Goal: Find contact information: Find contact information

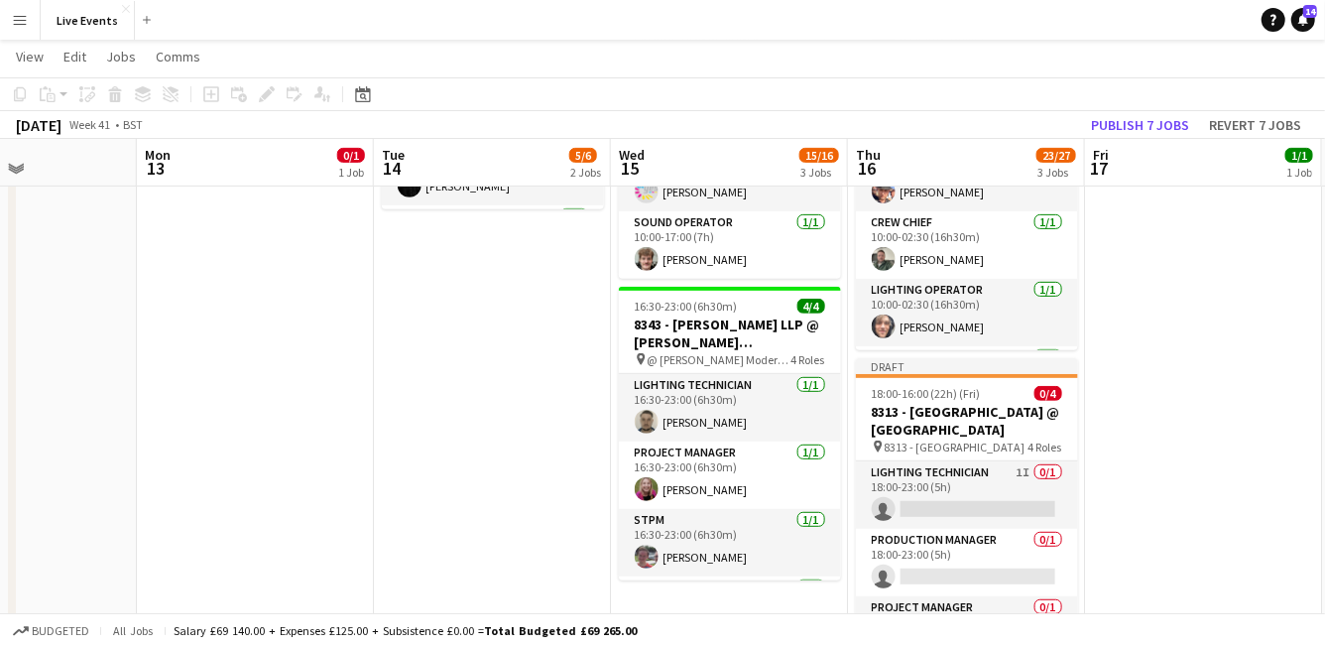
scroll to position [0, 802]
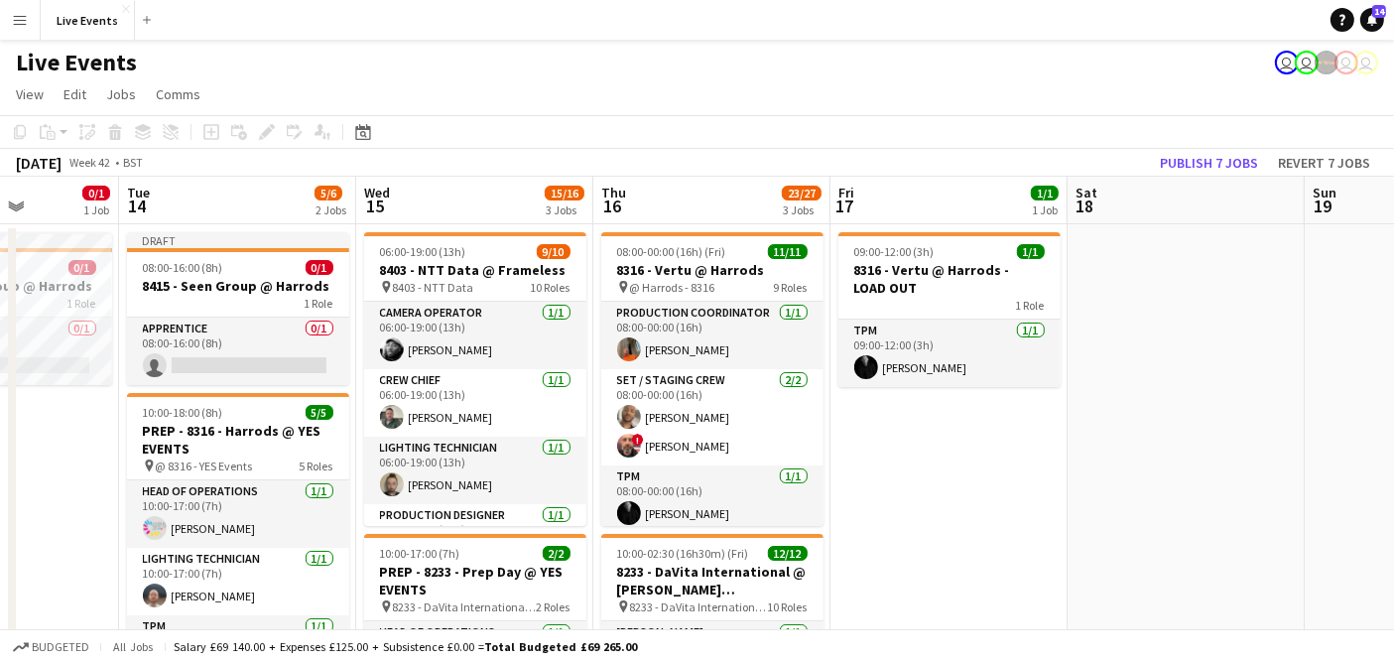
drag, startPoint x: 223, startPoint y: 508, endPoint x: 70, endPoint y: 501, distance: 152.9
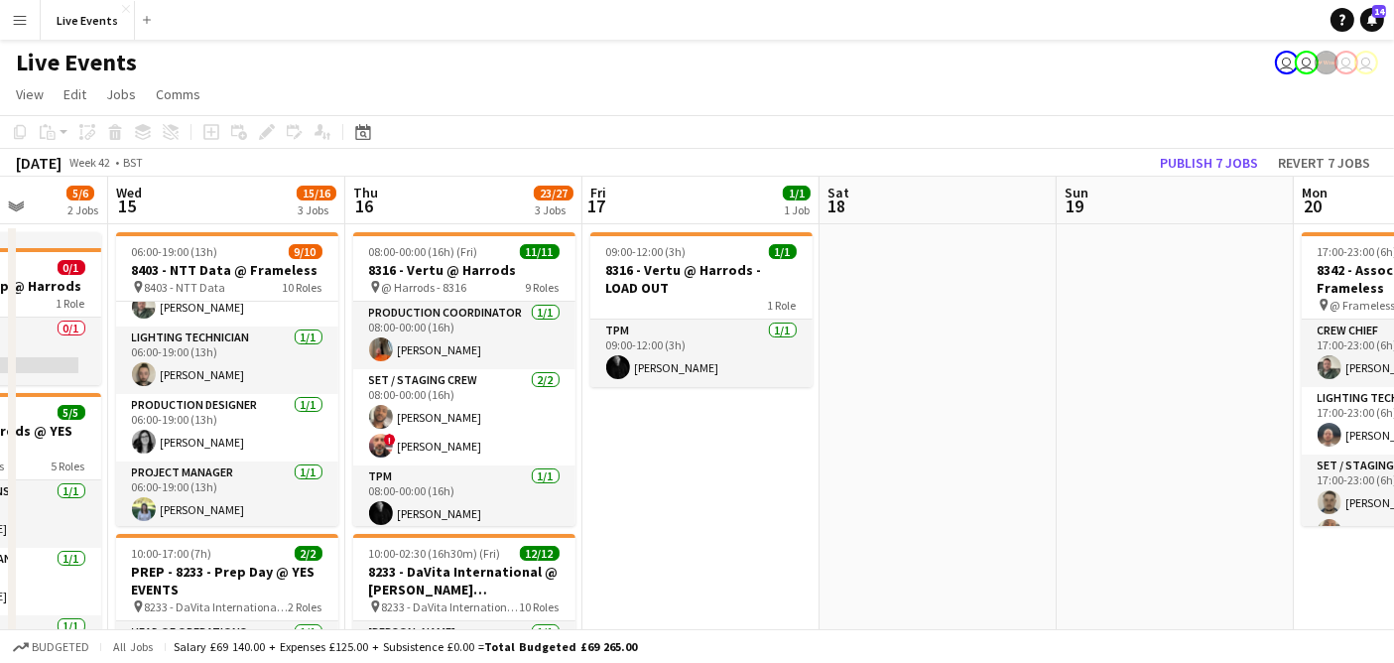
scroll to position [0, 638]
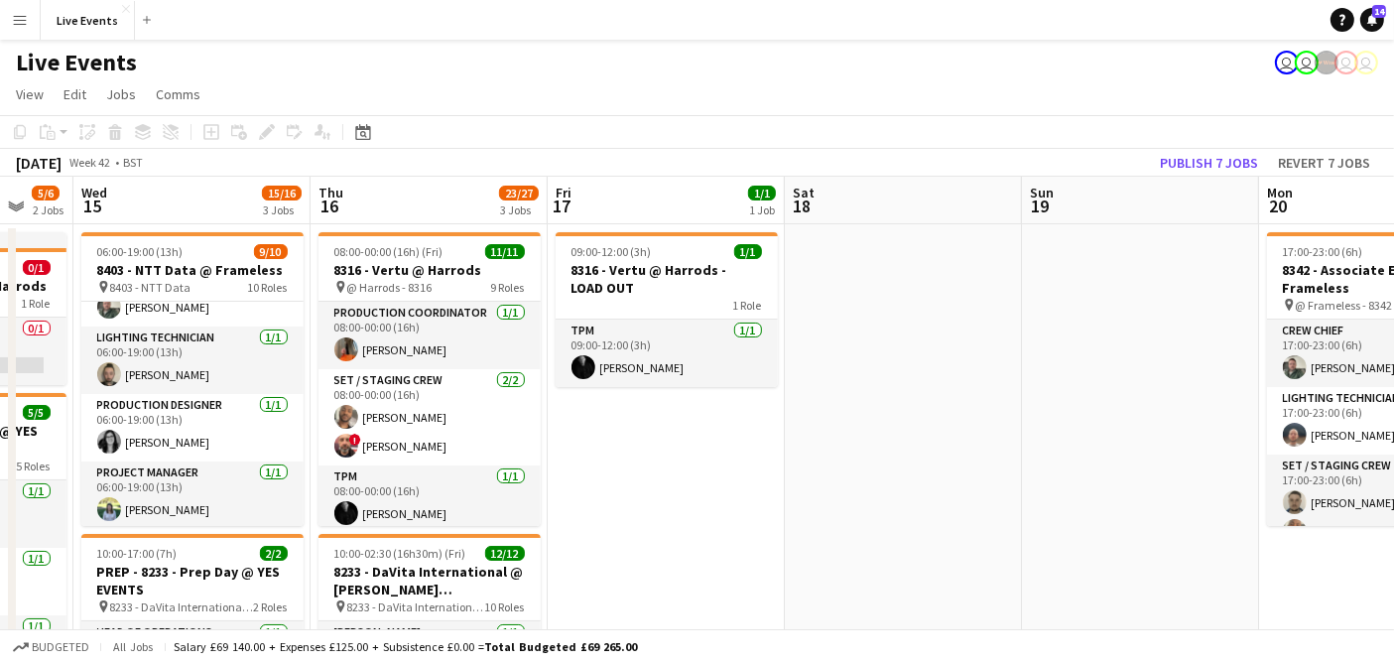
drag, startPoint x: 1036, startPoint y: 507, endPoint x: 819, endPoint y: 506, distance: 217.2
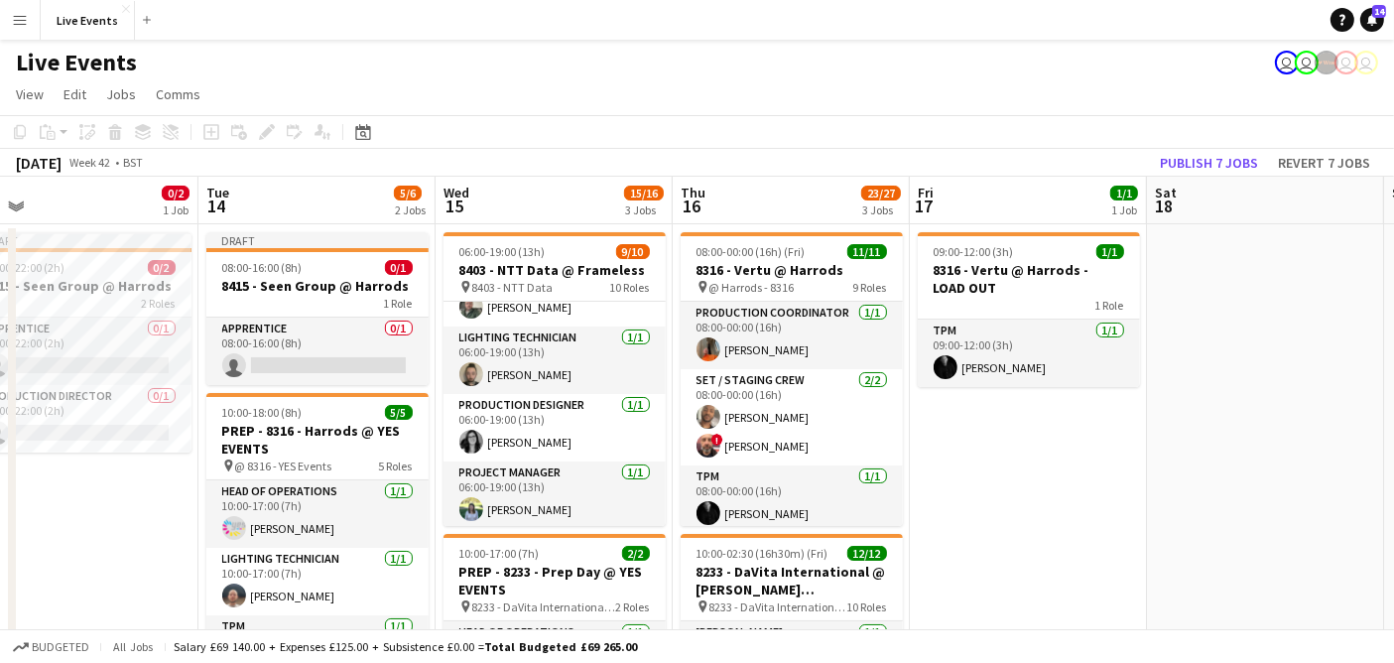
scroll to position [0, 516]
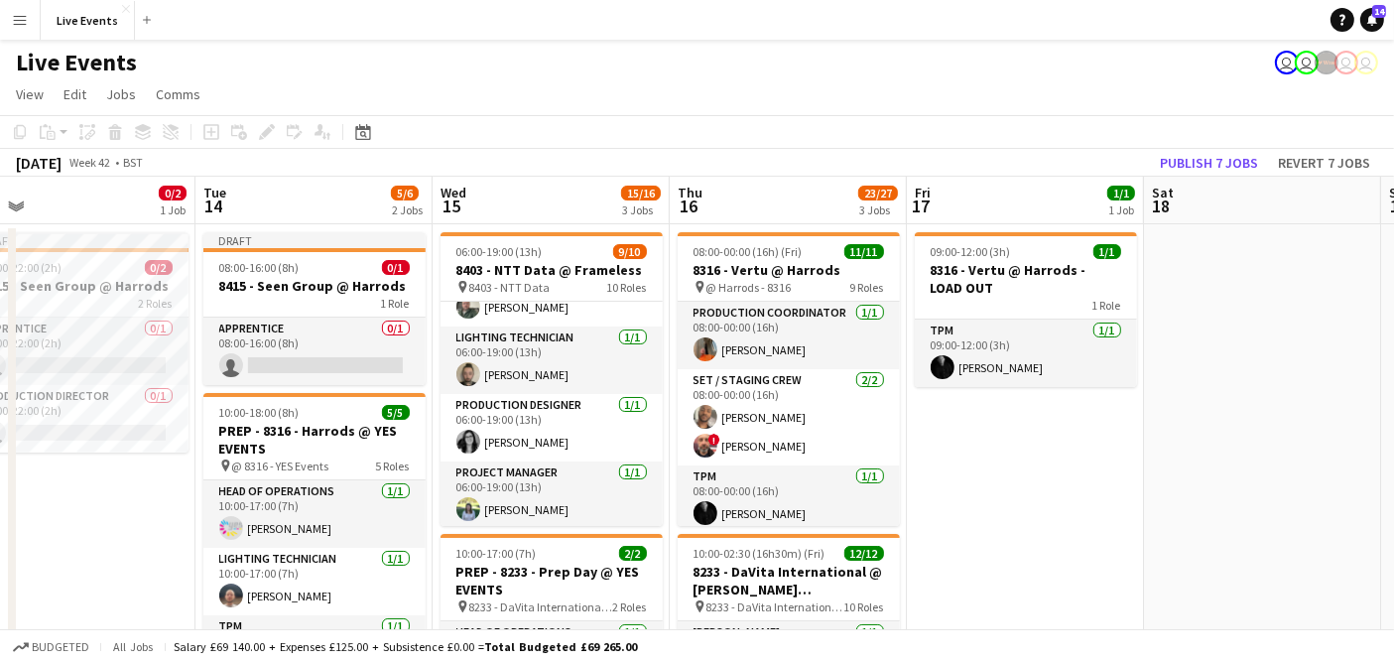
drag, startPoint x: 649, startPoint y: 514, endPoint x: 1050, endPoint y: 489, distance: 402.5
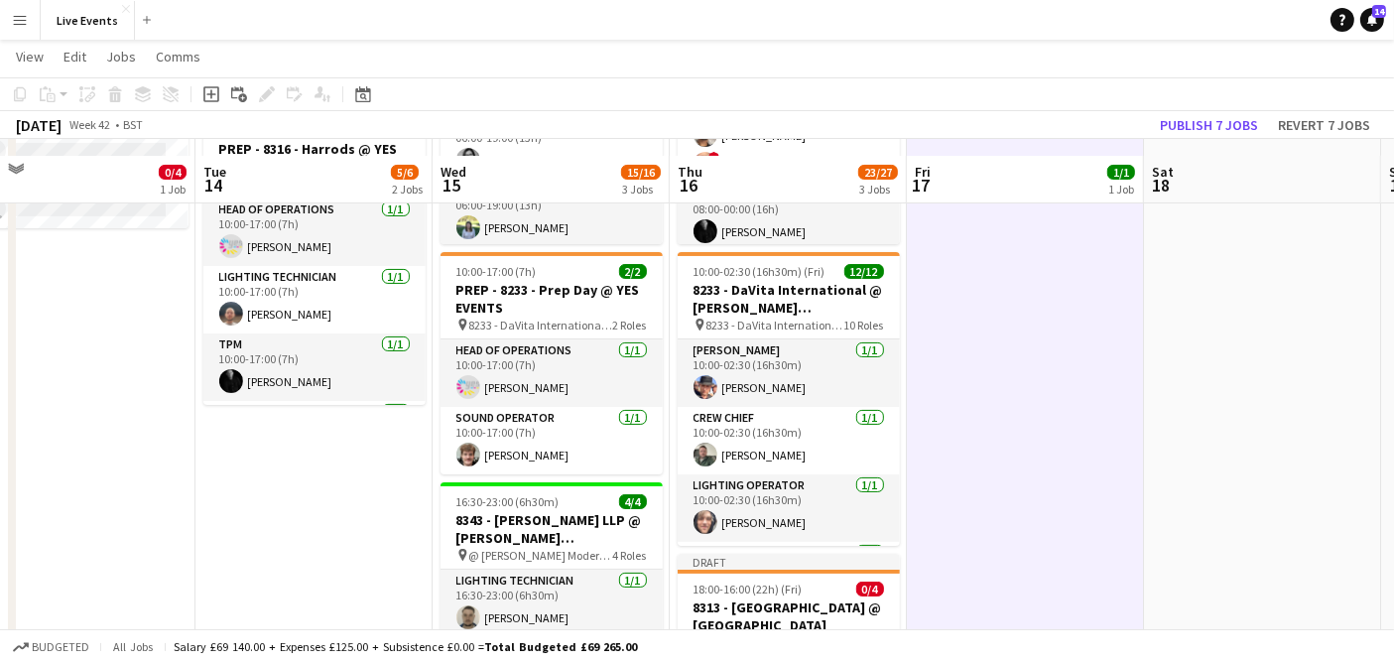
scroll to position [330, 0]
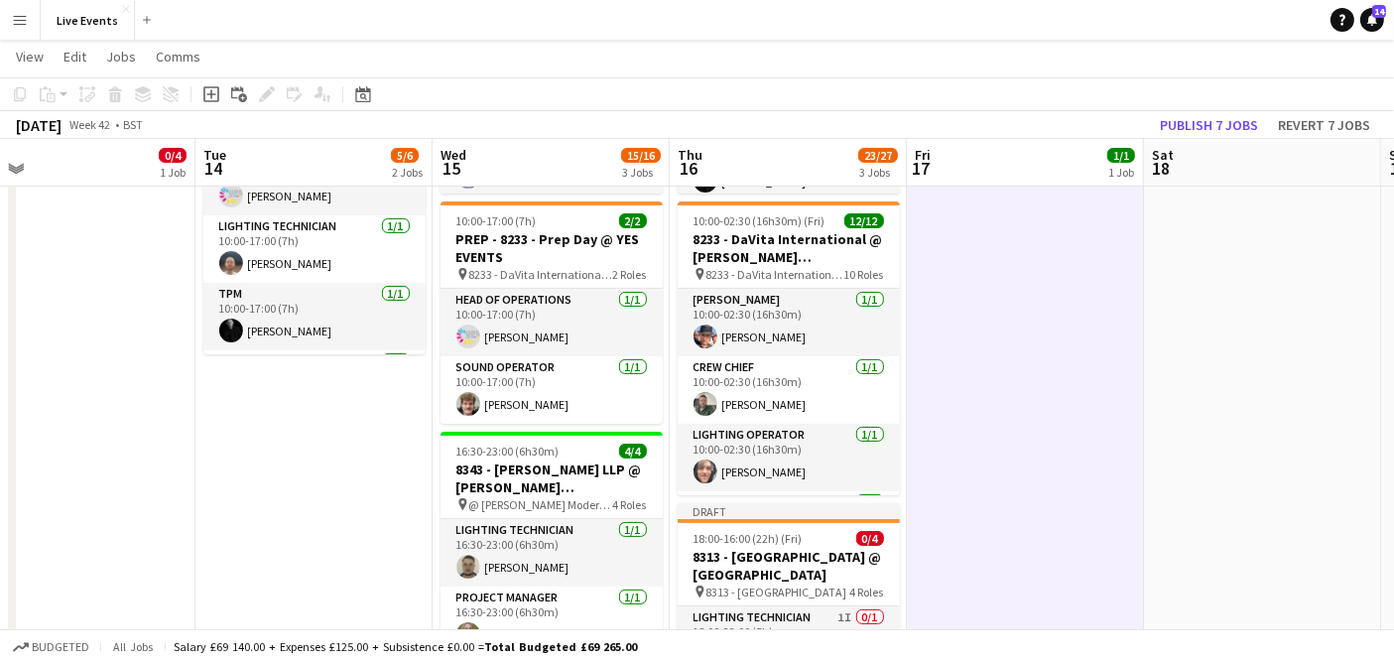
click at [287, 537] on app-date-cell "Draft 08:00-16:00 (8h) 0/1 8415 - Seen Group @ Harrods 1 Role Apprentice 0/1 08…" at bounding box center [313, 665] width 237 height 1547
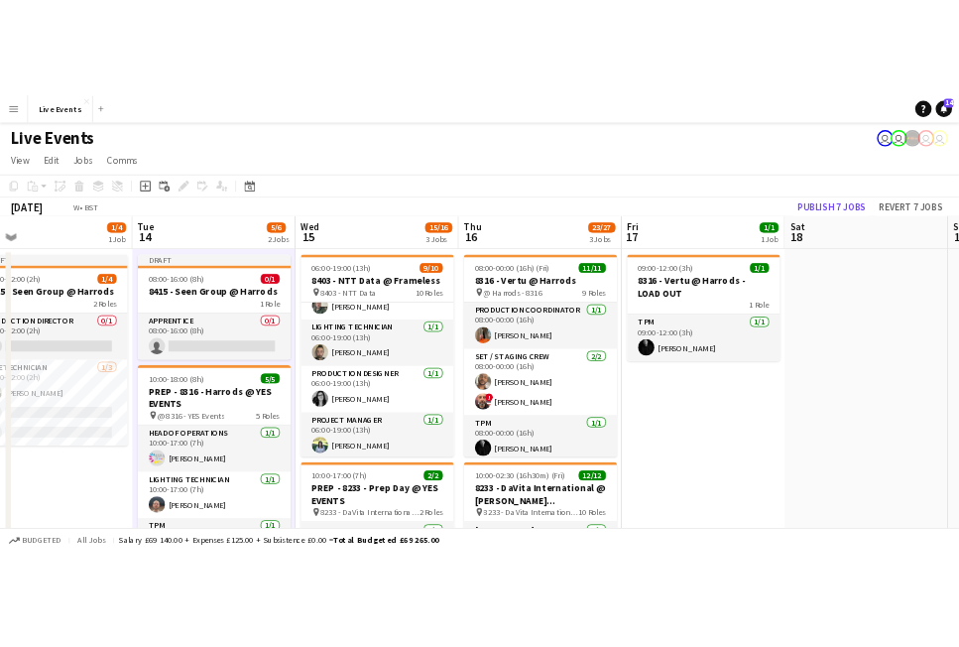
scroll to position [0, 462]
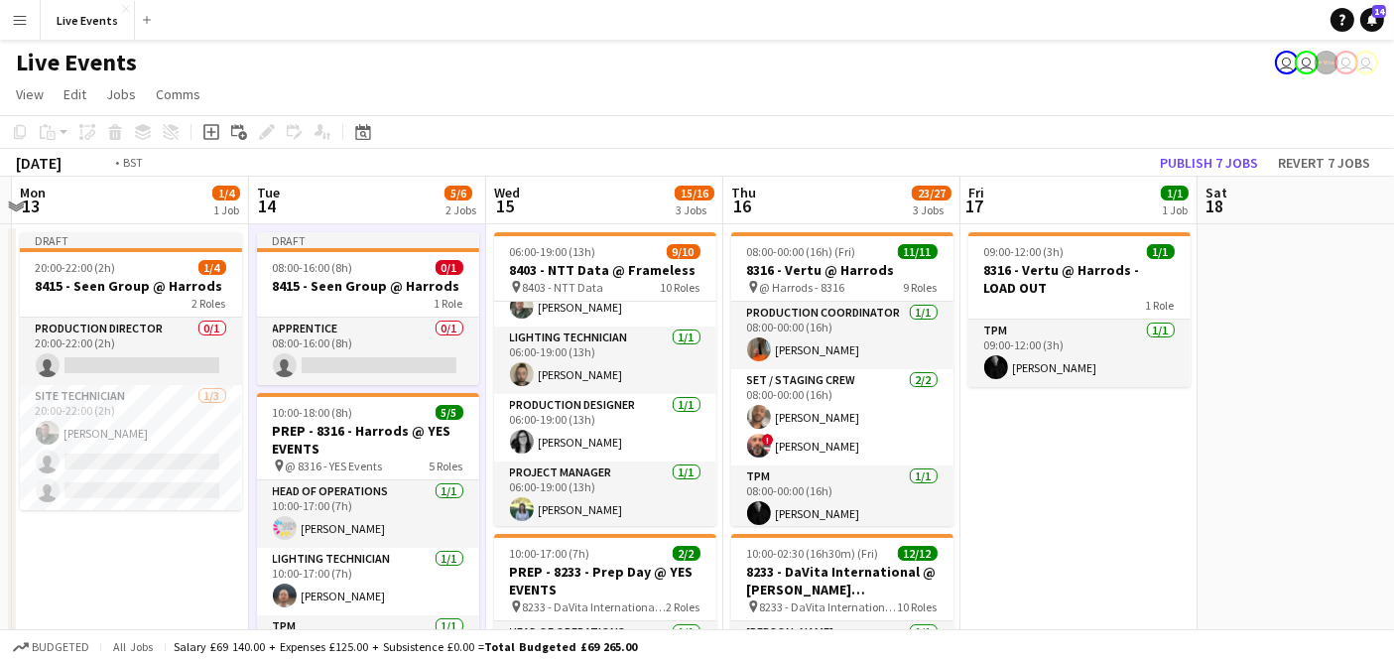
drag, startPoint x: 130, startPoint y: 571, endPoint x: 185, endPoint y: 573, distance: 55.6
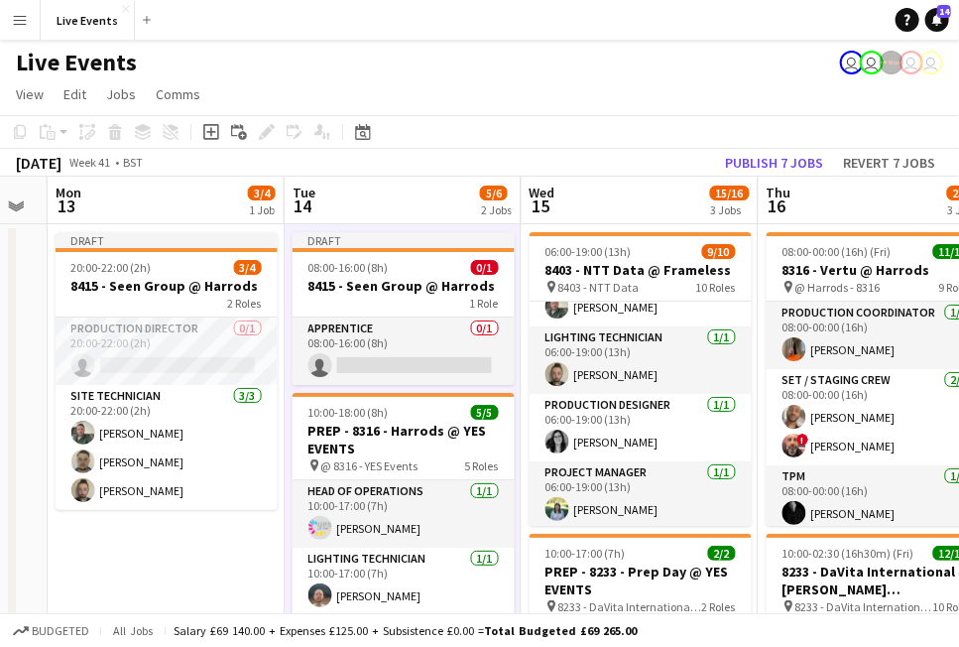
scroll to position [0, 706]
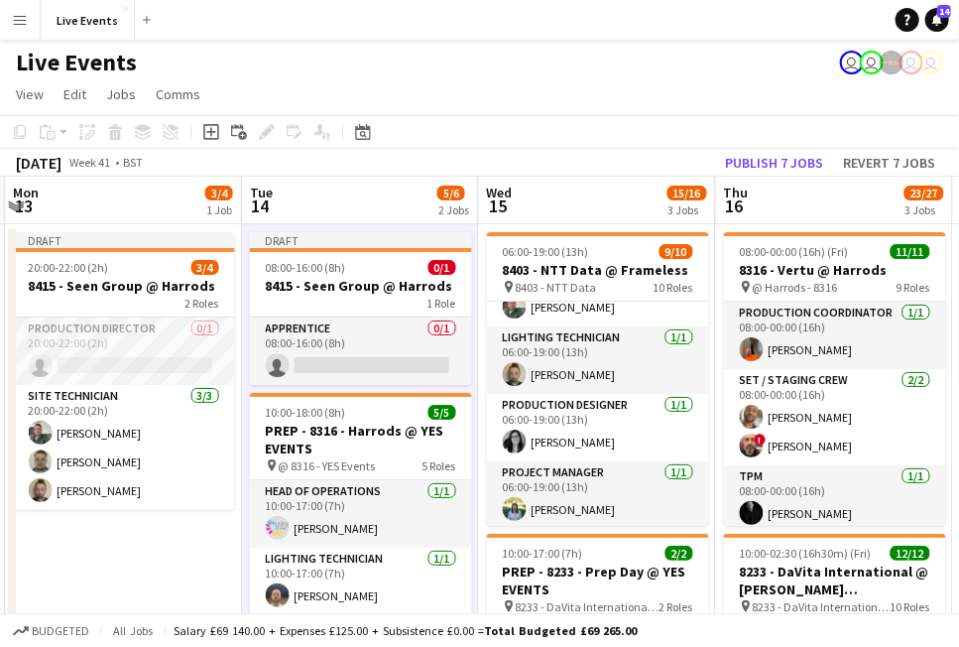
drag, startPoint x: 350, startPoint y: 602, endPoint x: 107, endPoint y: 569, distance: 245.2
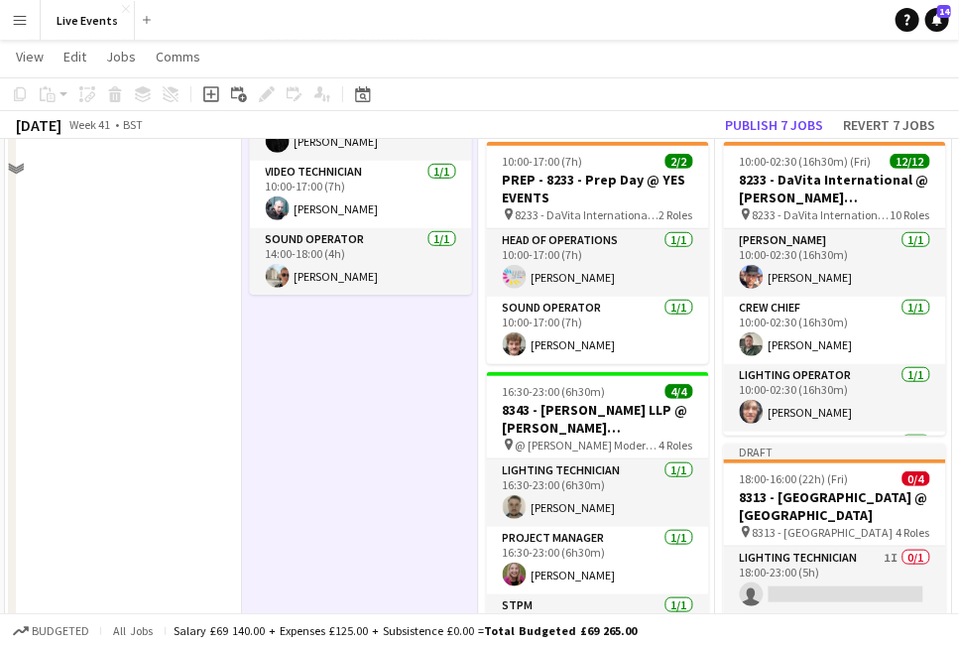
scroll to position [220, 0]
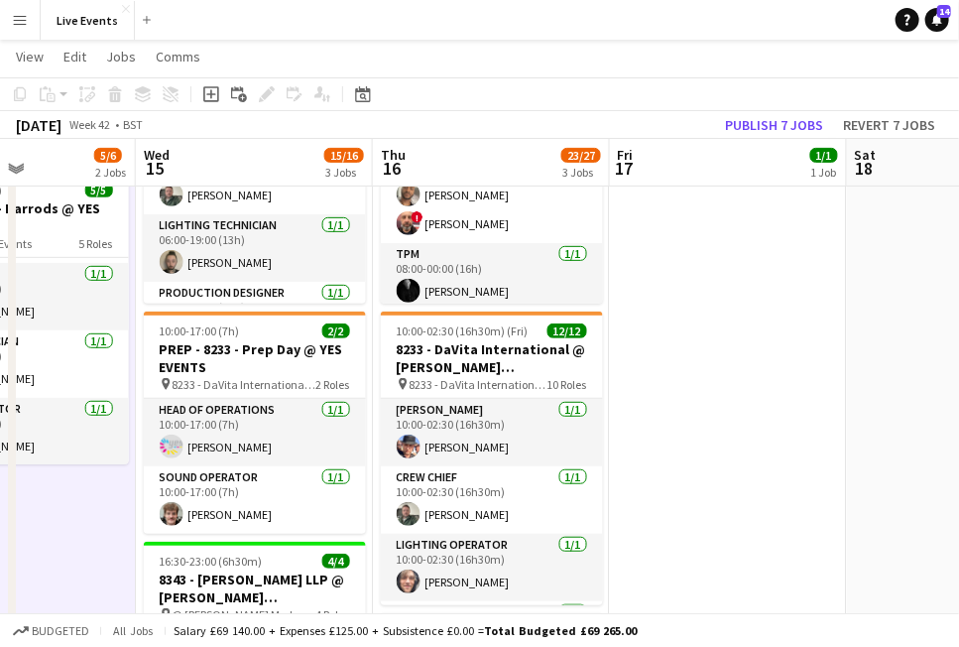
drag, startPoint x: 308, startPoint y: 524, endPoint x: 31, endPoint y: 505, distance: 278.4
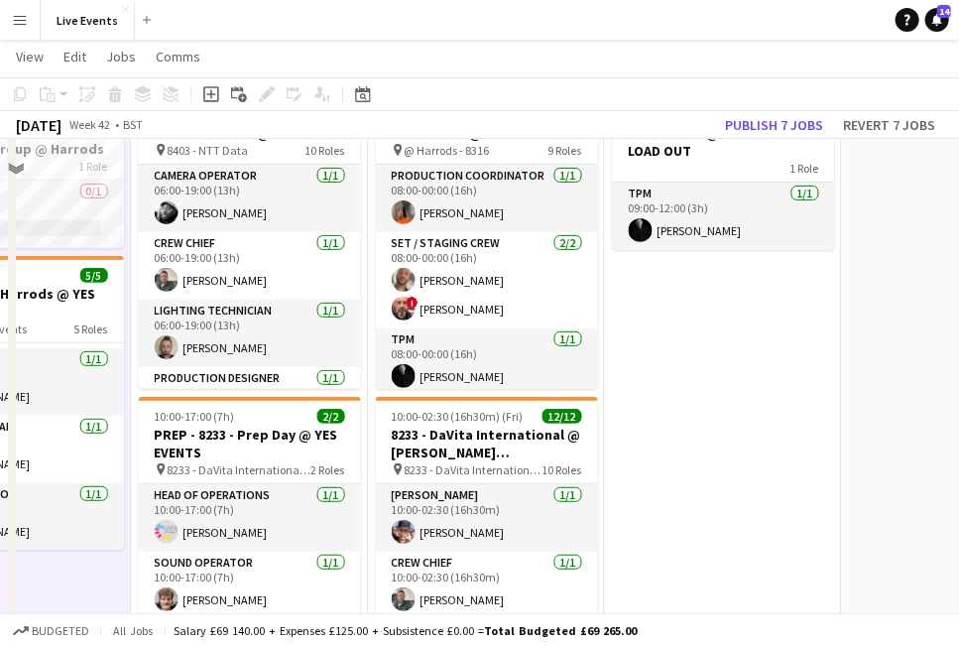
scroll to position [0, 0]
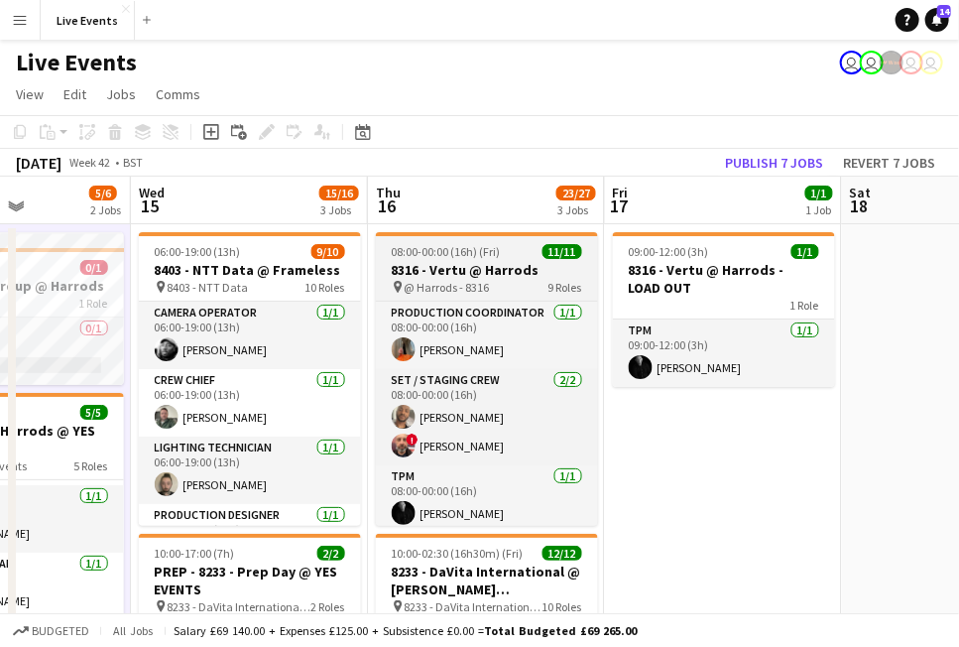
click at [462, 273] on h3 "8316 - Vertu @ Harrods" at bounding box center [487, 270] width 222 height 18
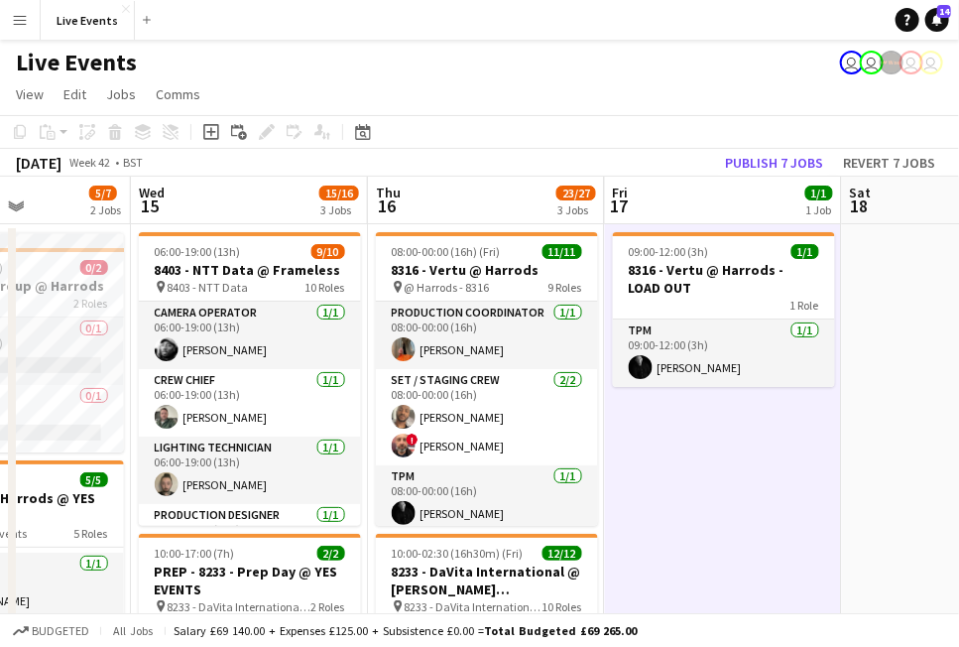
drag, startPoint x: 429, startPoint y: 270, endPoint x: 463, endPoint y: 197, distance: 79.9
click at [430, 270] on h3 "8316 - Vertu @ Harrods" at bounding box center [487, 270] width 222 height 18
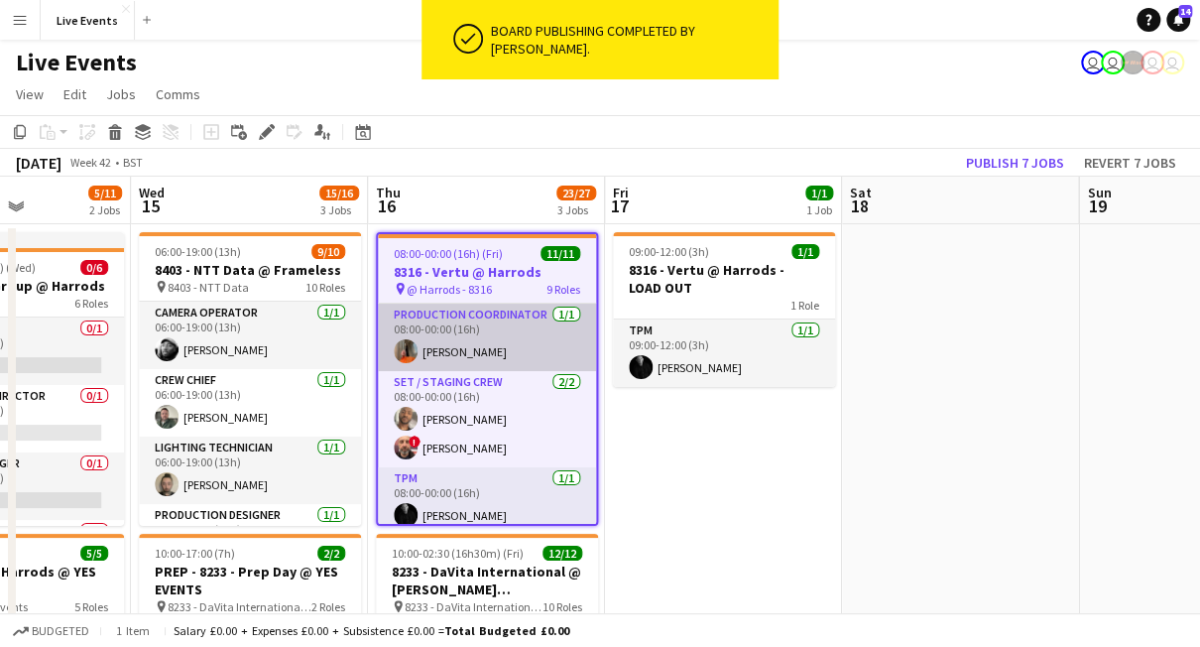
click at [483, 324] on app-card-role "Production Coordinator 1/1 08:00-00:00 (16h) George Kirkup-Delph" at bounding box center [487, 337] width 218 height 67
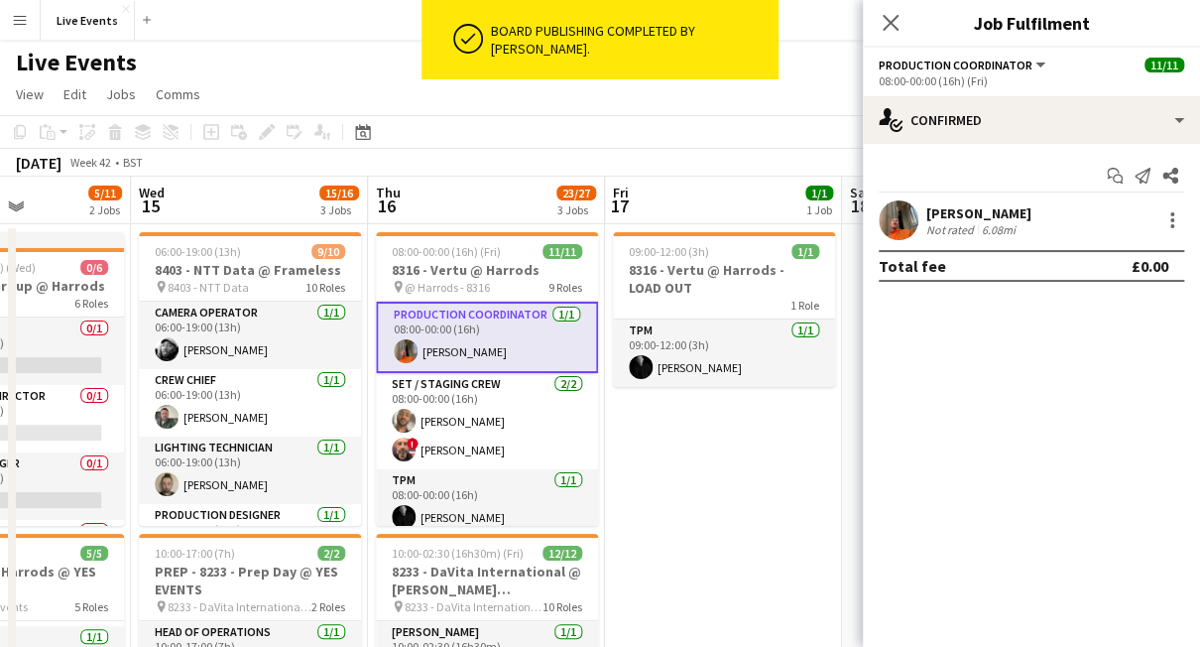
click at [1032, 205] on div "George Kirkup-Delph" at bounding box center [978, 213] width 105 height 18
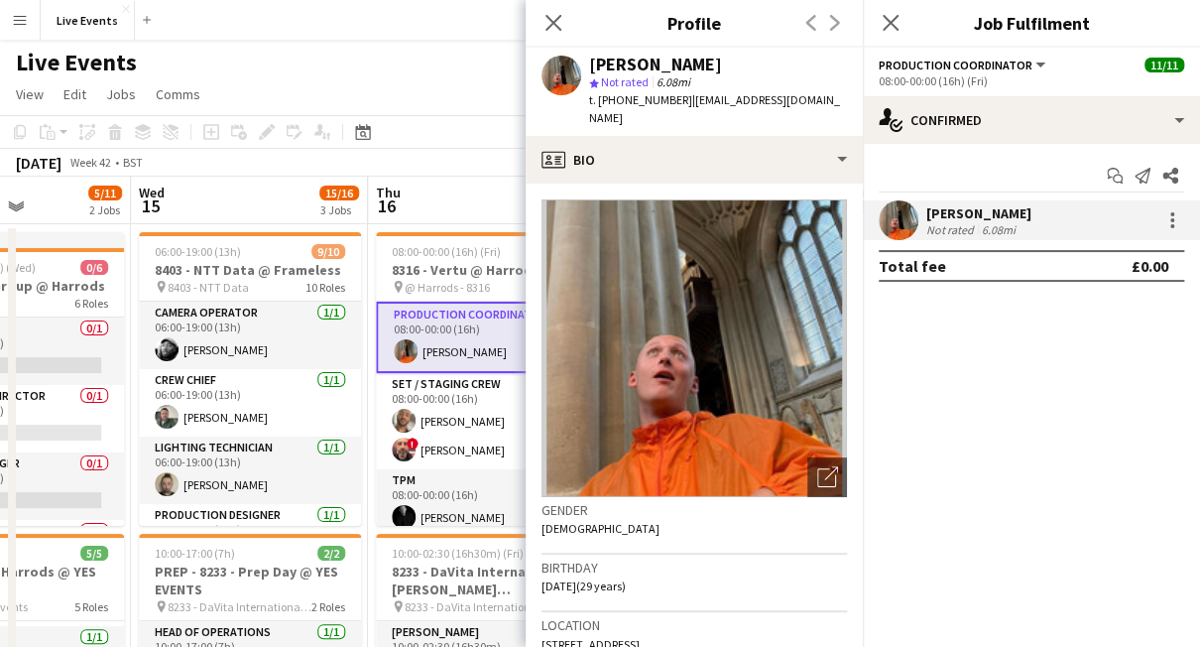
click at [601, 63] on div "George Kirkup-Delph" at bounding box center [655, 65] width 133 height 18
drag, startPoint x: 622, startPoint y: 62, endPoint x: 764, endPoint y: 64, distance: 141.8
click at [764, 64] on div "George Kirkup-Delph" at bounding box center [718, 65] width 258 height 18
copy div "George Kirkup-Delph"
click at [444, 324] on app-card-role "Production Coordinator 1/1 08:00-00:00 (16h) George Kirkup-Delph" at bounding box center [487, 337] width 222 height 71
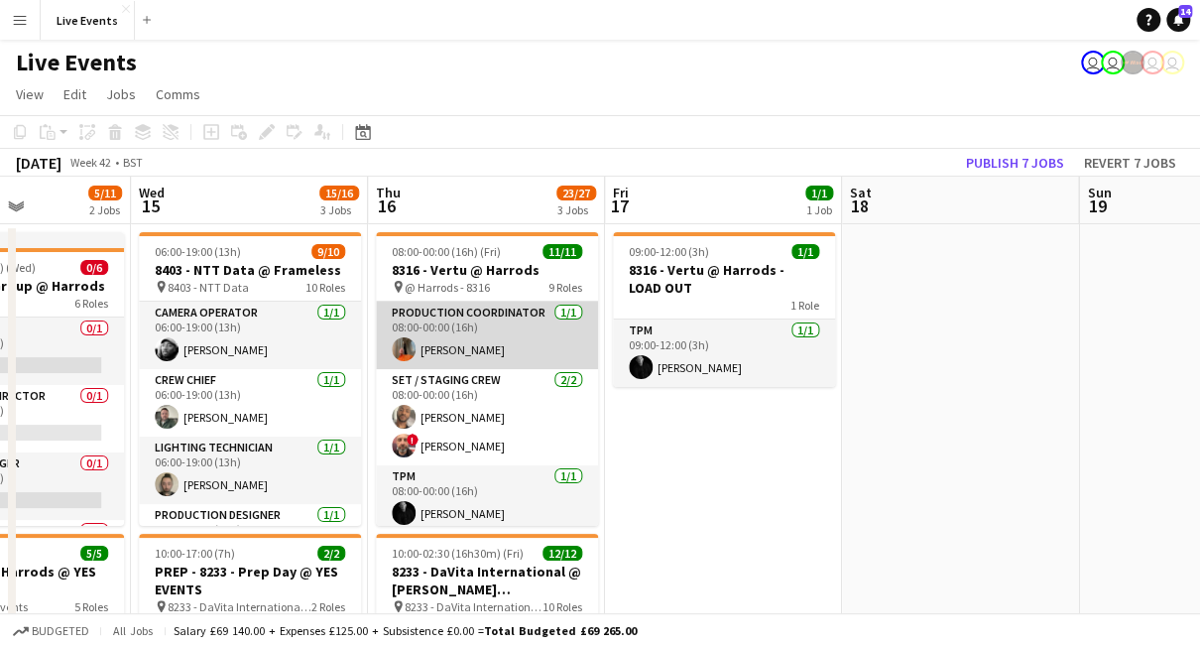
click at [504, 326] on app-card-role "Production Coordinator 1/1 08:00-00:00 (16h) George Kirkup-Delph" at bounding box center [487, 335] width 222 height 67
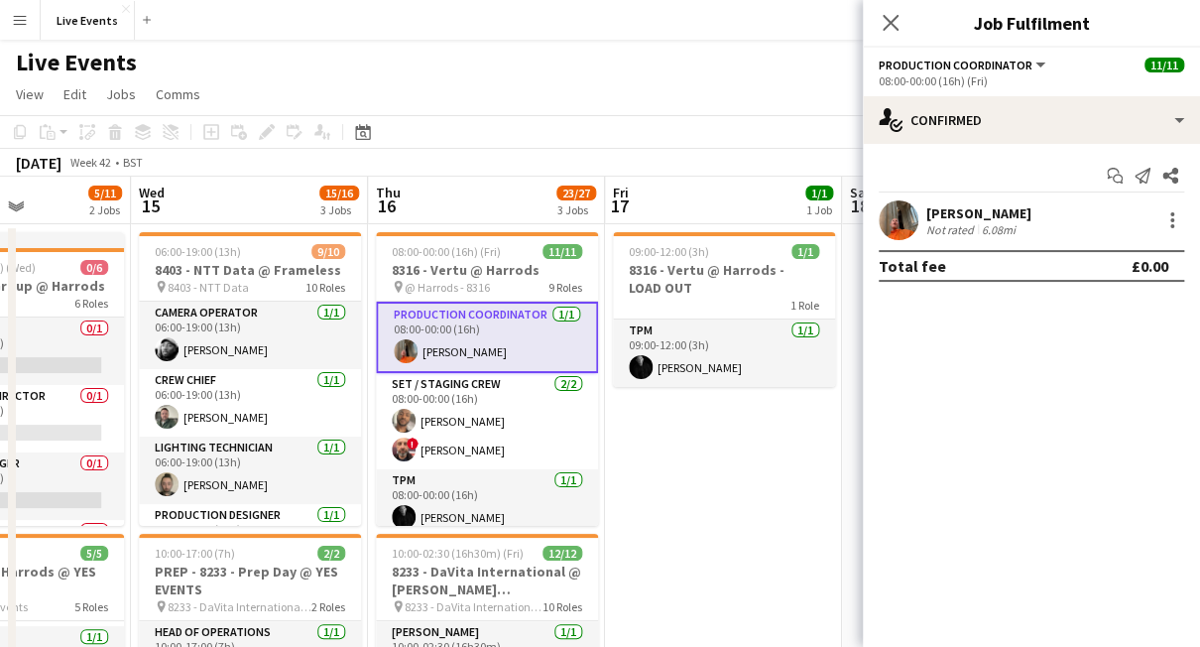
click at [904, 230] on app-user-avatar at bounding box center [899, 220] width 40 height 40
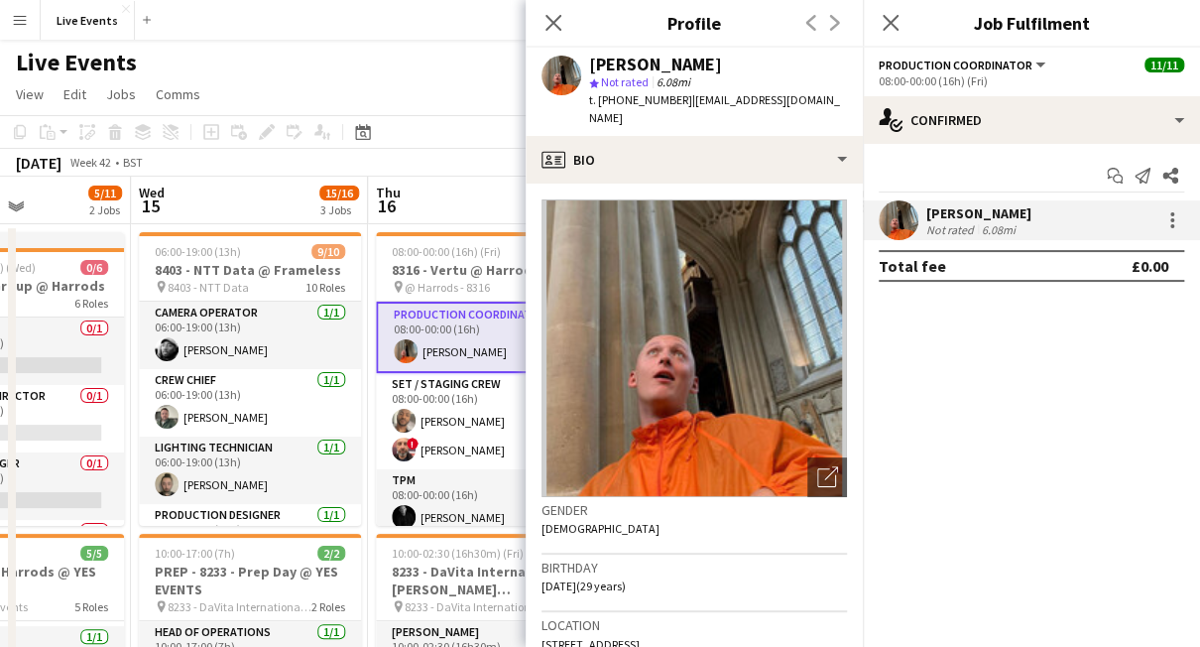
drag, startPoint x: 669, startPoint y: 103, endPoint x: 617, endPoint y: 106, distance: 52.7
click at [617, 106] on span "t. +447964658165" at bounding box center [640, 99] width 103 height 15
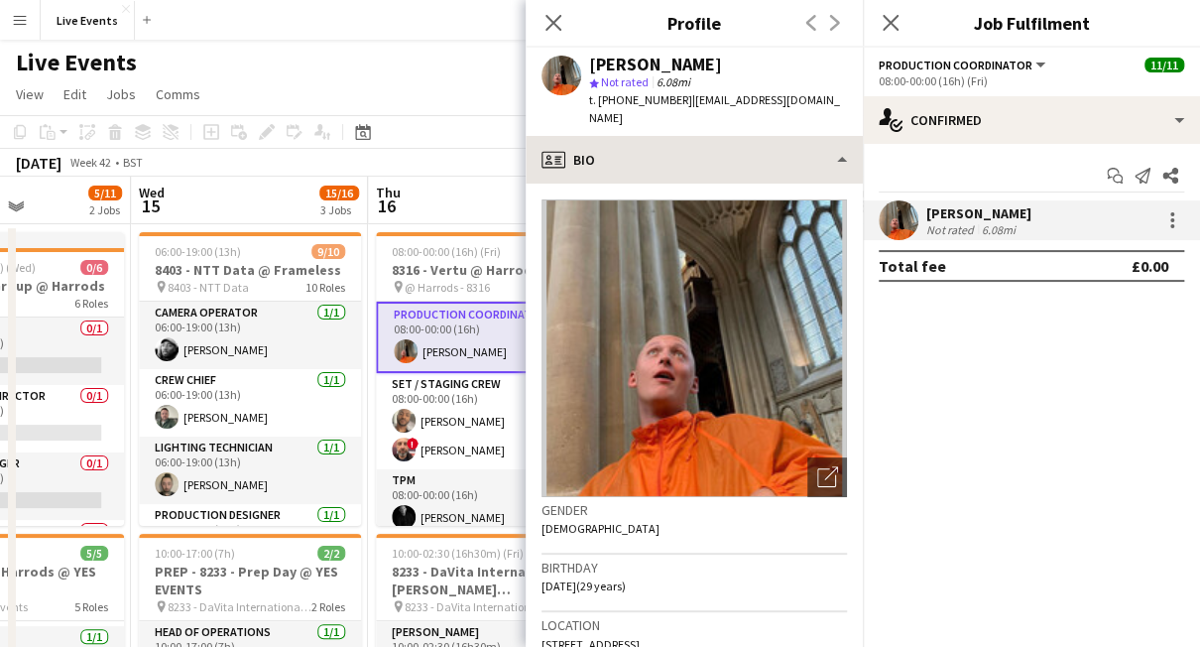
copy span "7964658165"
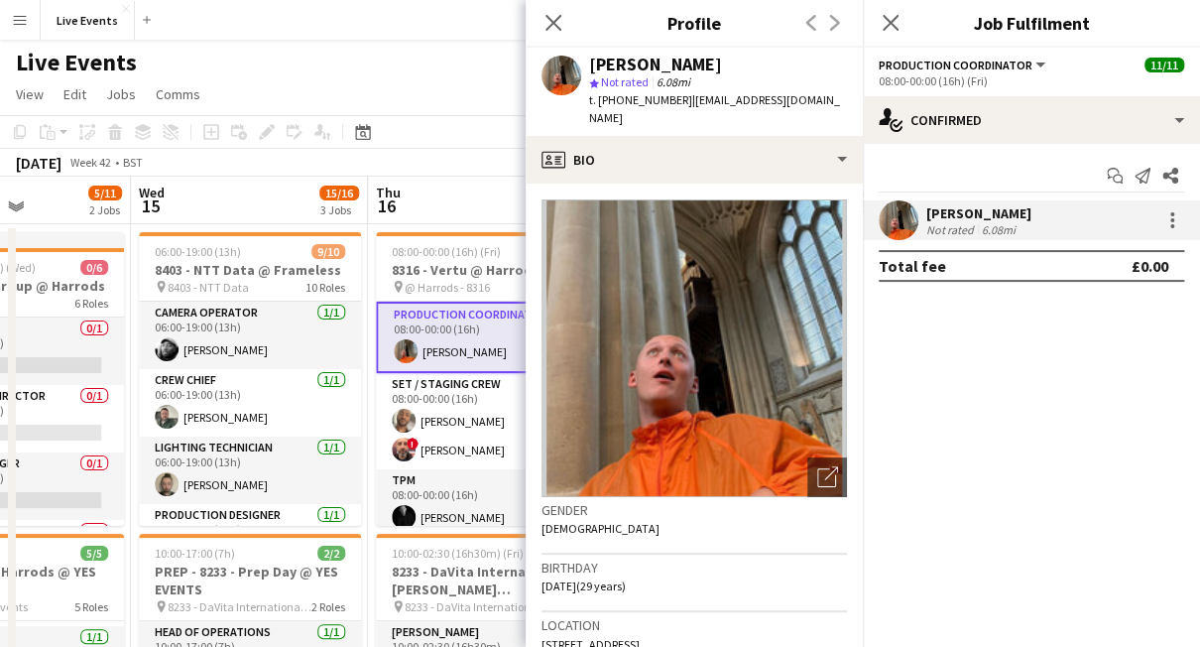
drag, startPoint x: 442, startPoint y: 112, endPoint x: 453, endPoint y: 136, distance: 26.2
click at [442, 112] on app-page-menu "View Day view expanded Day view collapsed Month view Date picker Jump to today …" at bounding box center [600, 96] width 1200 height 38
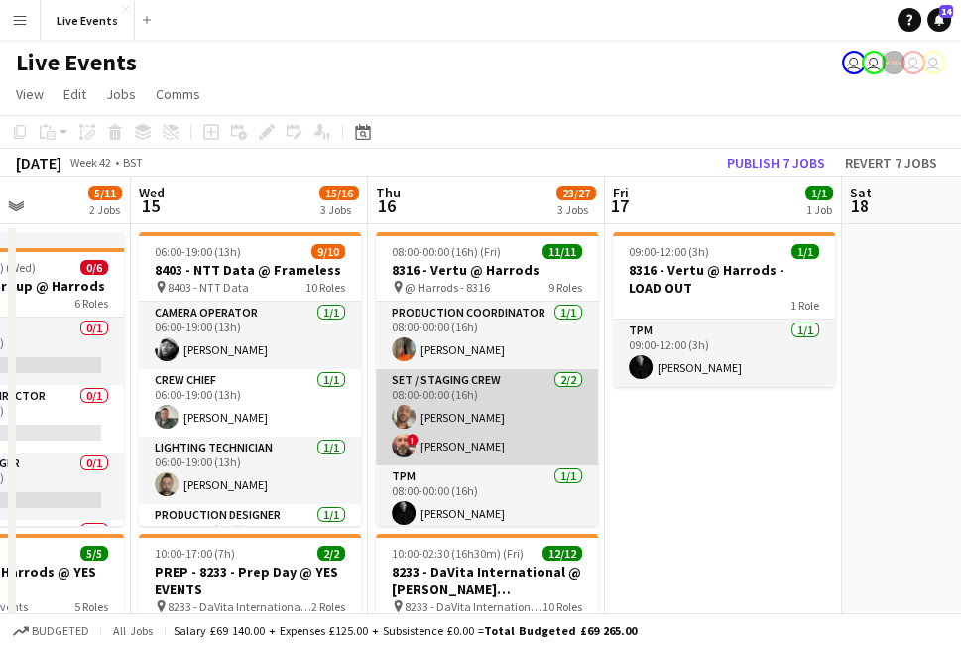
click at [479, 402] on app-card-role "Set / Staging Crew 2/2 08:00-00:00 (16h) Paul Harris ! Steven Coombes" at bounding box center [487, 417] width 222 height 96
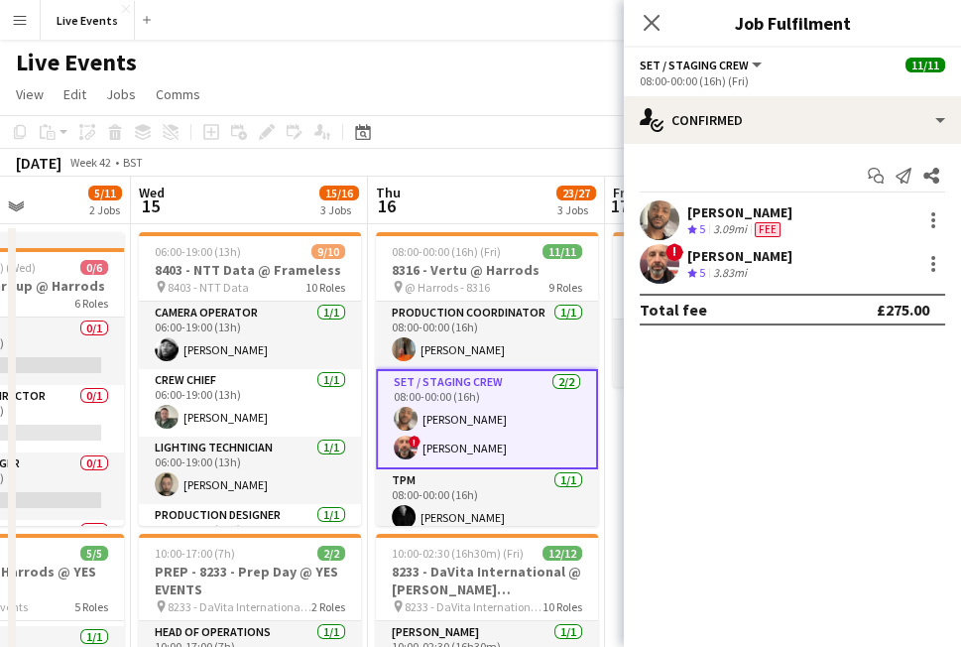
click at [453, 400] on app-card-role "Set / Staging Crew 2/2 08:00-00:00 (16h) Paul Harris ! Steven Coombes" at bounding box center [487, 419] width 222 height 100
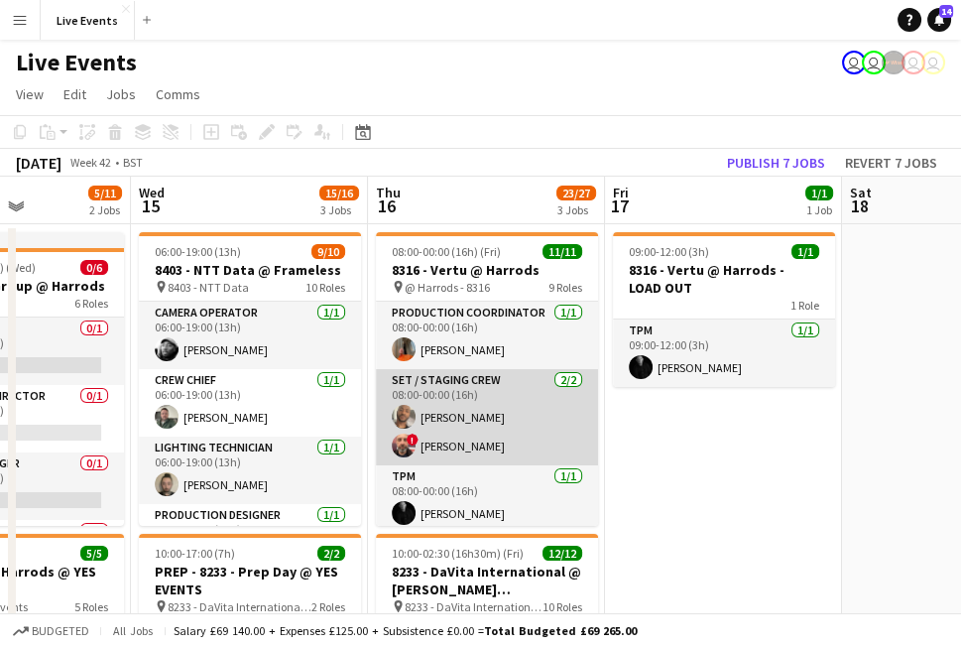
click at [497, 384] on app-card-role "Set / Staging Crew 2/2 08:00-00:00 (16h) Paul Harris ! Steven Coombes" at bounding box center [487, 417] width 222 height 96
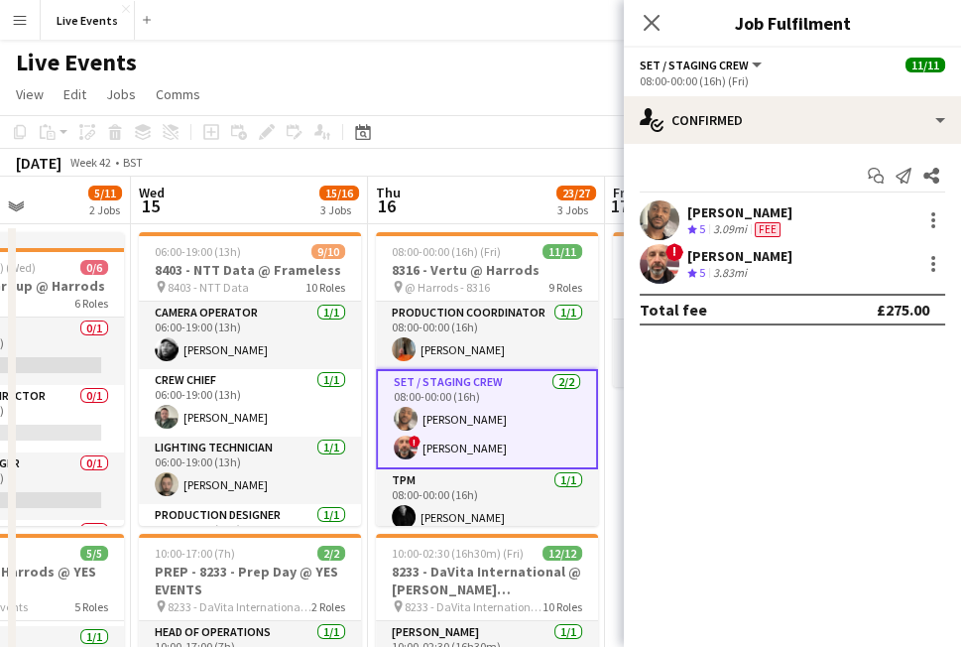
click at [663, 219] on app-user-avatar at bounding box center [660, 220] width 40 height 40
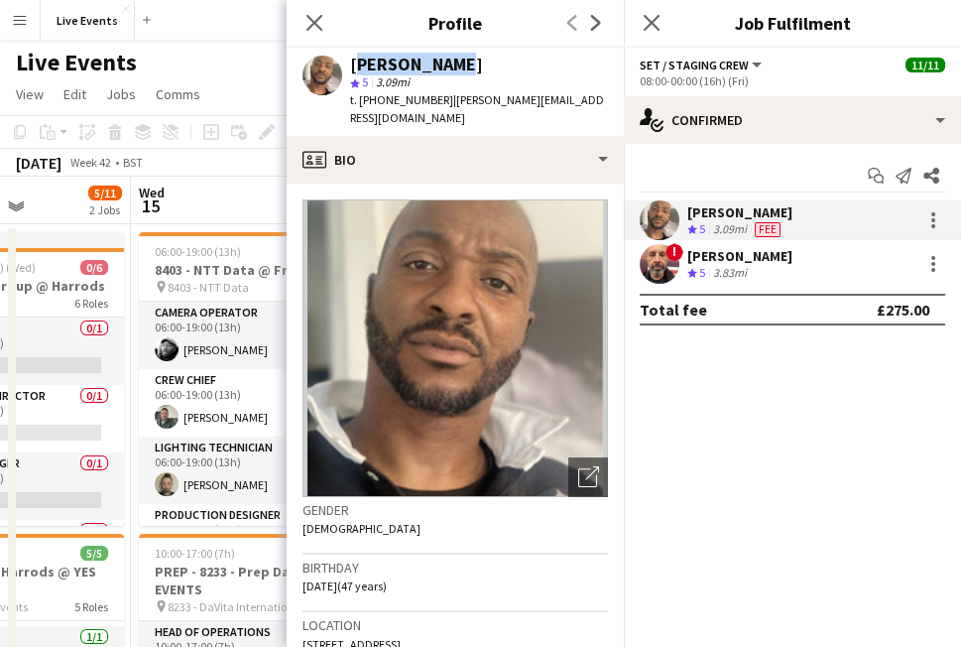
drag, startPoint x: 461, startPoint y: 61, endPoint x: 349, endPoint y: 69, distance: 112.4
click at [350, 69] on div "Paul Harris" at bounding box center [479, 65] width 258 height 18
copy div "Paul Harris"
click at [484, 41] on div "Close pop-in Profile Previous Next" at bounding box center [455, 24] width 337 height 48
click at [666, 254] on app-user-avatar at bounding box center [660, 264] width 40 height 40
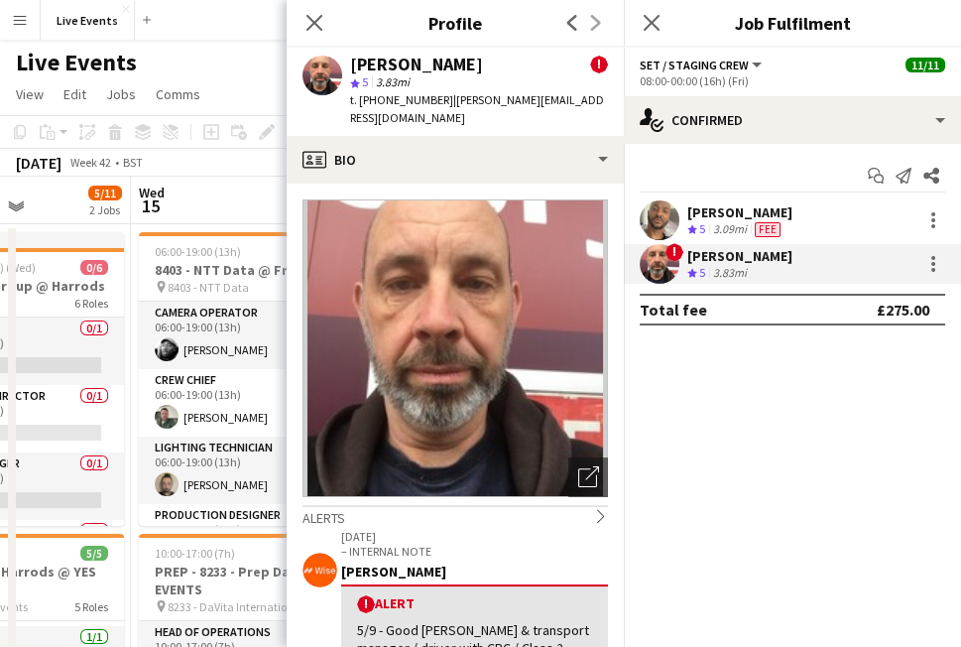
click at [423, 74] on div "star 5 3.83mi" at bounding box center [479, 82] width 258 height 18
drag, startPoint x: 481, startPoint y: 68, endPoint x: 343, endPoint y: 66, distance: 137.9
click at [343, 66] on div "Steven Coombes ! star 5 3.83mi t. +4407811205534 | steve@area51touring.co.uk" at bounding box center [455, 92] width 337 height 88
copy div "Steven Coombes"
drag, startPoint x: 324, startPoint y: 12, endPoint x: 321, endPoint y: 22, distance: 10.4
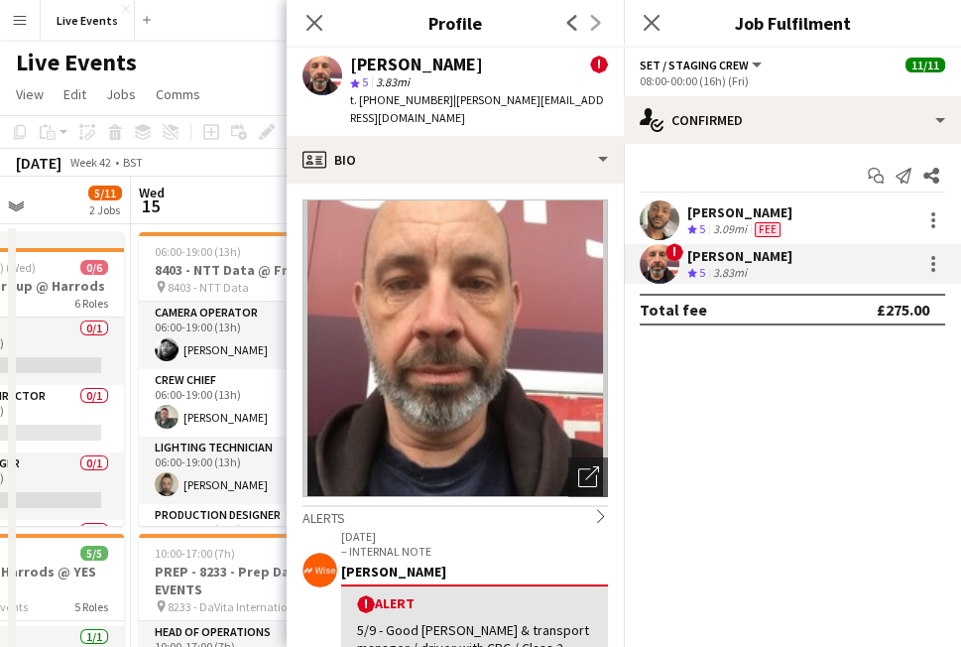
click at [324, 12] on app-icon "Close pop-in" at bounding box center [315, 23] width 24 height 24
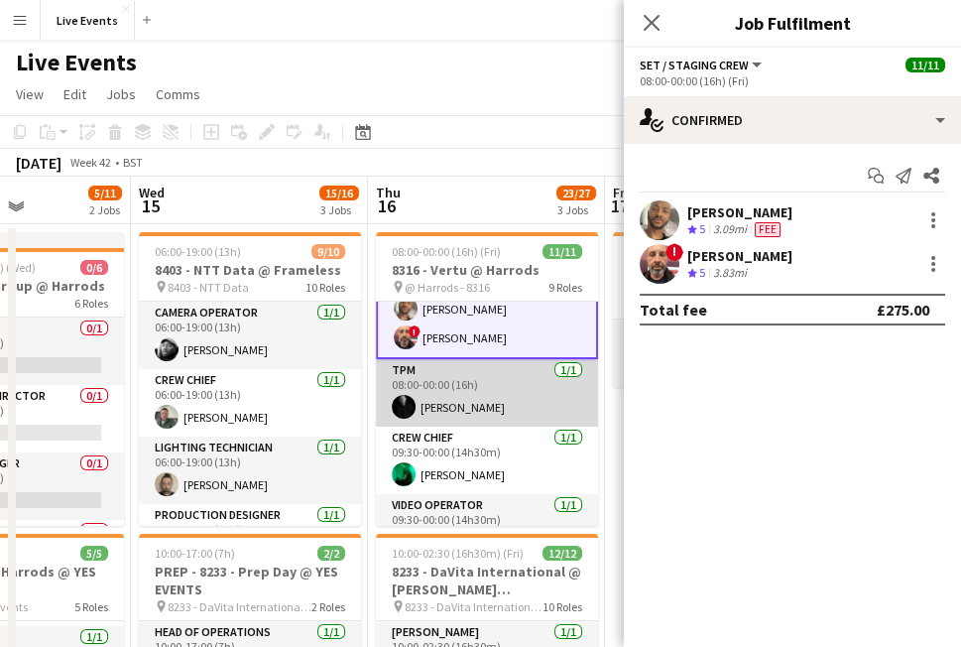
click at [475, 394] on app-card-role "TPM 1/1 08:00-00:00 (16h) Jeaffrey Rodrigues" at bounding box center [487, 392] width 222 height 67
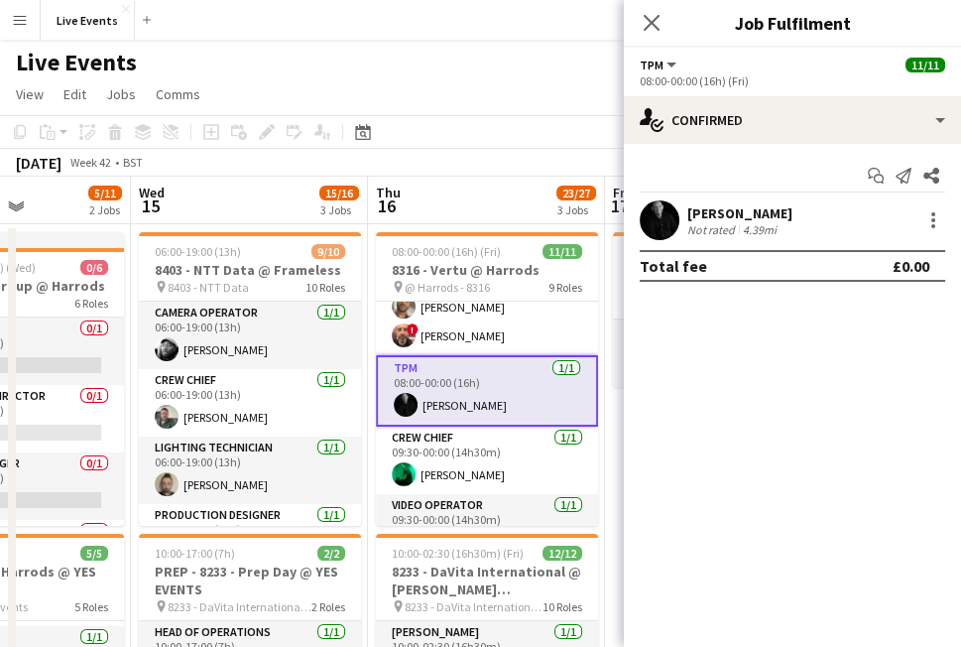
scroll to position [108, 0]
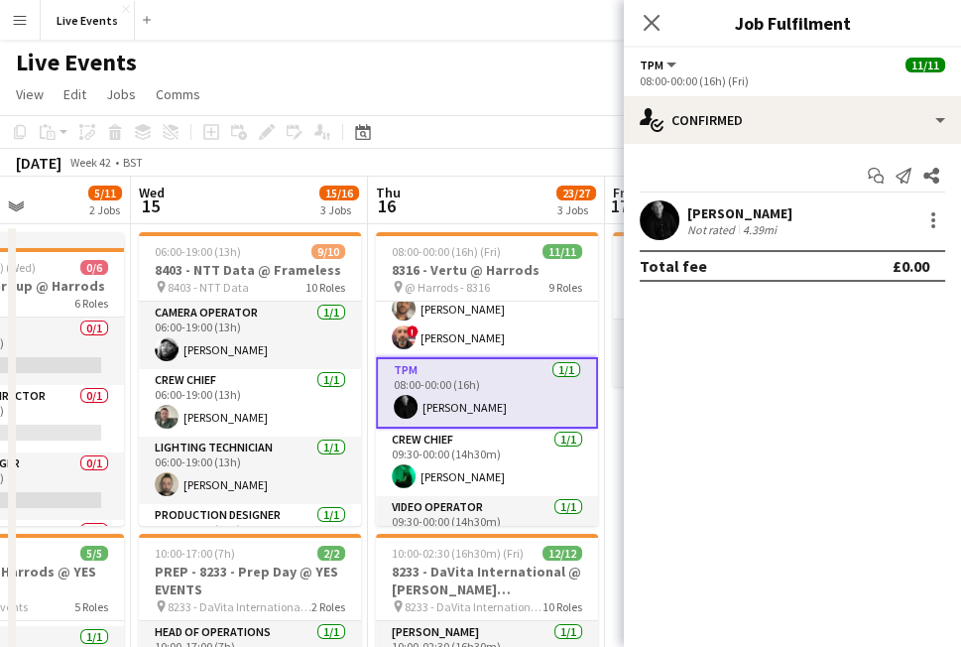
drag, startPoint x: 763, startPoint y: 205, endPoint x: 688, endPoint y: 210, distance: 74.6
click at [688, 210] on div "Jeaffrey Rodrigues Not rated 4.39mi" at bounding box center [792, 220] width 337 height 40
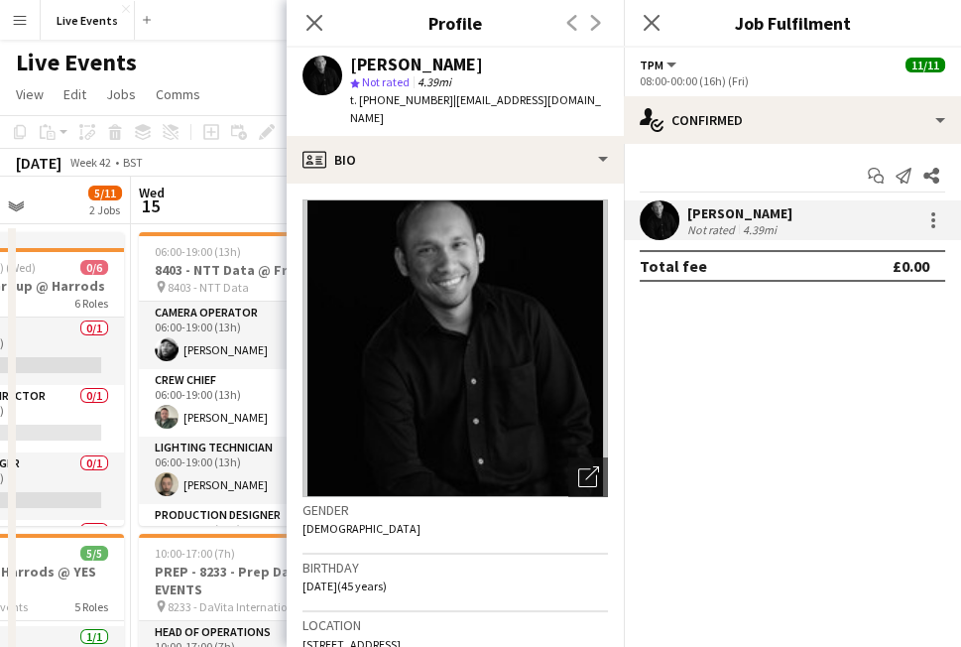
copy div "Jeaffrey Rodrigues"
drag, startPoint x: 537, startPoint y: 77, endPoint x: 330, endPoint y: 61, distance: 206.9
click at [329, 62] on div "Jeaffrey Rodrigues star Not rated 4.39mi t. +447399607736 | jeaffrey@wiseproduc…" at bounding box center [455, 92] width 337 height 88
click at [554, 60] on div "Jeaffrey Rodrigues" at bounding box center [479, 65] width 258 height 18
drag, startPoint x: 531, startPoint y: 65, endPoint x: 340, endPoint y: 68, distance: 190.5
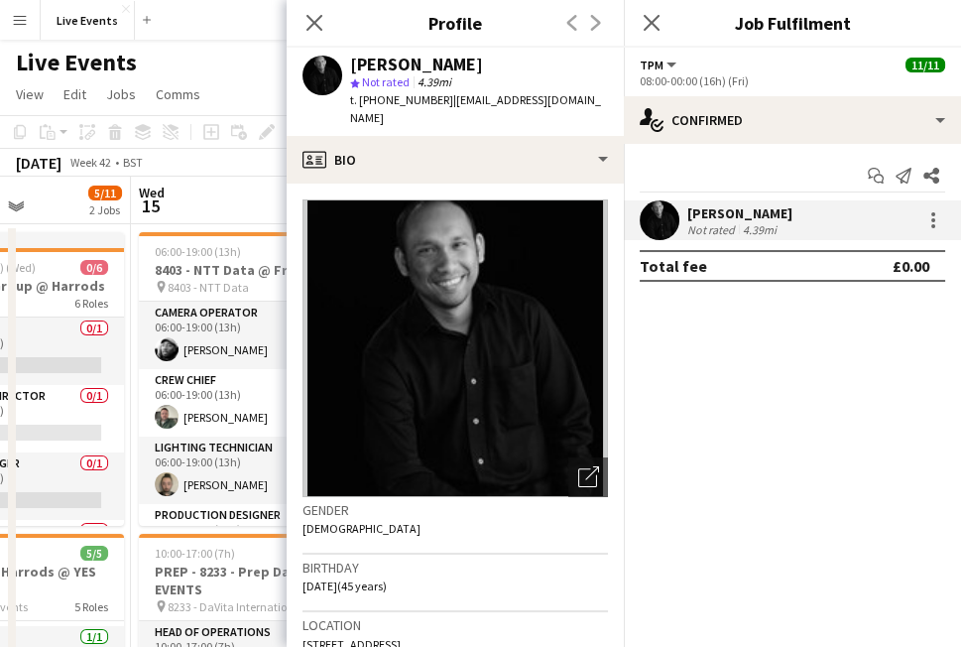
click at [340, 68] on div "Jeaffrey Rodrigues star Not rated 4.39mi t. +447399607736 | jeaffrey@wiseproduc…" at bounding box center [455, 92] width 337 height 88
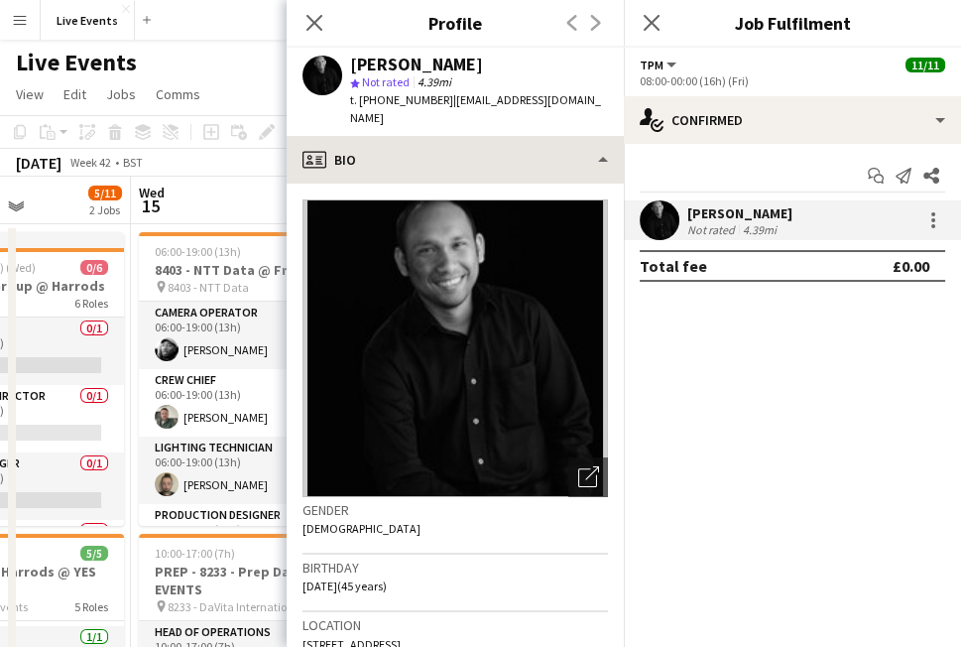
copy div "Jeaffrey Rodrigues"
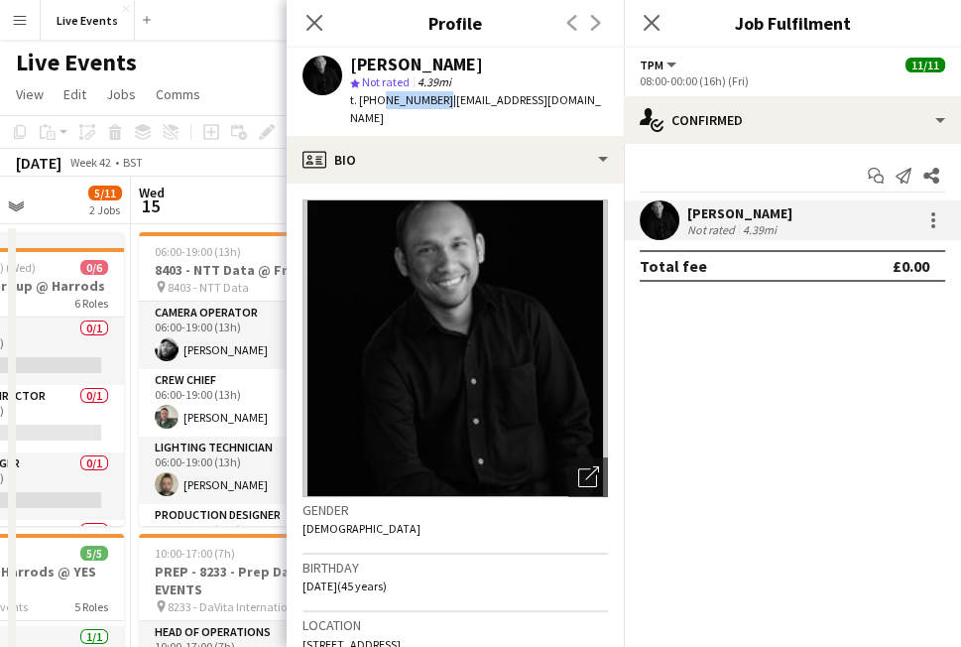
drag, startPoint x: 435, startPoint y: 104, endPoint x: 377, endPoint y: 110, distance: 58.8
click at [377, 110] on div "Jeaffrey Rodrigues star Not rated 4.39mi t. +447399607736 | jeaffrey@wiseproduc…" at bounding box center [455, 92] width 337 height 88
copy span "7399607736"
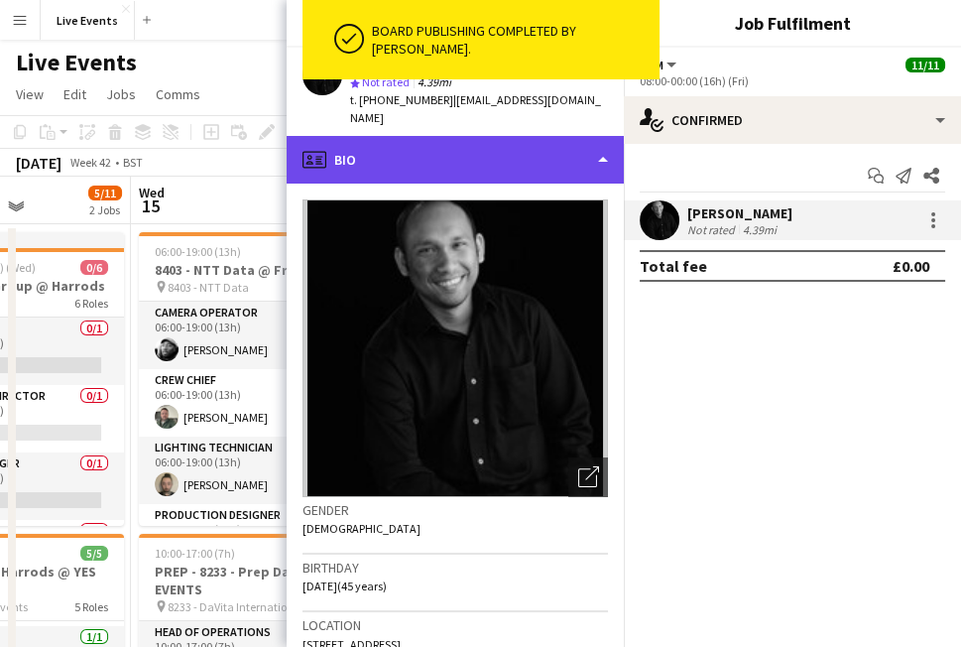
click at [425, 136] on div "profile Bio" at bounding box center [455, 160] width 337 height 48
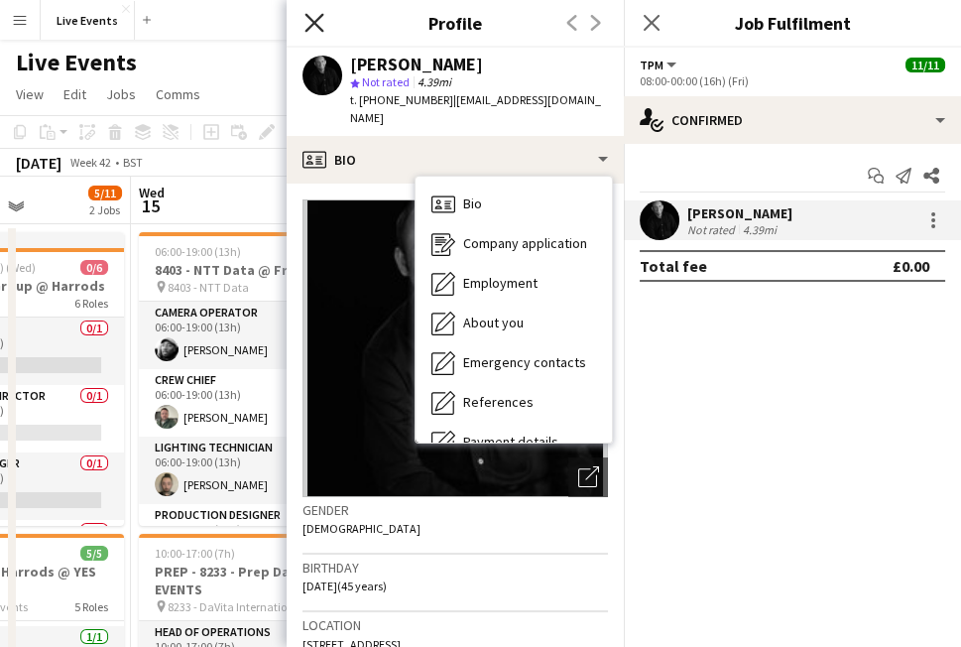
click at [318, 23] on icon "Close pop-in" at bounding box center [313, 22] width 19 height 19
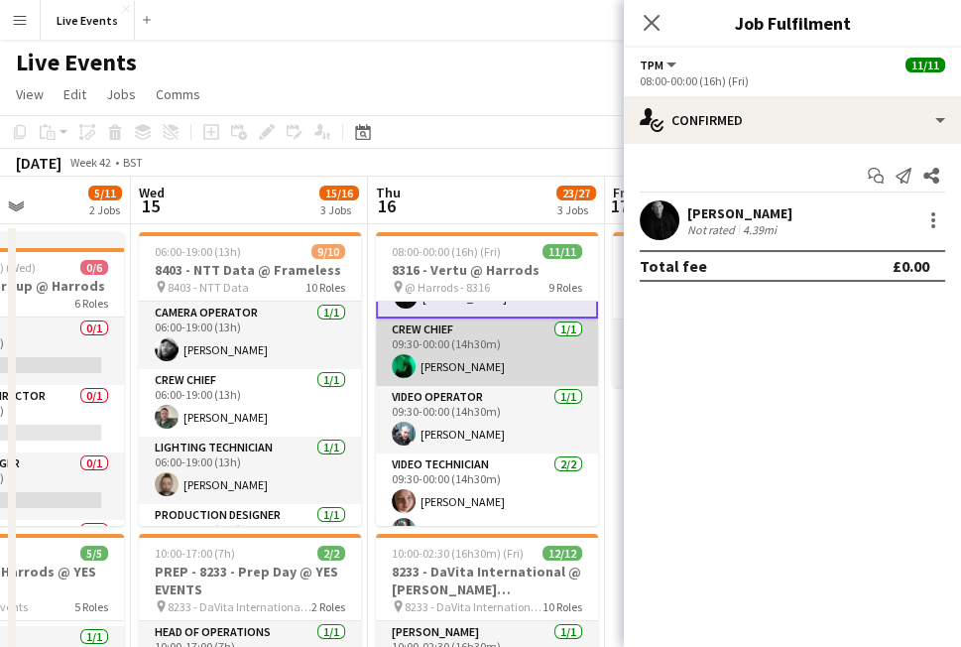
click at [475, 355] on app-card-role "Crew Chief 1/1 09:30-00:00 (14h30m) Simon Streeting" at bounding box center [487, 351] width 222 height 67
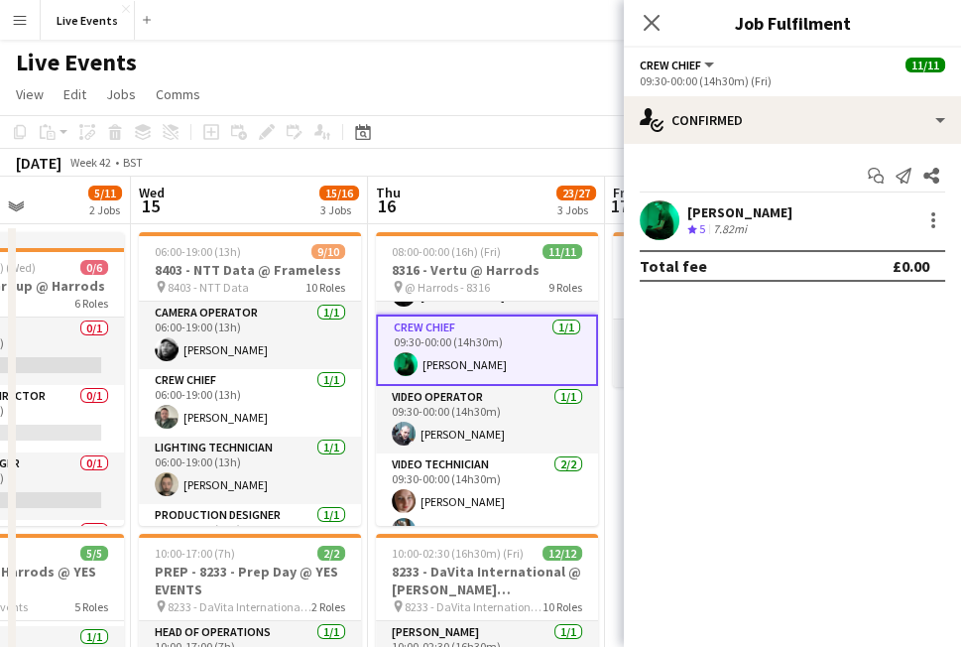
scroll to position [217, 0]
click at [649, 216] on app-user-avatar at bounding box center [660, 220] width 40 height 40
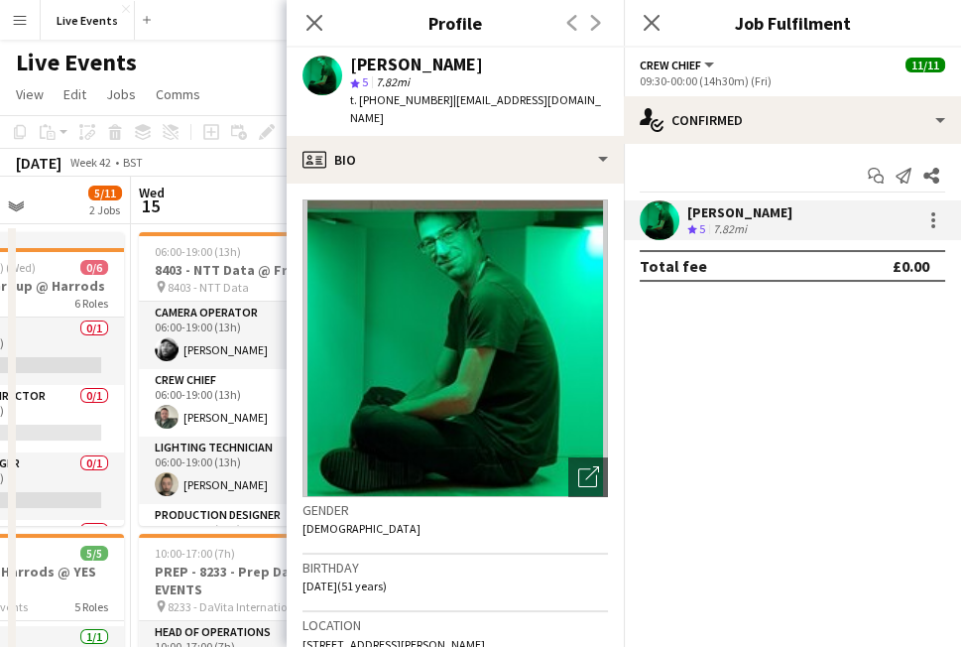
drag, startPoint x: 489, startPoint y: 69, endPoint x: 352, endPoint y: 69, distance: 136.9
click at [352, 69] on div "Simon Streeting" at bounding box center [479, 65] width 258 height 18
copy div "Simon Streeting"
drag, startPoint x: 436, startPoint y: 102, endPoint x: 378, endPoint y: 105, distance: 58.6
click at [378, 105] on span "t. +447966202239" at bounding box center [401, 99] width 103 height 15
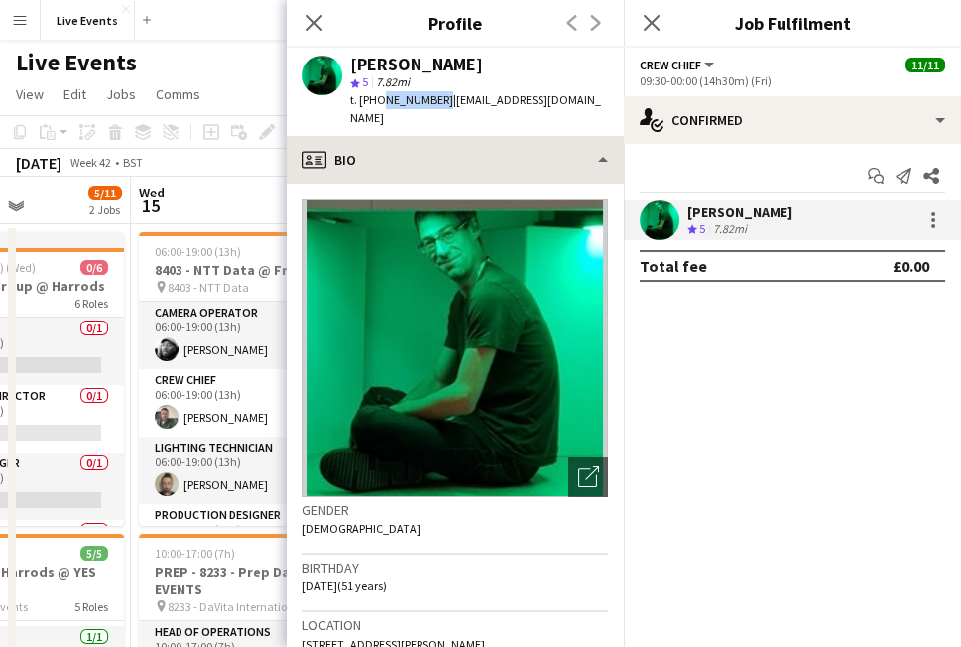
copy span "7966202239"
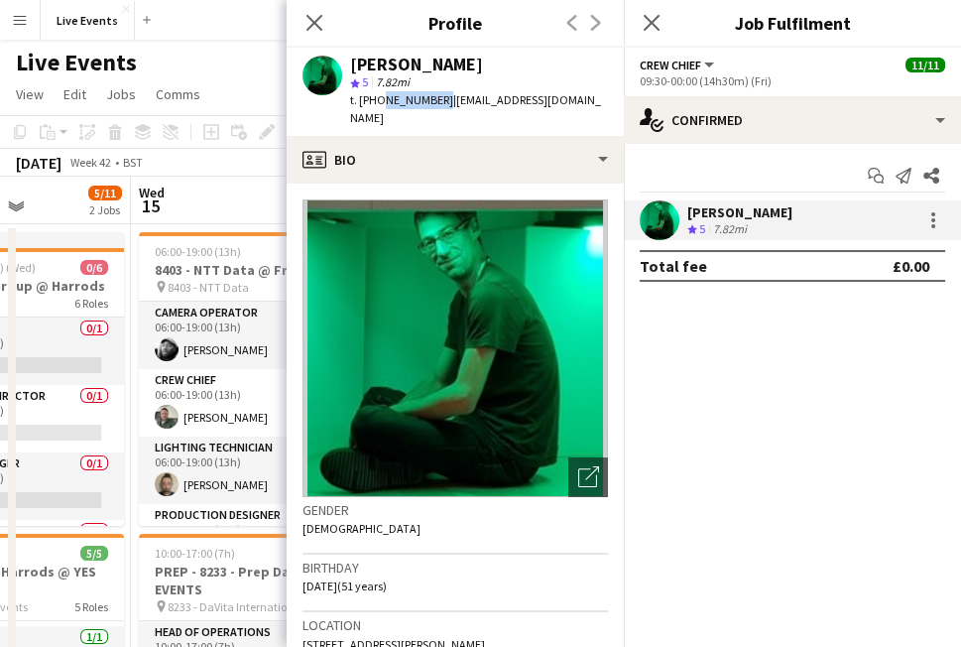
click at [478, 55] on div "Simon Streeting star 5 7.82mi t. +447966202239 | simon.streeting@gmail.com" at bounding box center [455, 92] width 337 height 88
drag, startPoint x: 493, startPoint y: 63, endPoint x: 350, endPoint y: 61, distance: 142.9
click at [350, 61] on div "Simon Streeting" at bounding box center [479, 65] width 258 height 18
copy div "Simon Streeting"
drag, startPoint x: 436, startPoint y: 98, endPoint x: 377, endPoint y: 109, distance: 60.5
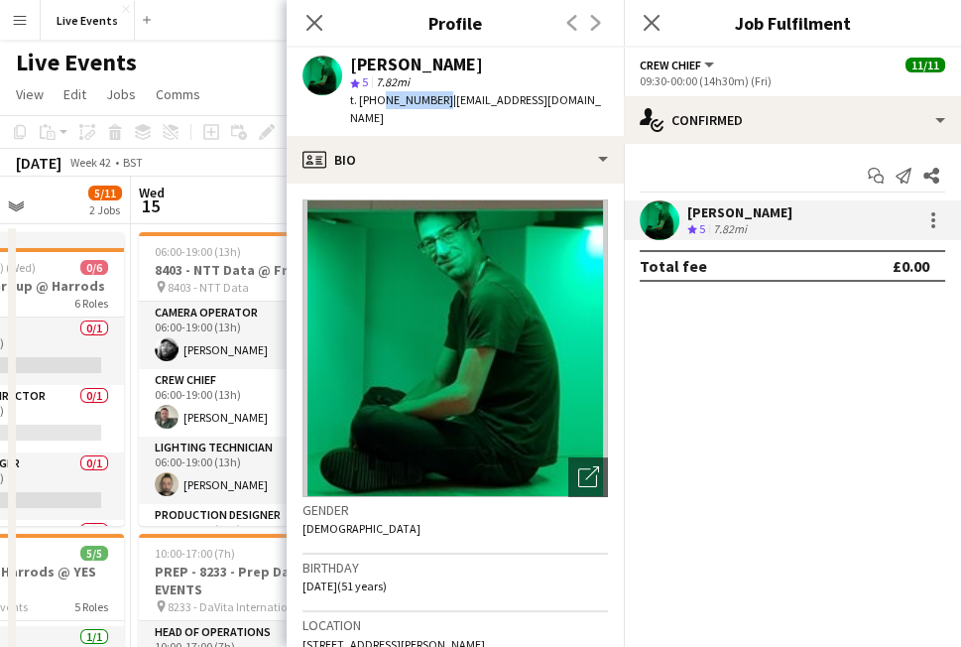
click at [377, 109] on div "Simon Streeting star 5 7.82mi t. +447966202239 | simon.streeting@gmail.com" at bounding box center [455, 92] width 337 height 88
click at [300, 19] on div "Close pop-in" at bounding box center [315, 23] width 56 height 46
click at [319, 26] on icon "Close pop-in" at bounding box center [313, 22] width 19 height 19
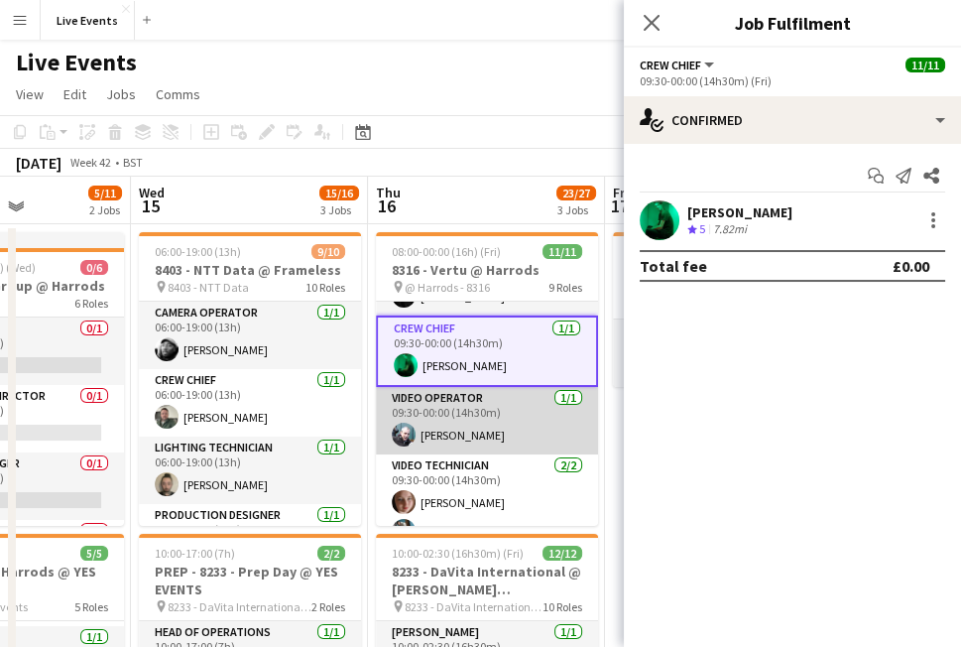
click at [500, 414] on app-card-role "Video Operator 1/1 09:30-00:00 (14h30m) Liam O'Brien" at bounding box center [487, 420] width 222 height 67
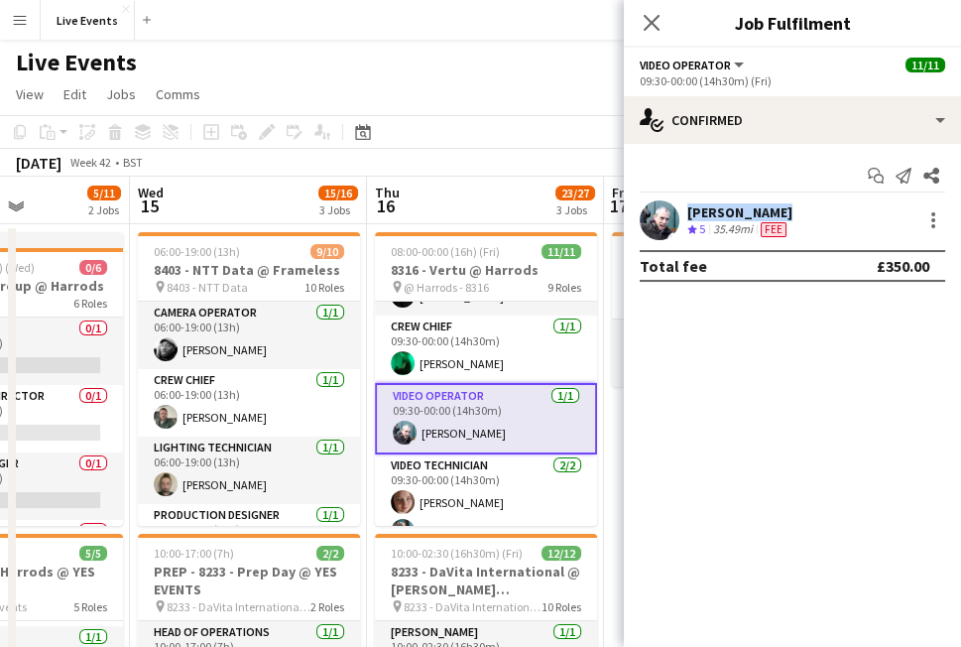
drag, startPoint x: 772, startPoint y: 210, endPoint x: 684, endPoint y: 202, distance: 87.6
click at [679, 206] on div "Liam O'Brien Crew rating 5 35.49mi Fee" at bounding box center [792, 220] width 337 height 40
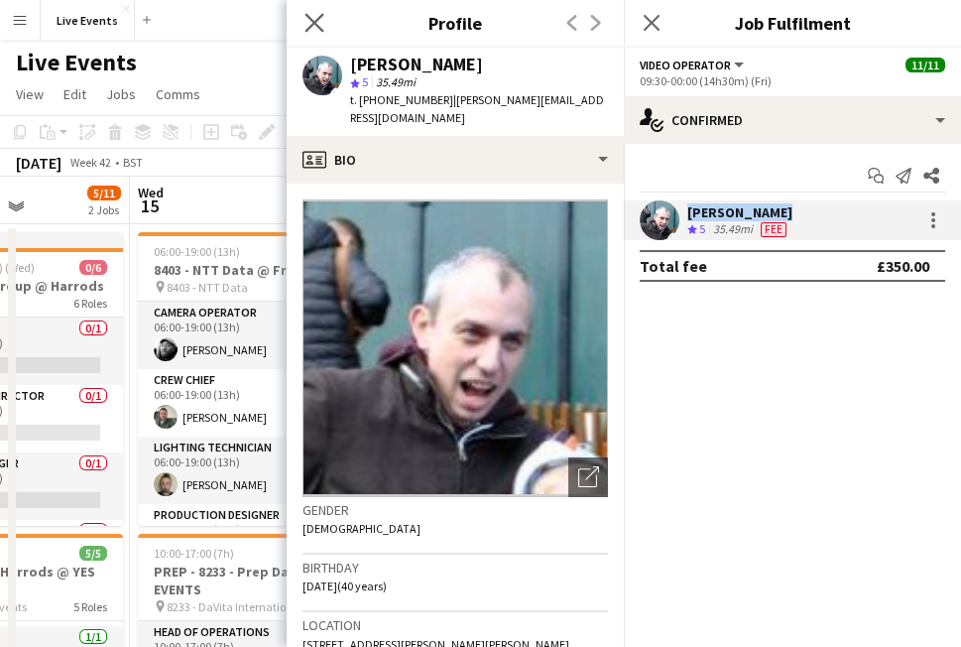
click at [302, 21] on app-icon "Close pop-in" at bounding box center [315, 23] width 29 height 29
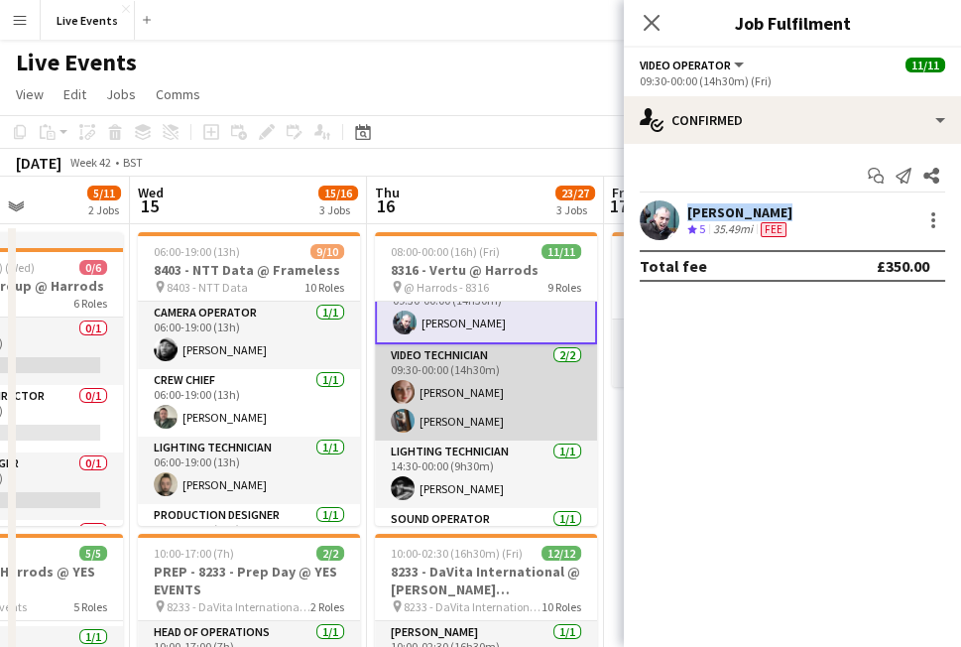
click at [487, 415] on app-card-role "Video Technician 2/2 09:30-00:00 (14h30m) Mair Baker Oliver Hatchett" at bounding box center [486, 392] width 222 height 96
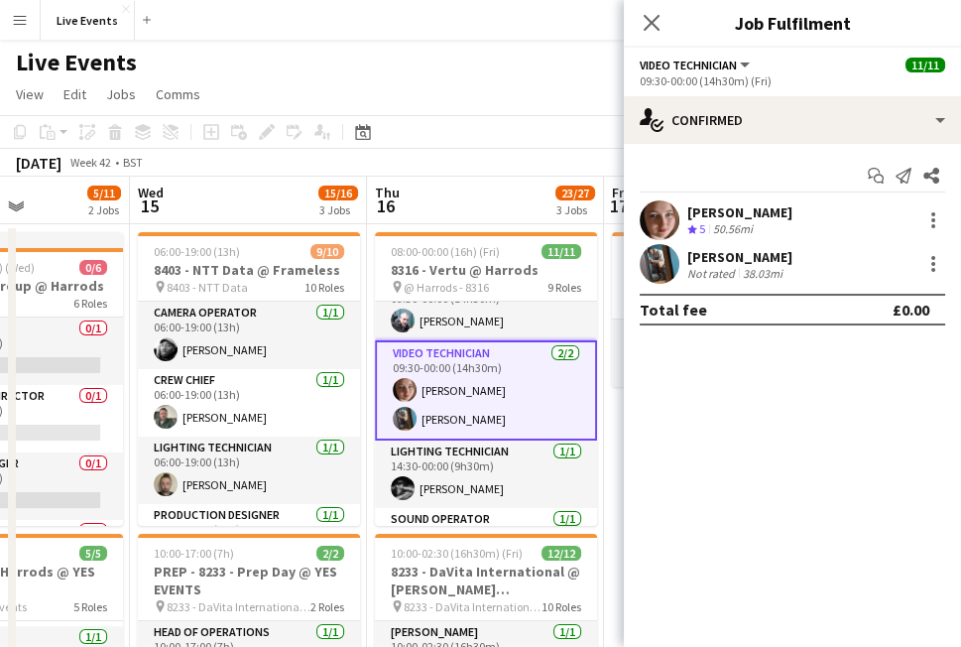
scroll to position [325, 0]
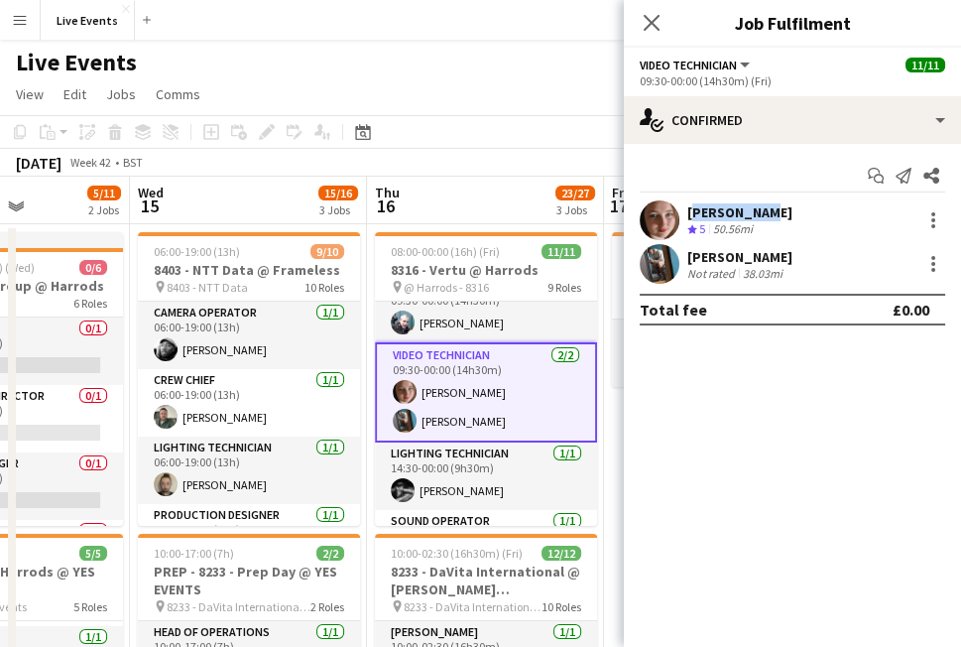
drag, startPoint x: 768, startPoint y: 209, endPoint x: 685, endPoint y: 209, distance: 82.3
click at [685, 209] on div "Mair Baker Crew rating 5 50.56mi" at bounding box center [792, 220] width 337 height 40
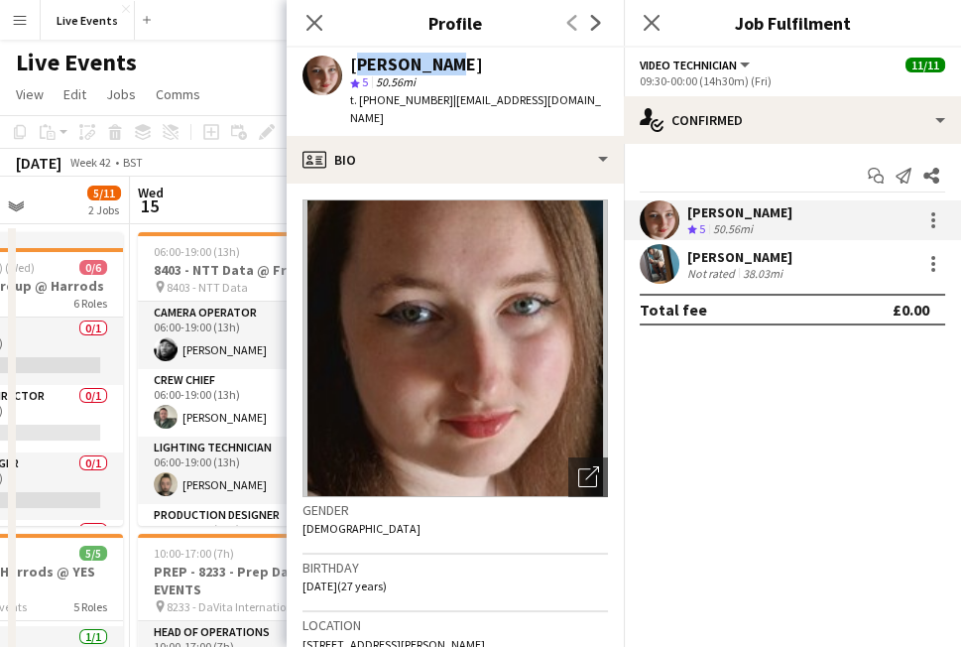
drag, startPoint x: 414, startPoint y: 64, endPoint x: 349, endPoint y: 66, distance: 64.5
click at [350, 67] on div "Mair Baker" at bounding box center [479, 65] width 258 height 18
click at [242, 74] on div "Live Events user user user user user" at bounding box center [480, 59] width 961 height 38
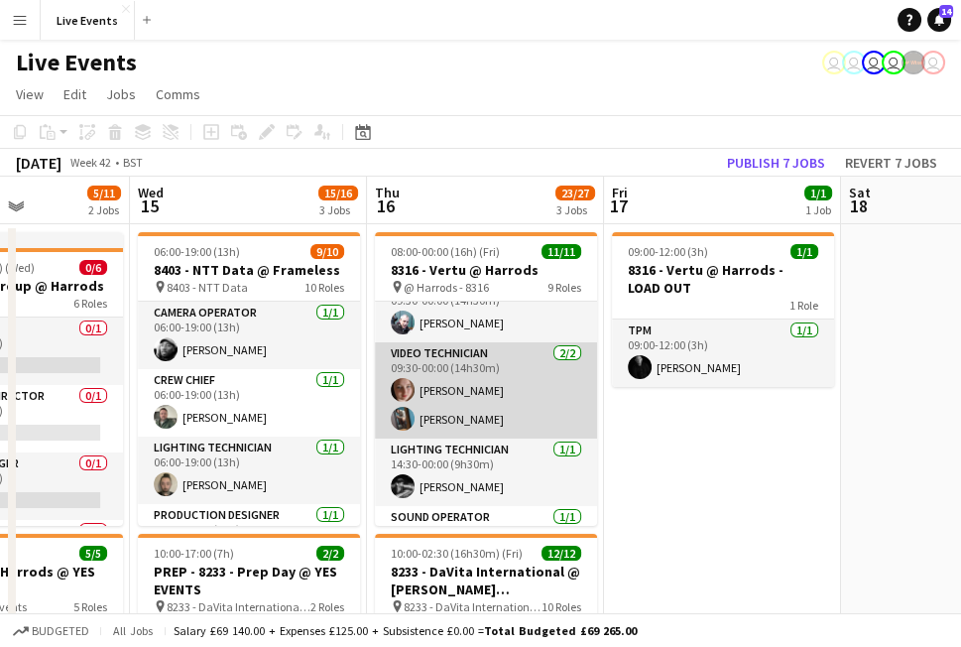
click at [512, 408] on app-card-role "Video Technician 2/2 09:30-00:00 (14h30m) Mair Baker Oliver Hatchett" at bounding box center [486, 390] width 222 height 96
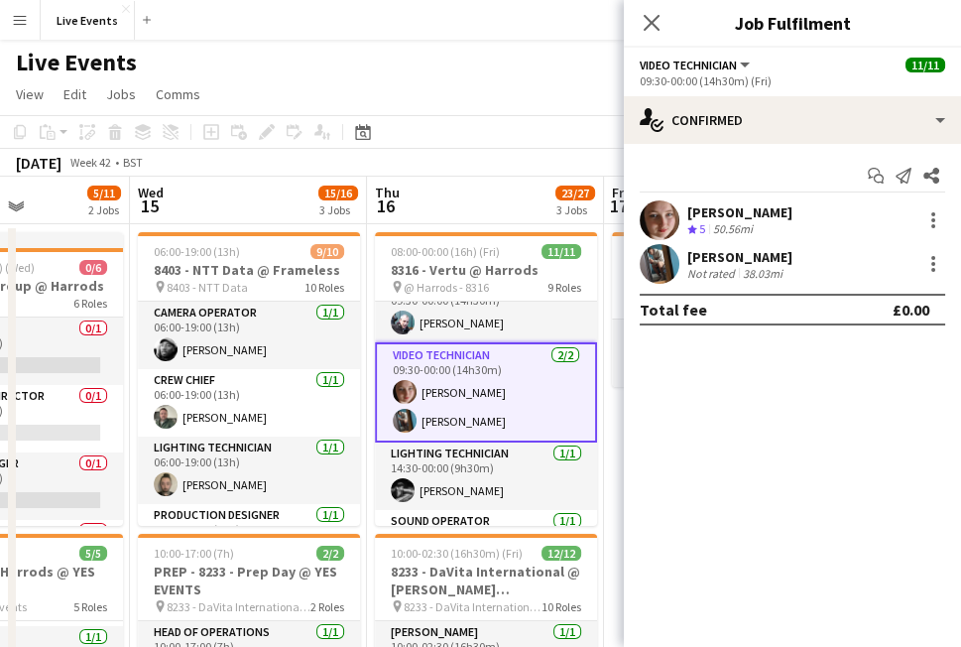
click at [518, 390] on app-card-role "Video Technician 2/2 09:30-00:00 (14h30m) Mair Baker Oliver Hatchett" at bounding box center [486, 392] width 222 height 100
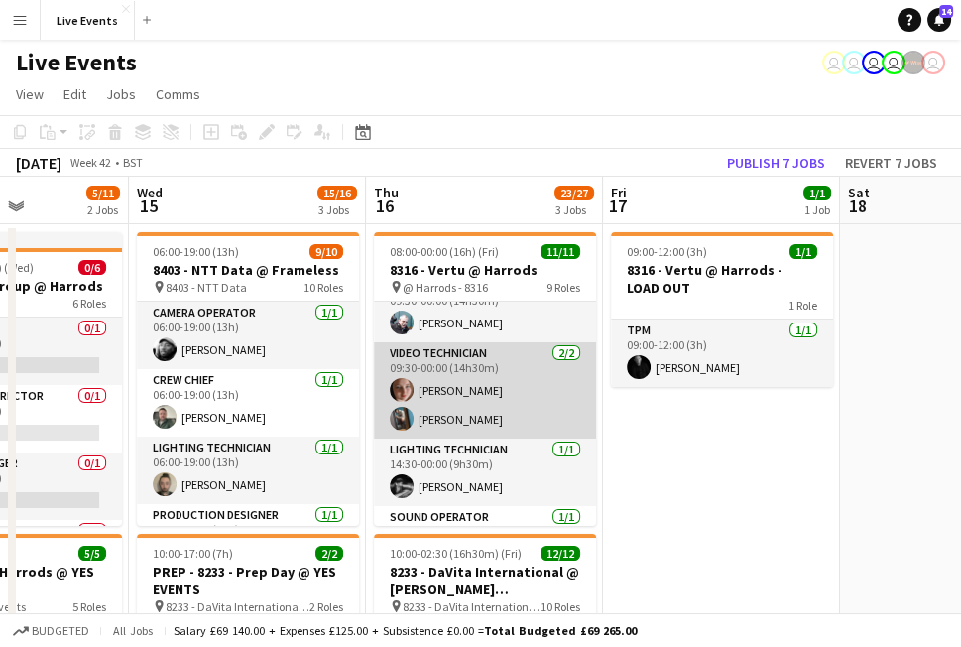
click at [501, 389] on app-card-role "Video Technician 2/2 09:30-00:00 (14h30m) Mair Baker Oliver Hatchett" at bounding box center [485, 390] width 222 height 96
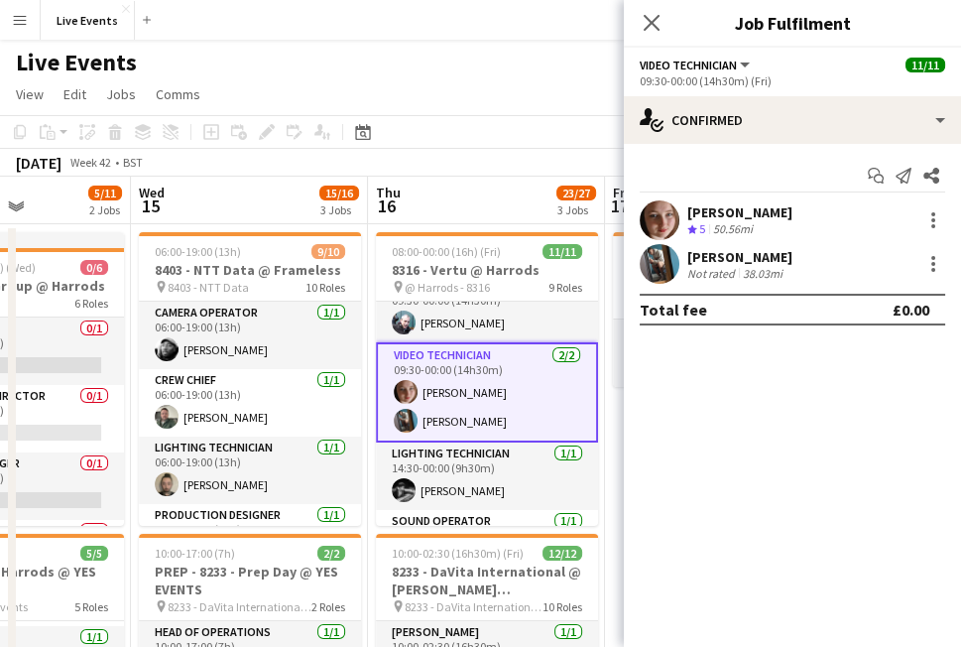
click at [649, 221] on app-user-avatar at bounding box center [660, 220] width 40 height 40
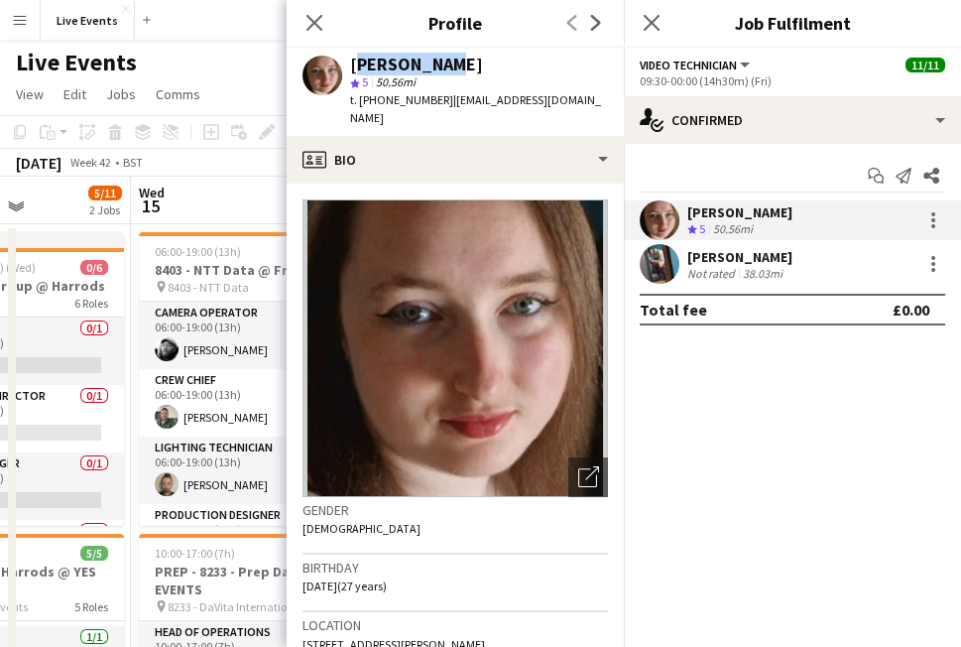
drag, startPoint x: 449, startPoint y: 66, endPoint x: 345, endPoint y: 60, distance: 104.4
click at [345, 60] on div "Mair Baker star 5 50.56mi t. +4407813346192 | mairbaker@rocketmail.com" at bounding box center [455, 92] width 337 height 88
click at [500, 79] on div "star 5 50.56mi" at bounding box center [479, 82] width 258 height 18
click at [657, 276] on app-user-avatar at bounding box center [660, 264] width 40 height 40
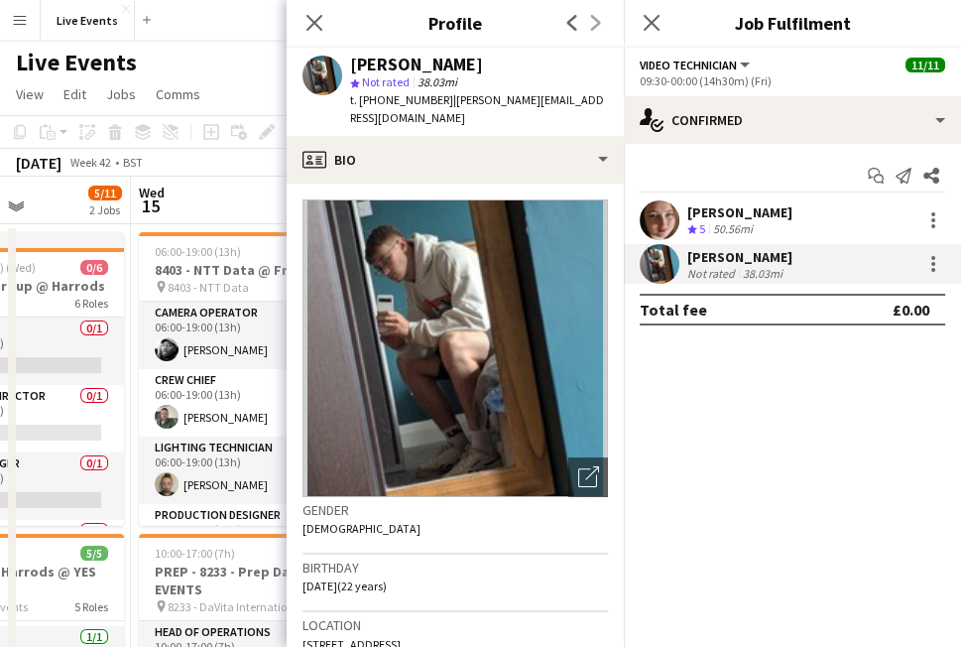
drag, startPoint x: 428, startPoint y: 61, endPoint x: 346, endPoint y: 58, distance: 82.4
click at [346, 58] on div "Oliver Hatchett star Not rated 38.03mi t. +447483822944 | ollie@thehatchetts.co…" at bounding box center [455, 92] width 337 height 88
click at [311, 7] on div "Close pop-in" at bounding box center [315, 23] width 56 height 46
click at [315, 16] on icon "Close pop-in" at bounding box center [313, 22] width 19 height 19
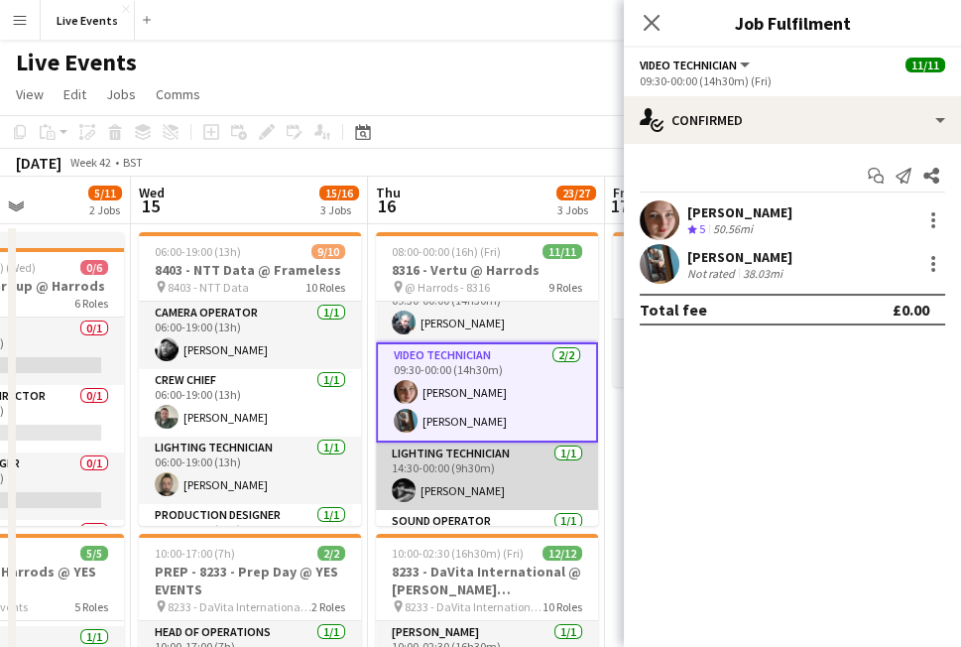
drag, startPoint x: 484, startPoint y: 469, endPoint x: 514, endPoint y: 457, distance: 32.0
click at [484, 469] on app-card-role "Lighting Technician 1/1 14:30-00:00 (9h30m) Charlie Meehan" at bounding box center [487, 475] width 222 height 67
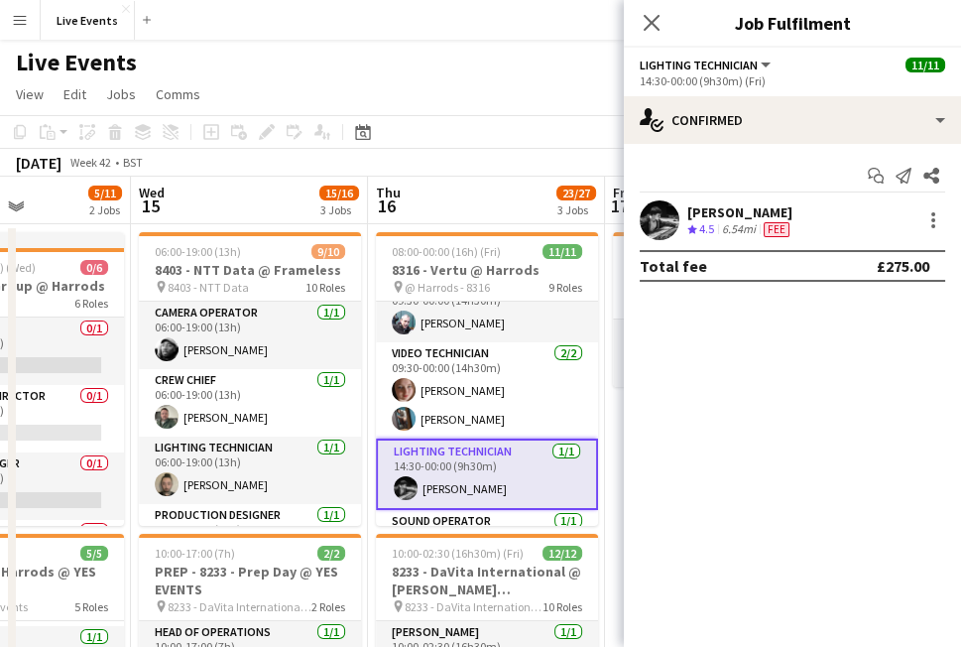
click at [489, 472] on app-card-role "Lighting Technician 1/1 14:30-00:00 (9h30m) Charlie Meehan" at bounding box center [487, 473] width 222 height 71
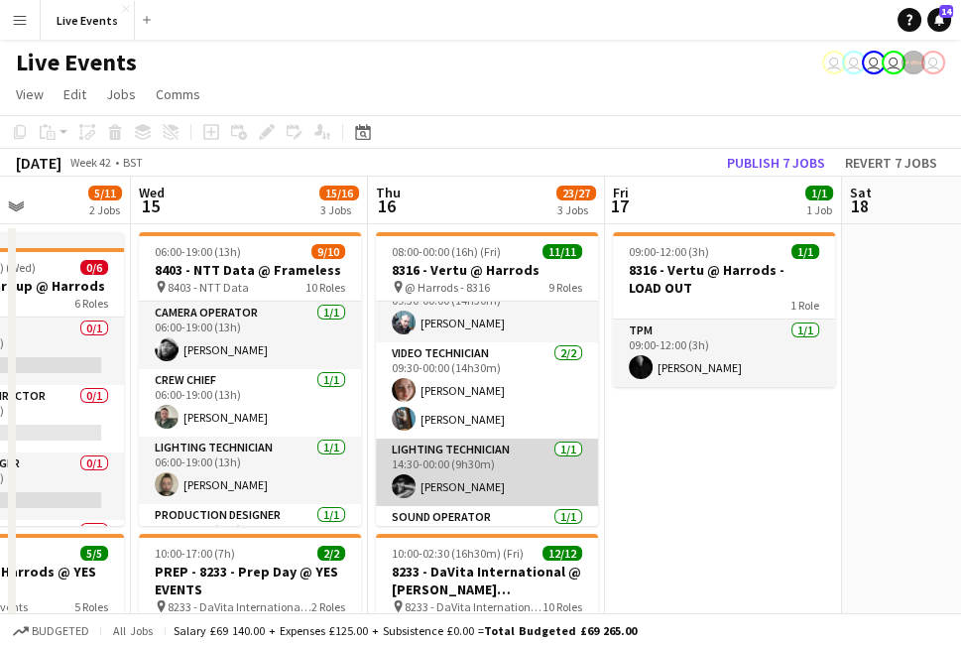
click at [488, 474] on app-card-role "Lighting Technician 1/1 14:30-00:00 (9h30m) Charlie Meehan" at bounding box center [487, 471] width 222 height 67
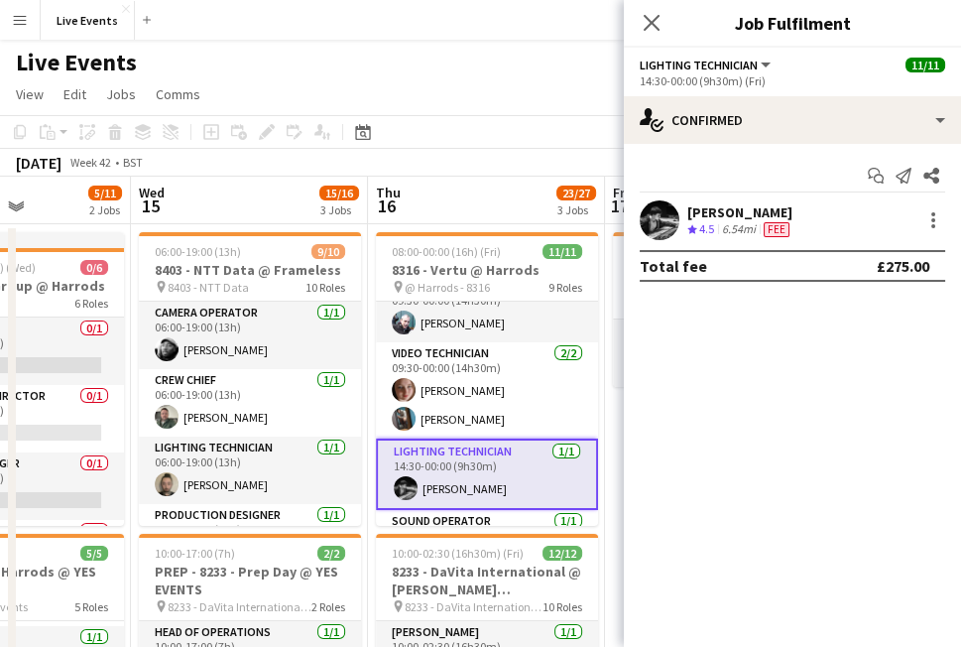
click at [666, 214] on app-user-avatar at bounding box center [660, 220] width 40 height 40
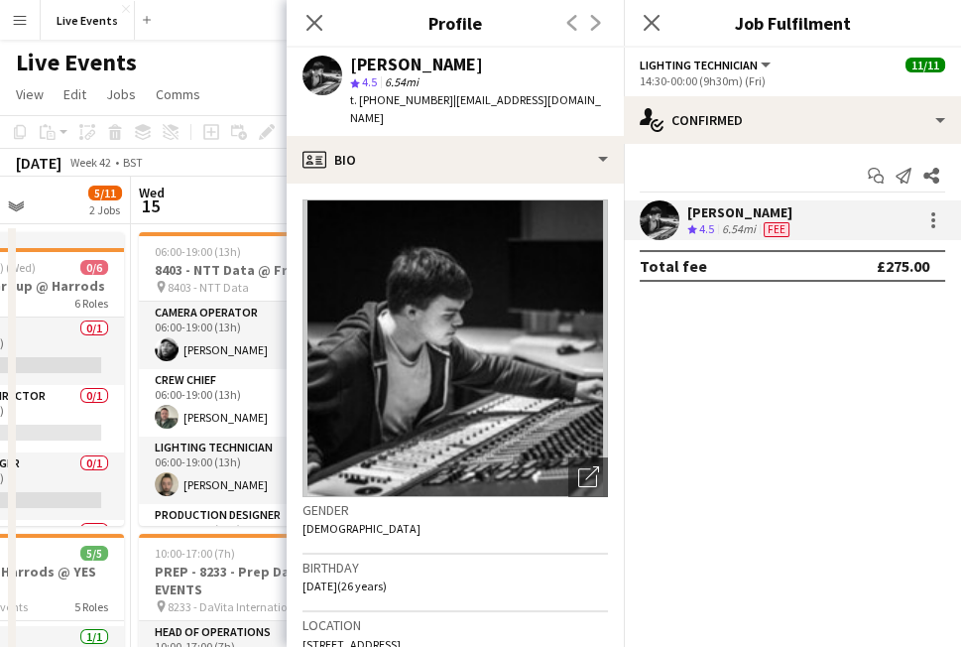
drag, startPoint x: 460, startPoint y: 67, endPoint x: 342, endPoint y: 67, distance: 118.0
click at [342, 67] on div "Charlie Meehan star 4.5 6.54mi t. +447955259663 | charliemeehan99@gmail.com" at bounding box center [455, 92] width 337 height 88
click at [313, 24] on icon at bounding box center [313, 22] width 19 height 19
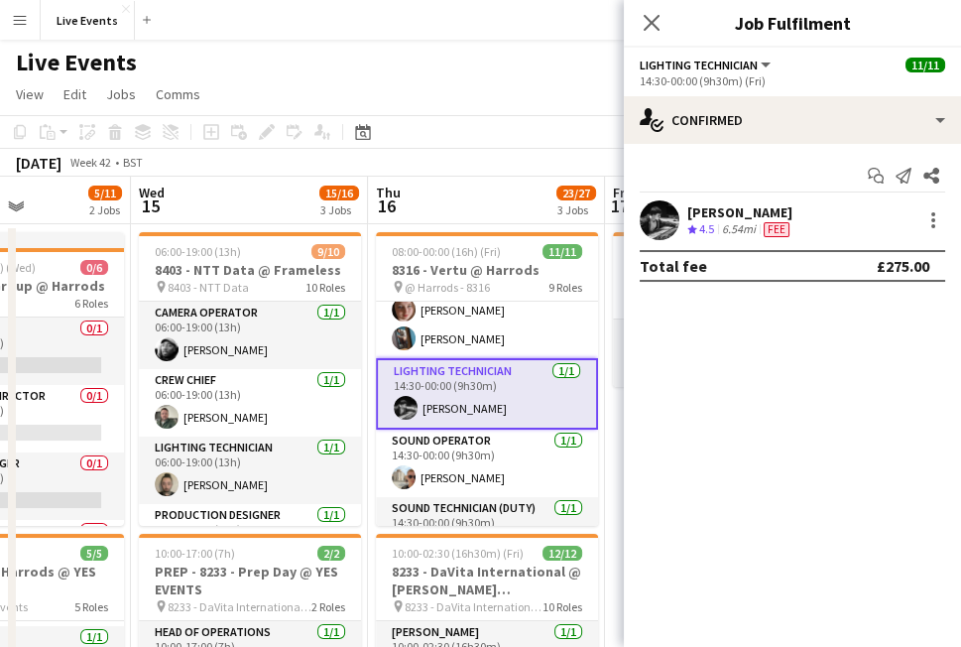
scroll to position [436, 0]
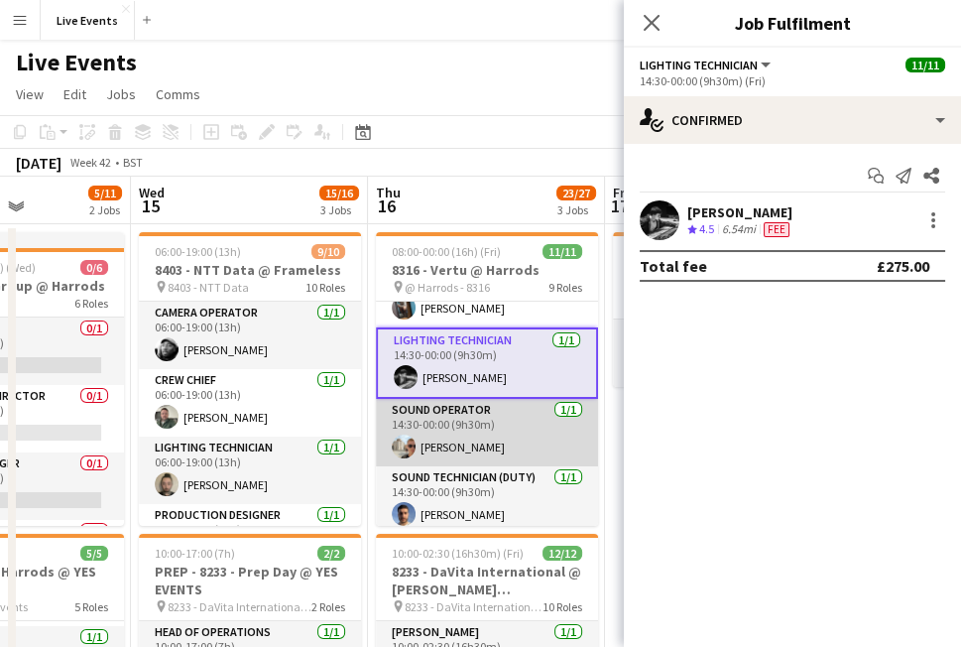
click at [474, 434] on app-card-role "Sound Operator 1/1 14:30-00:00 (9h30m) Max Powers" at bounding box center [487, 432] width 222 height 67
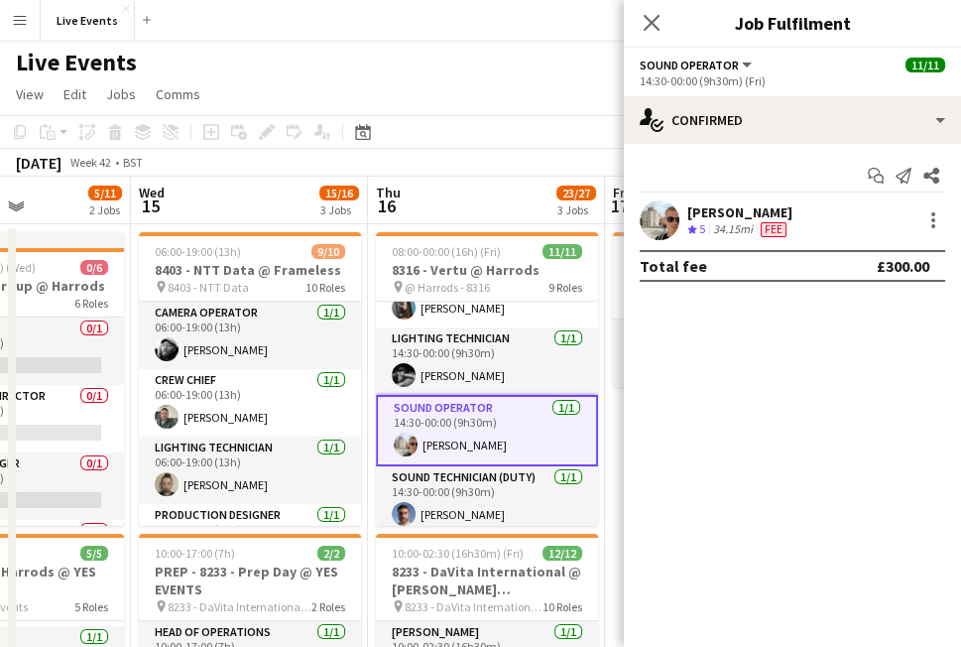
click at [661, 213] on app-user-avatar at bounding box center [660, 220] width 40 height 40
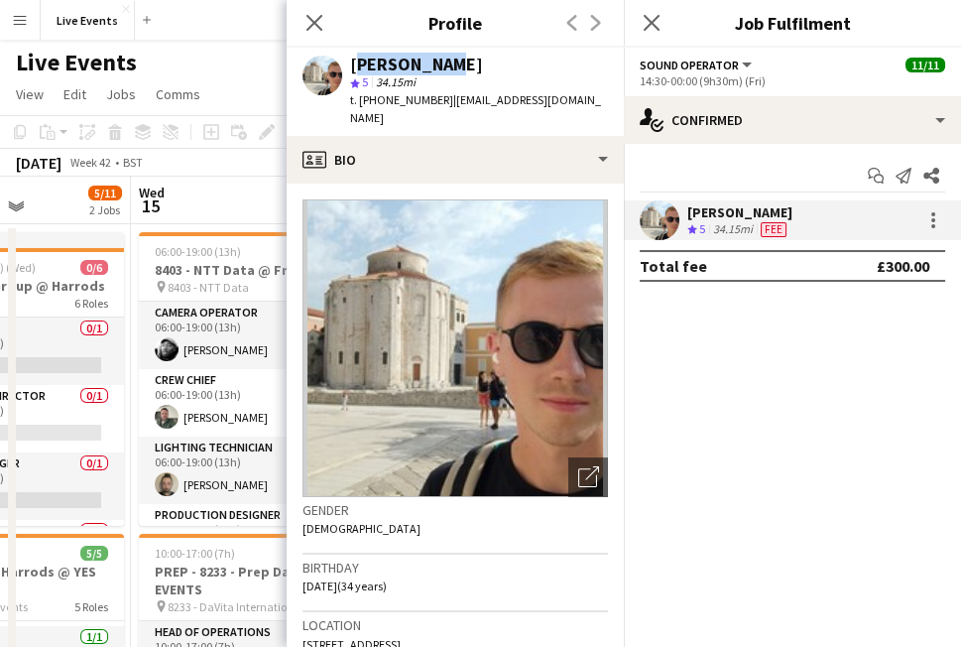
drag, startPoint x: 461, startPoint y: 57, endPoint x: 355, endPoint y: 67, distance: 106.7
click at [355, 67] on div "Max Powers" at bounding box center [479, 65] width 258 height 18
click at [464, 290] on img at bounding box center [455, 348] width 305 height 298
click at [317, 18] on icon at bounding box center [313, 22] width 19 height 19
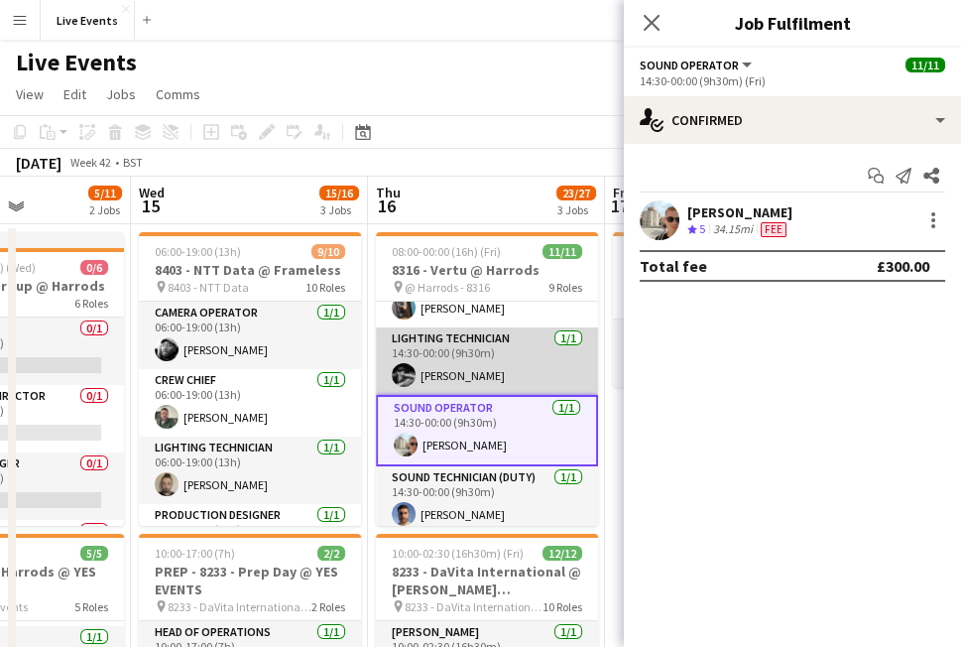
scroll to position [441, 0]
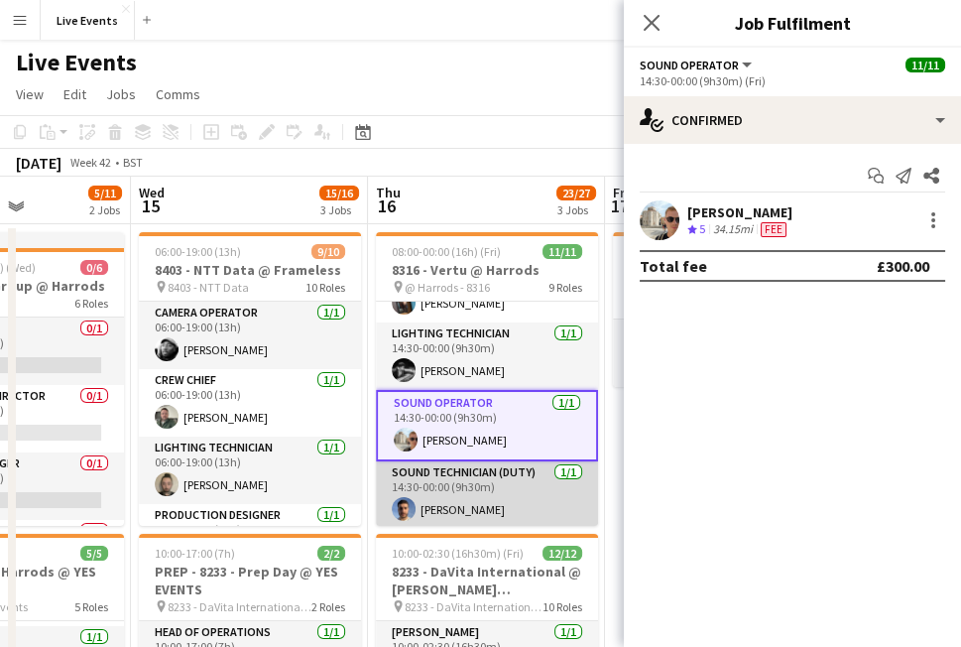
click at [452, 486] on app-card-role "Sound Technician (Duty) 1/1 14:30-00:00 (9h30m) Jorge Varandas" at bounding box center [487, 494] width 222 height 67
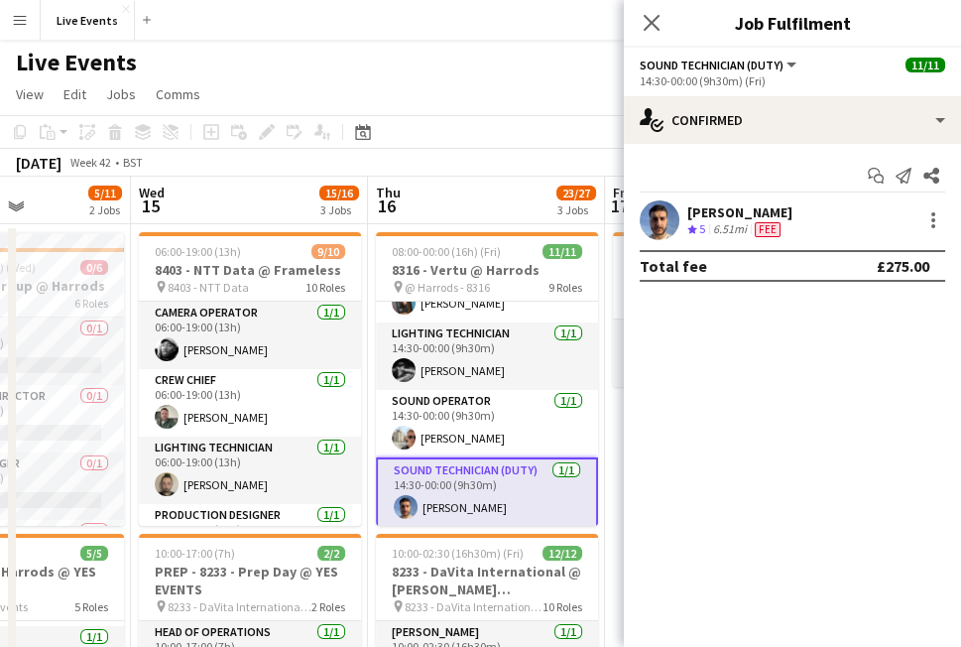
click at [471, 498] on app-card-role "Sound Technician (Duty) 1/1 14:30-00:00 (9h30m) Jorge Varandas" at bounding box center [487, 492] width 222 height 71
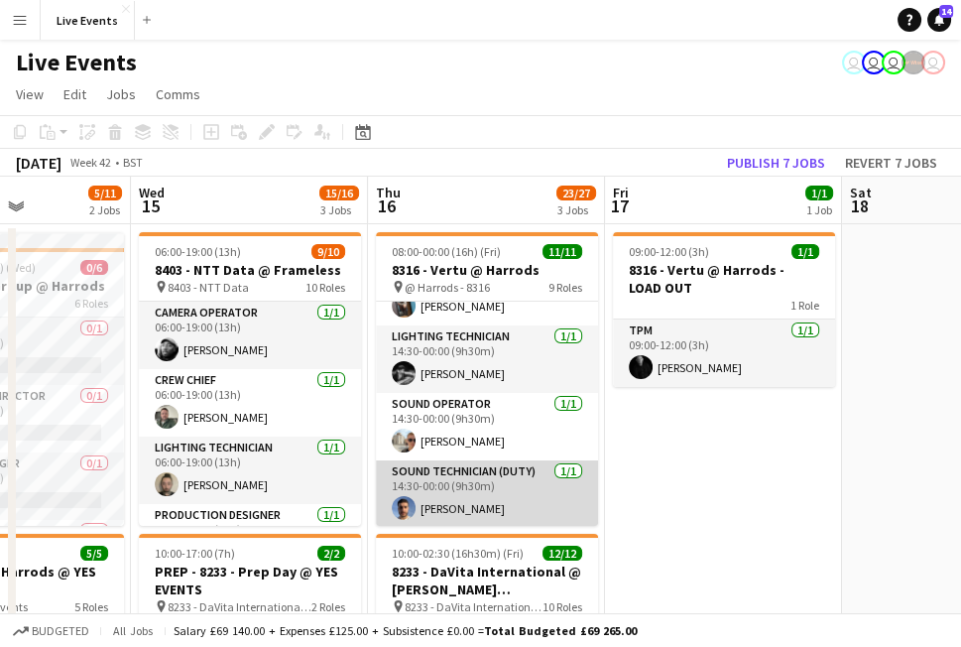
click at [472, 503] on app-card-role "Sound Technician (Duty) 1/1 14:30-00:00 (9h30m) Jorge Varandas" at bounding box center [487, 493] width 222 height 67
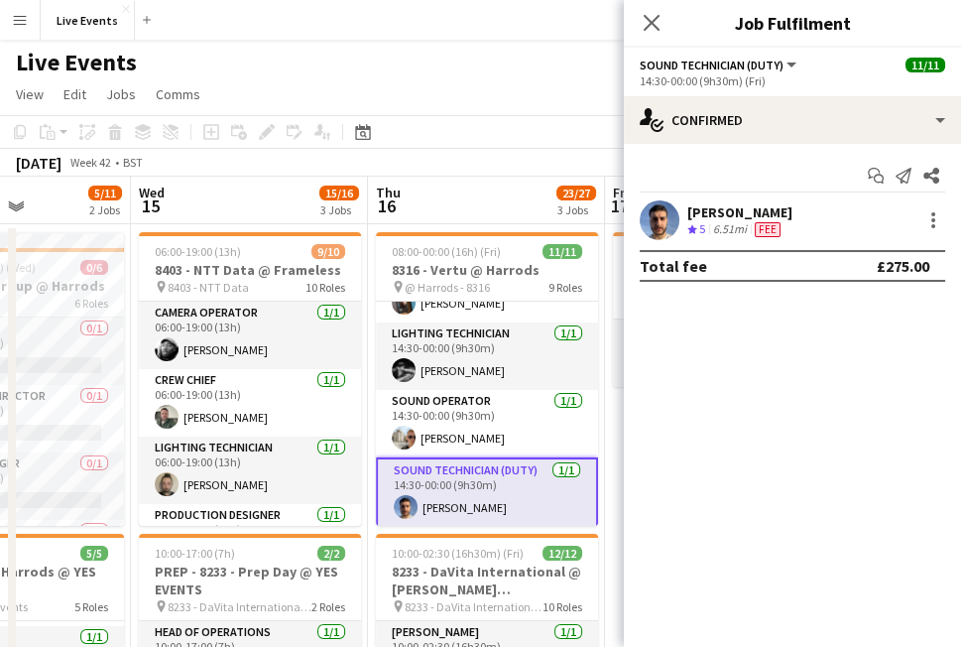
click at [663, 216] on app-user-avatar at bounding box center [660, 220] width 40 height 40
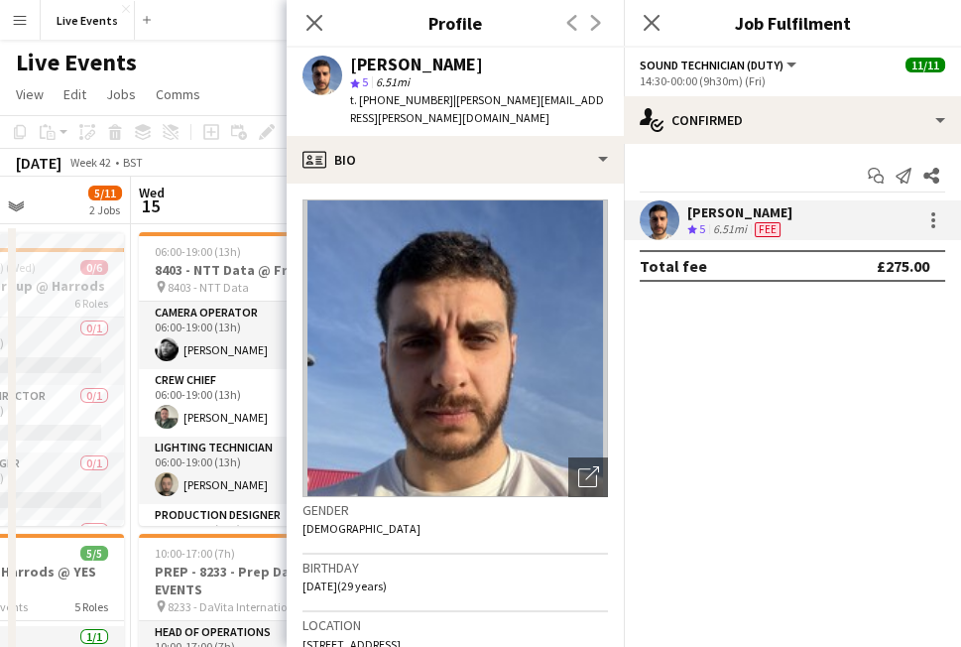
drag, startPoint x: 464, startPoint y: 61, endPoint x: 345, endPoint y: 61, distance: 119.0
click at [345, 61] on div "Jorge Varandas star 5 6.51mi t. +447379482690 | jorge.v.varandas@gmail.com" at bounding box center [455, 92] width 337 height 88
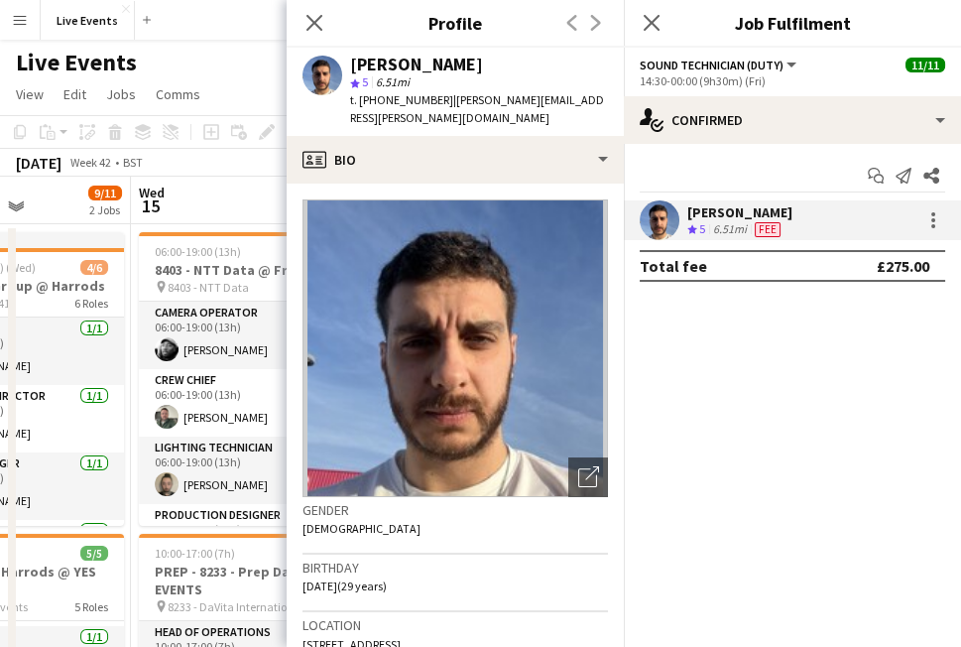
click at [299, 22] on div "Close pop-in" at bounding box center [315, 23] width 56 height 46
click at [317, 21] on icon at bounding box center [313, 22] width 19 height 19
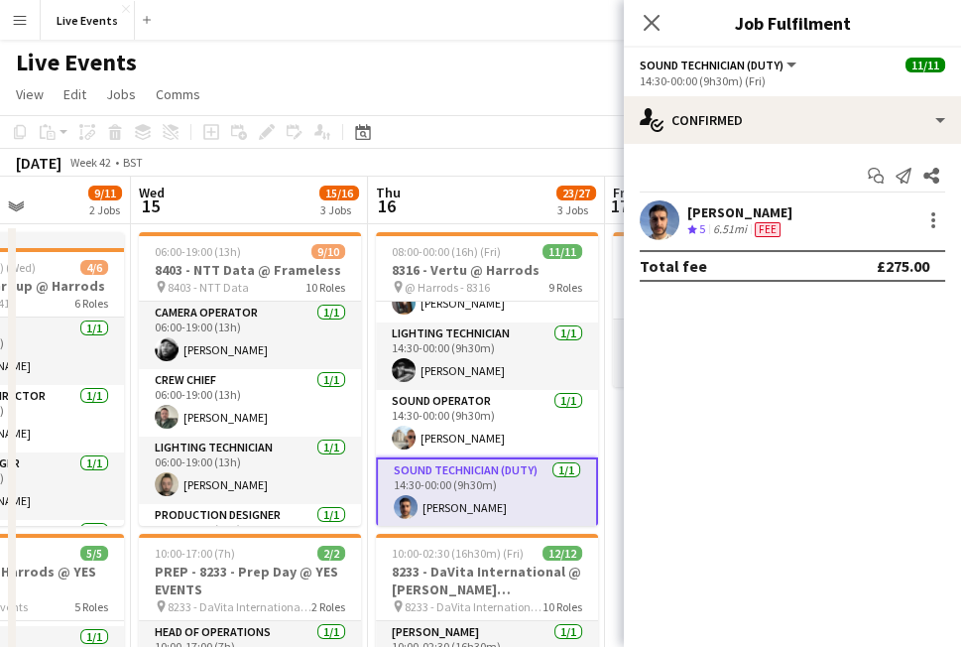
click at [492, 120] on app-toolbar "Copy Paste Paste Ctrl+V Paste with crew Ctrl+Shift+V Paste linked Job Delete Gr…" at bounding box center [480, 132] width 961 height 34
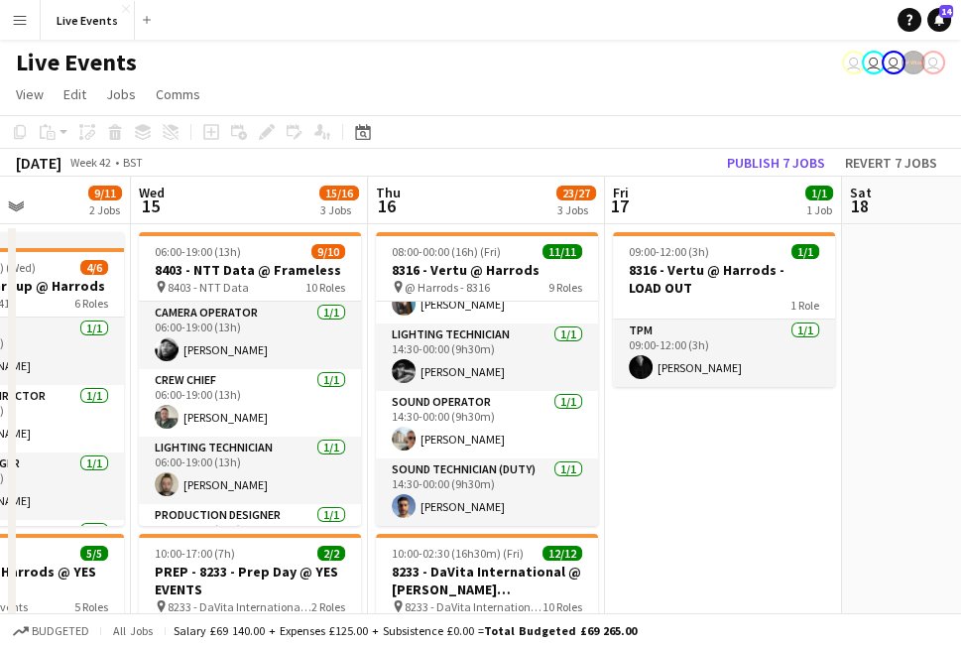
scroll to position [438, 0]
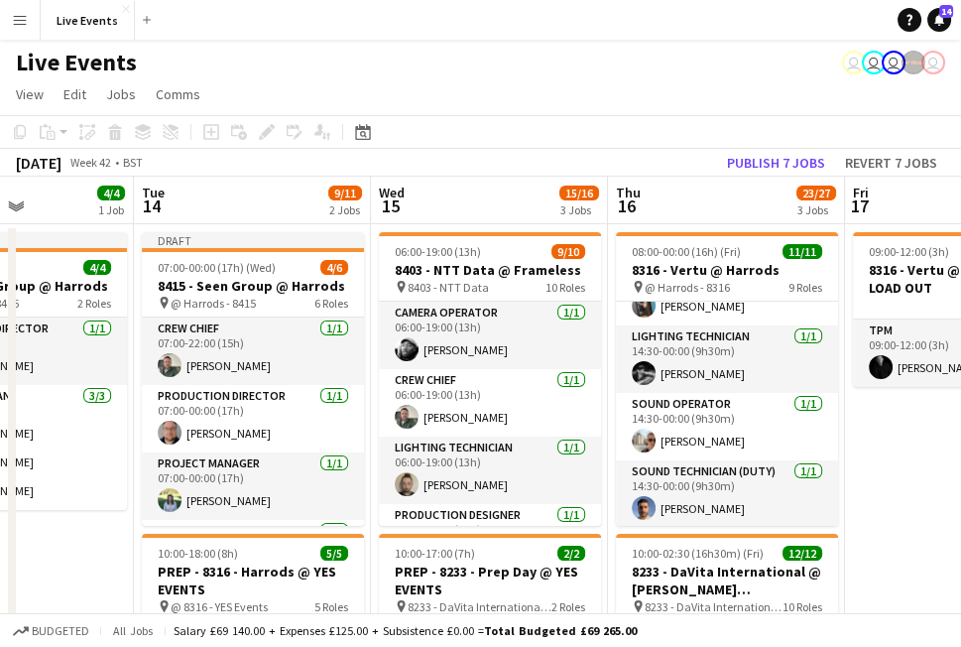
drag, startPoint x: 1082, startPoint y: 561, endPoint x: 1240, endPoint y: 560, distance: 157.7
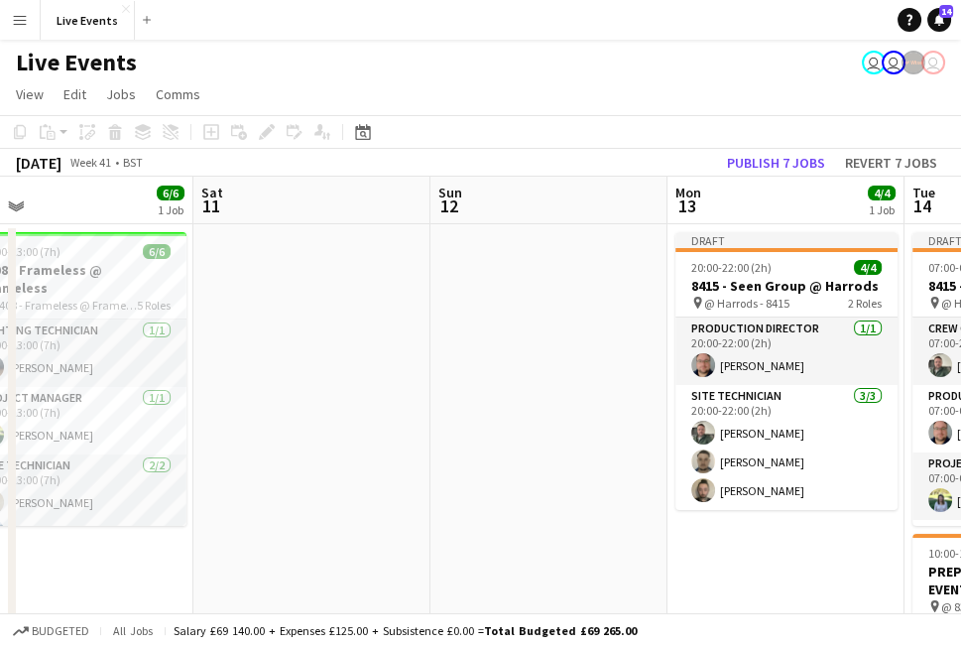
drag, startPoint x: 61, startPoint y: 520, endPoint x: 833, endPoint y: 499, distance: 771.9
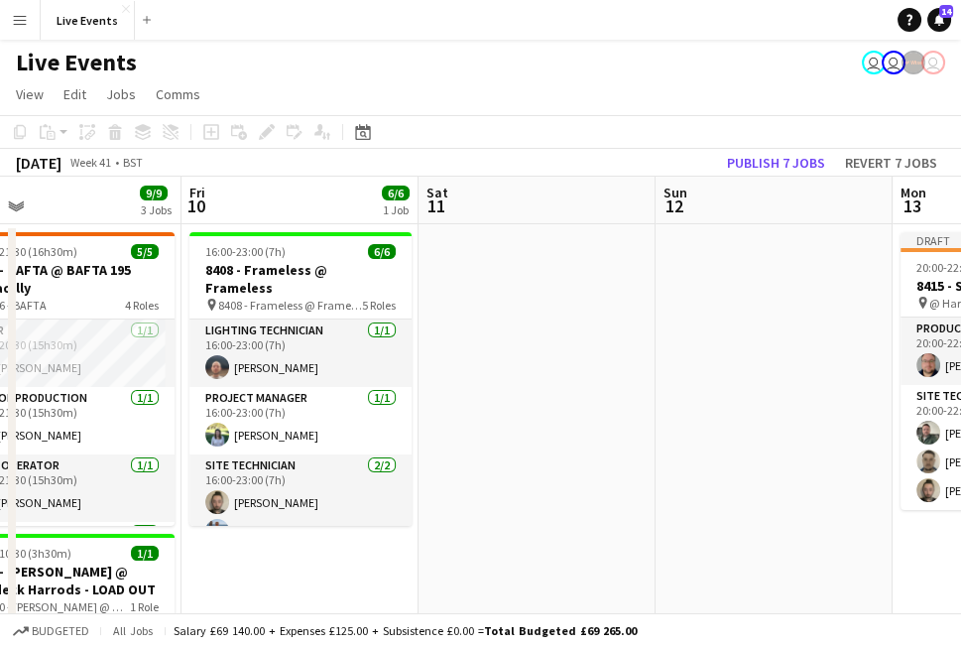
drag, startPoint x: 408, startPoint y: 509, endPoint x: 1018, endPoint y: 530, distance: 610.3
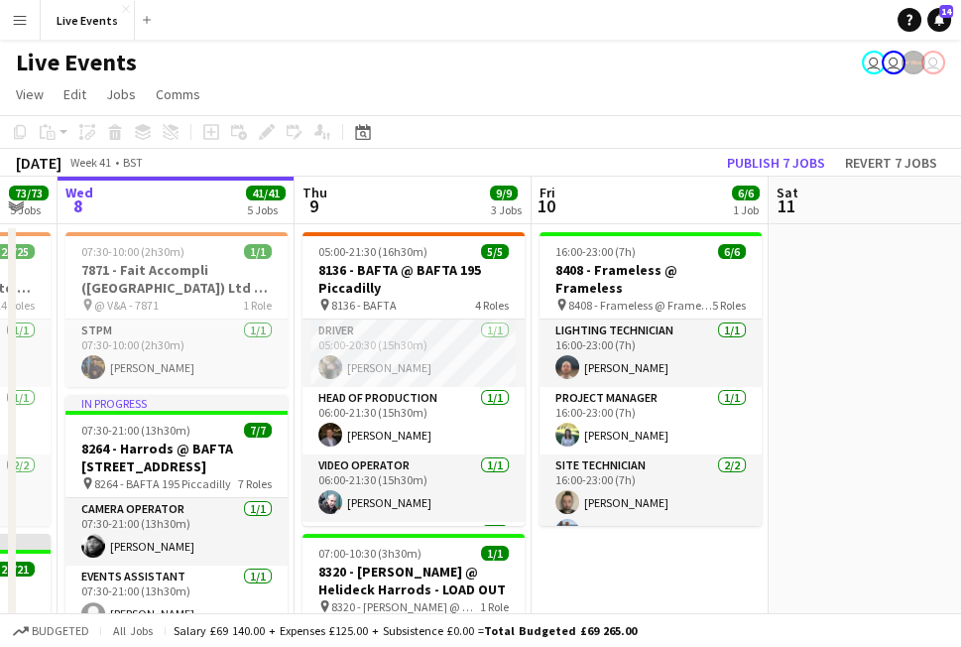
drag, startPoint x: 577, startPoint y: 536, endPoint x: 986, endPoint y: 526, distance: 408.8
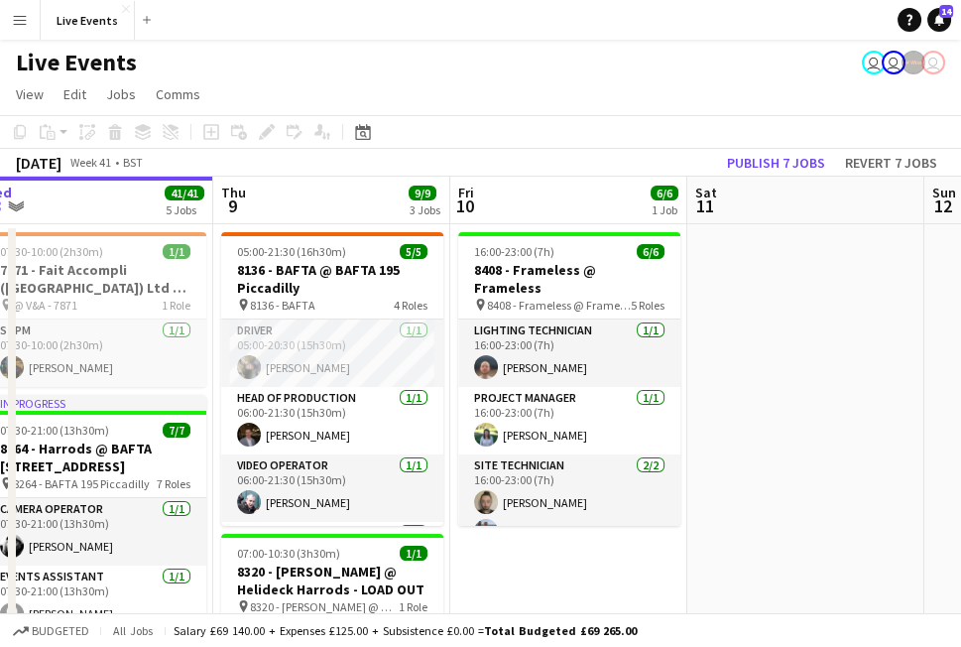
drag, startPoint x: 647, startPoint y: 563, endPoint x: 853, endPoint y: 563, distance: 206.3
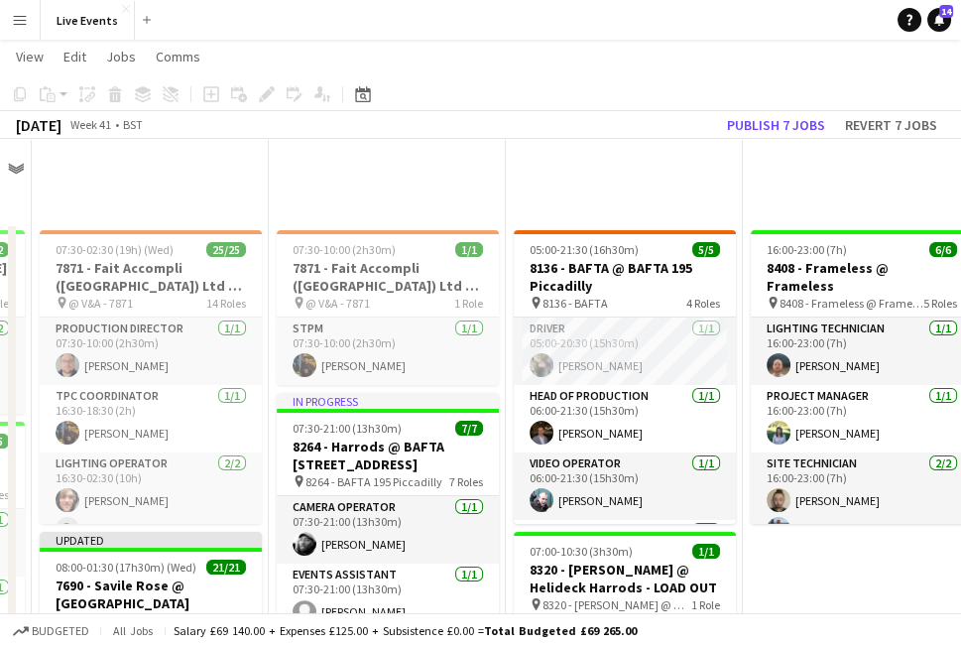
scroll to position [175, 0]
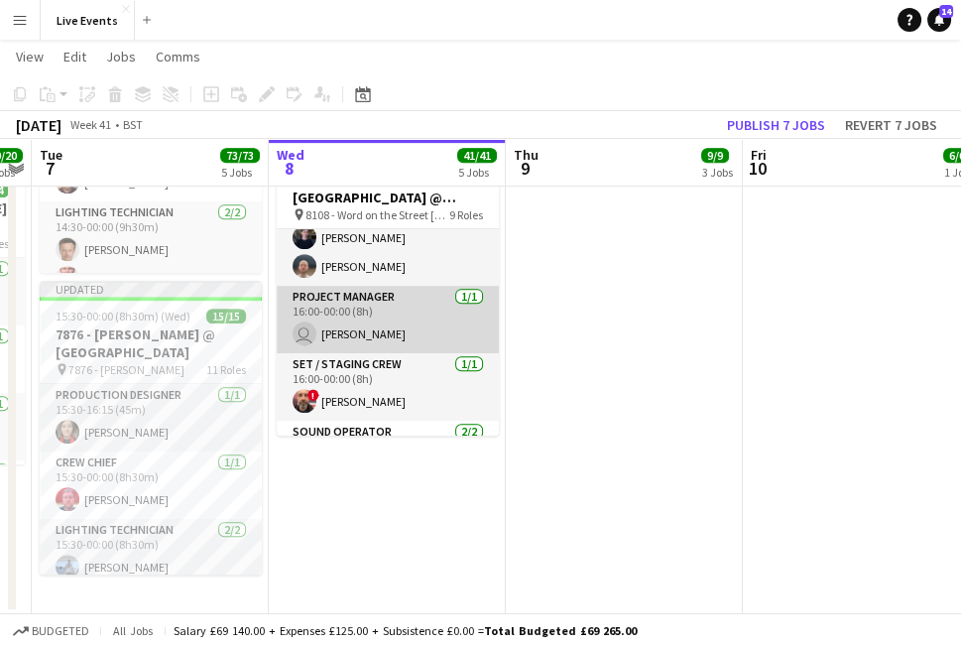
click at [345, 326] on app-card-role "Project Manager 1/1 16:00-00:00 (8h) user Ivette Galindo" at bounding box center [388, 319] width 222 height 67
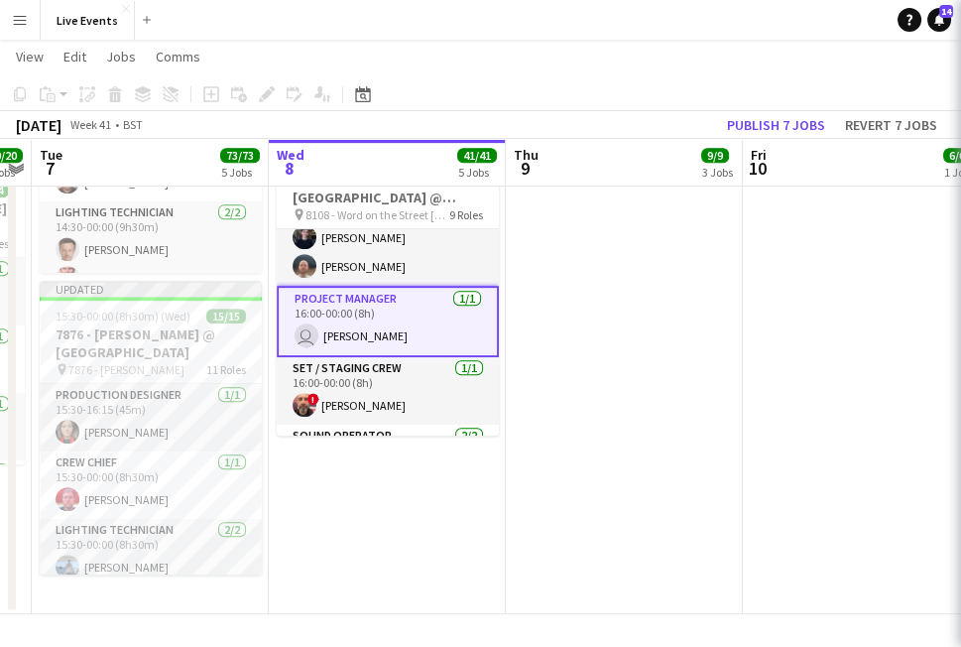
scroll to position [176, 0]
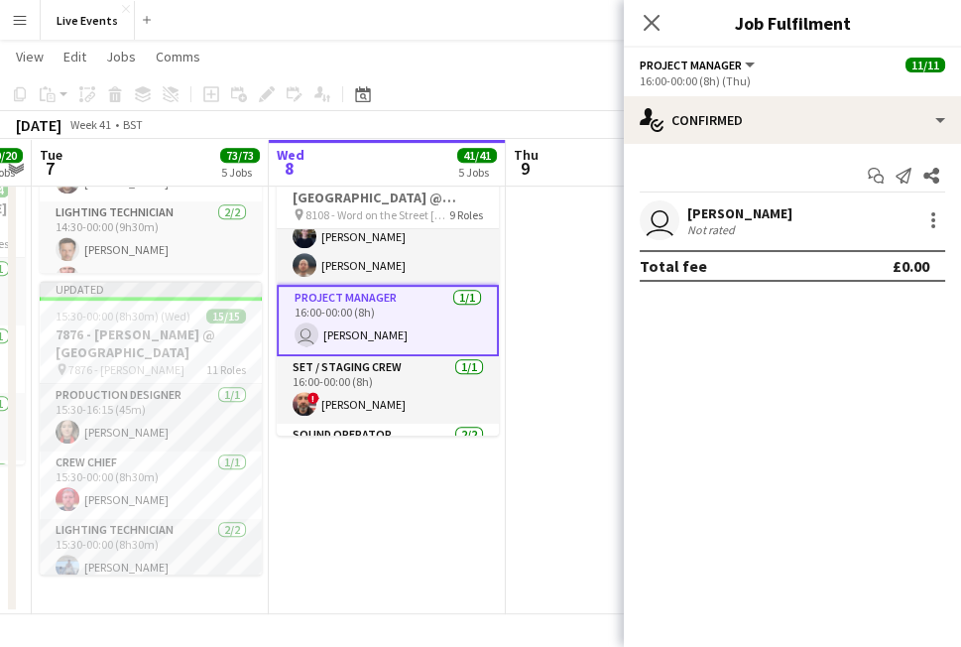
click at [650, 234] on app-user-avatar "user" at bounding box center [660, 220] width 40 height 40
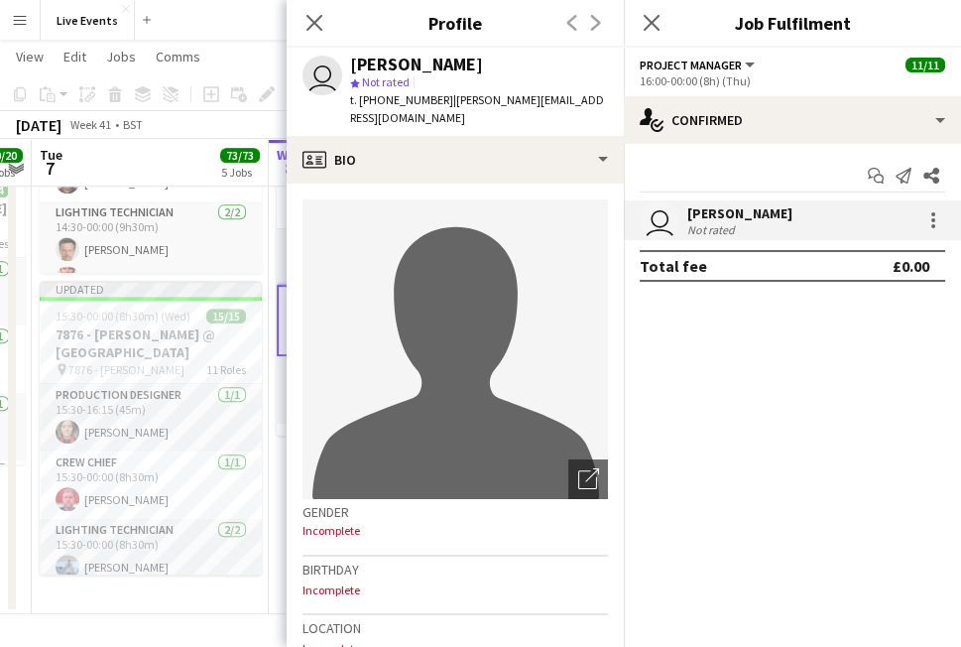
click at [461, 66] on div "Ivette Galindo" at bounding box center [479, 65] width 258 height 18
drag, startPoint x: 433, startPoint y: 99, endPoint x: 376, endPoint y: 111, distance: 58.7
click at [376, 111] on div "user Ivette Galindo star Not rated t. +447737219424 | ivette@wiseproductions.co…" at bounding box center [455, 92] width 337 height 88
click at [307, 23] on icon "Close pop-in" at bounding box center [313, 22] width 19 height 19
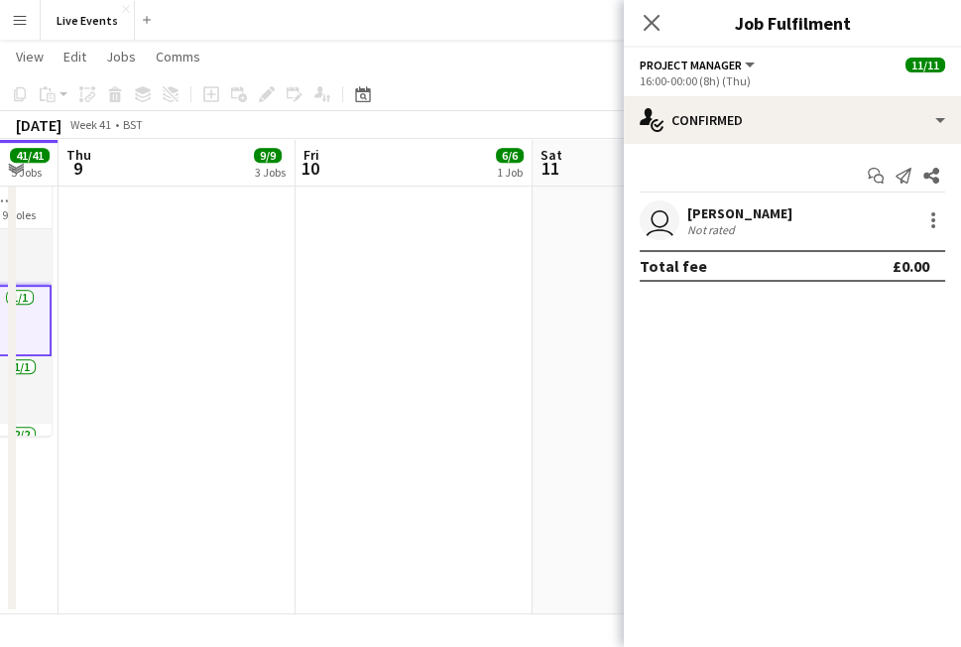
drag, startPoint x: 491, startPoint y: 518, endPoint x: -3, endPoint y: 460, distance: 497.3
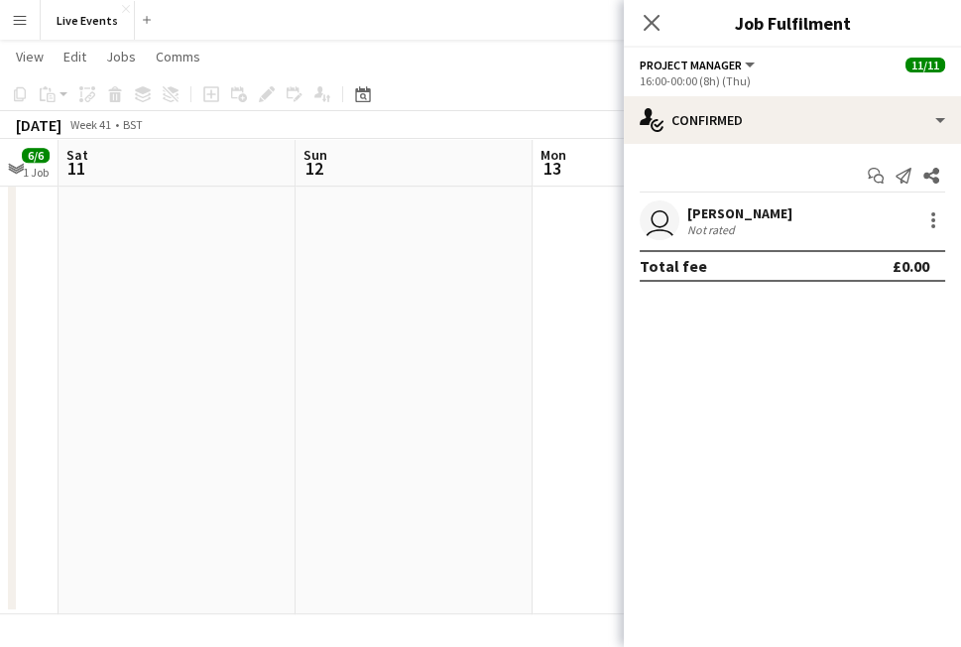
scroll to position [0, 757]
drag, startPoint x: 531, startPoint y: 459, endPoint x: 215, endPoint y: 434, distance: 316.4
drag, startPoint x: 213, startPoint y: 415, endPoint x: -3, endPoint y: 415, distance: 216.2
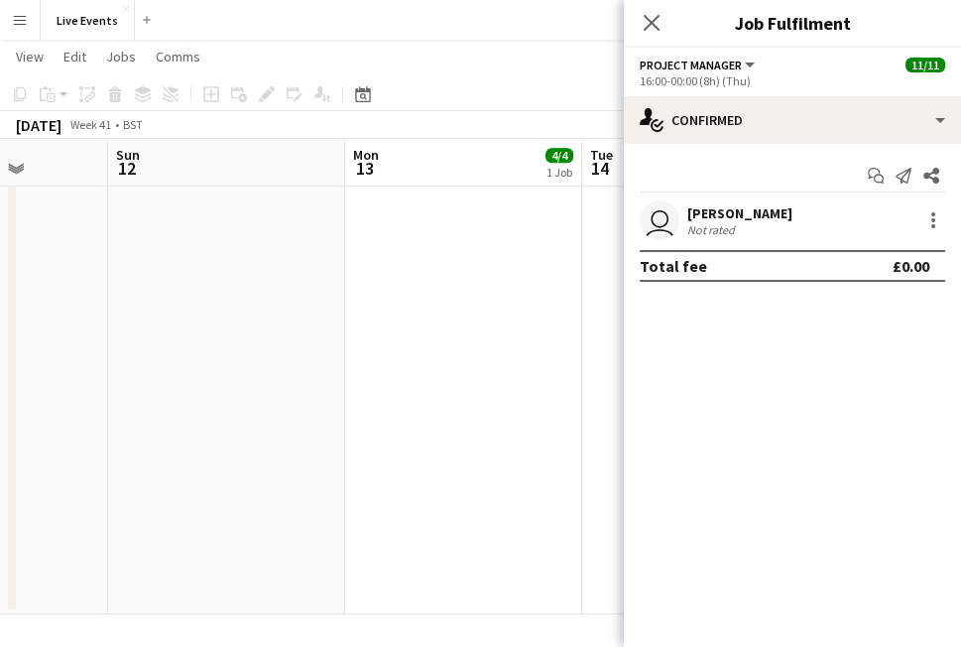
scroll to position [0, 966]
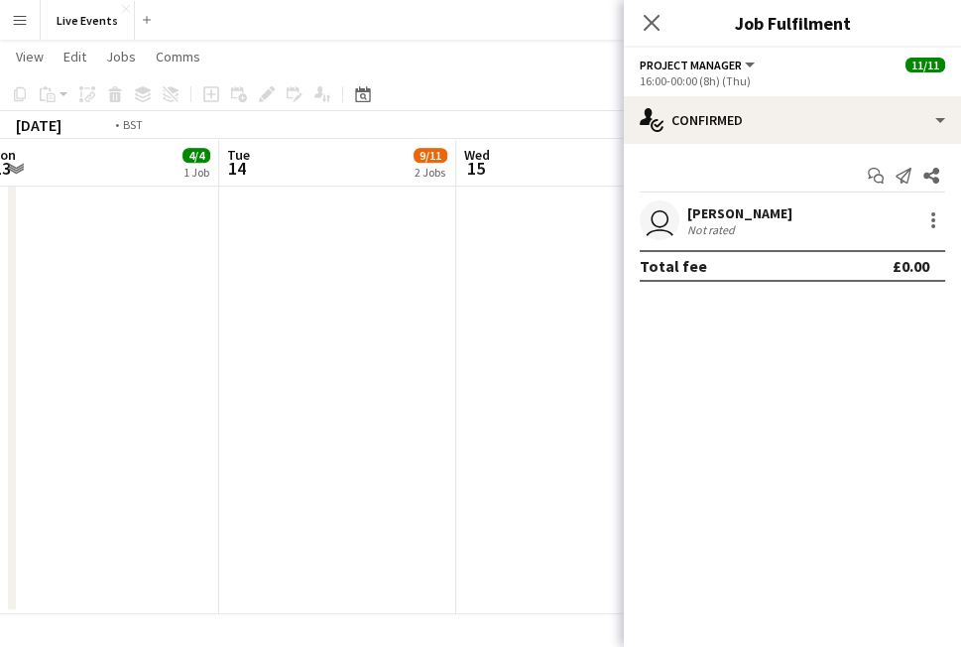
drag, startPoint x: 499, startPoint y: 436, endPoint x: 241, endPoint y: 434, distance: 257.9
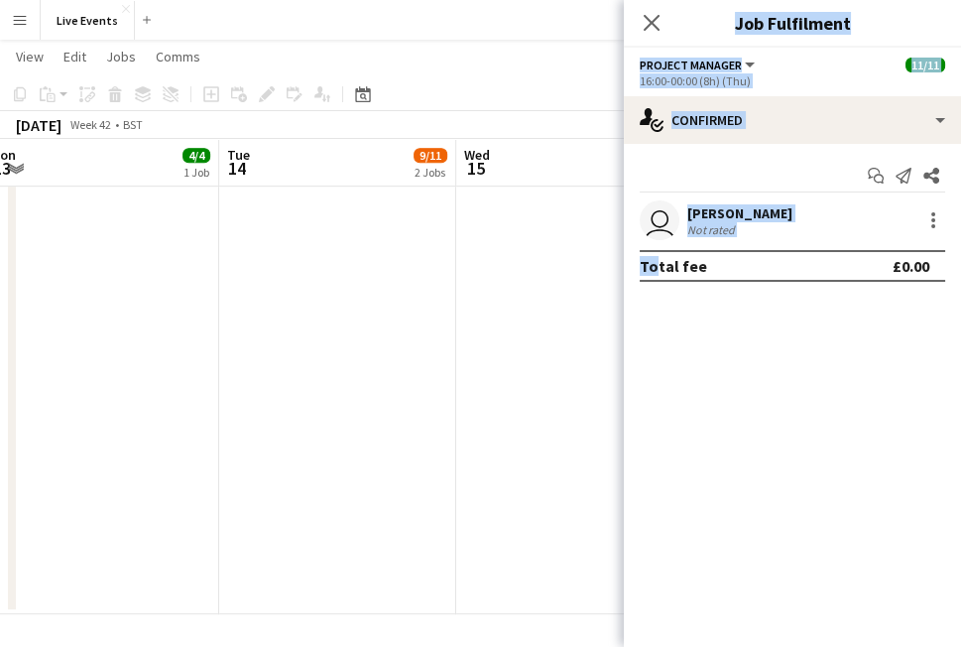
drag, startPoint x: 392, startPoint y: 468, endPoint x: 408, endPoint y: 455, distance: 20.4
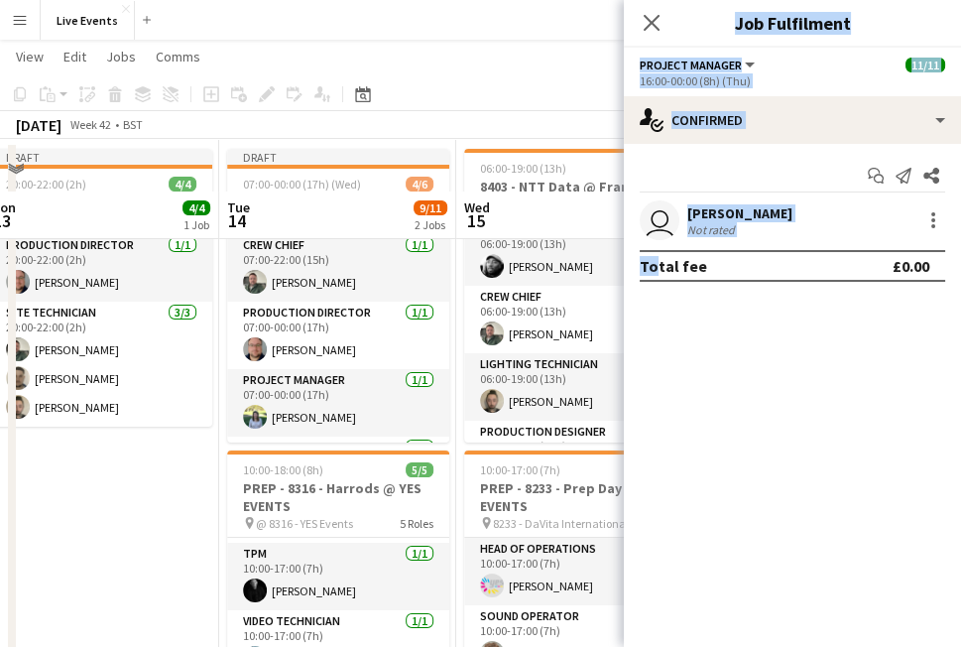
scroll to position [0, 0]
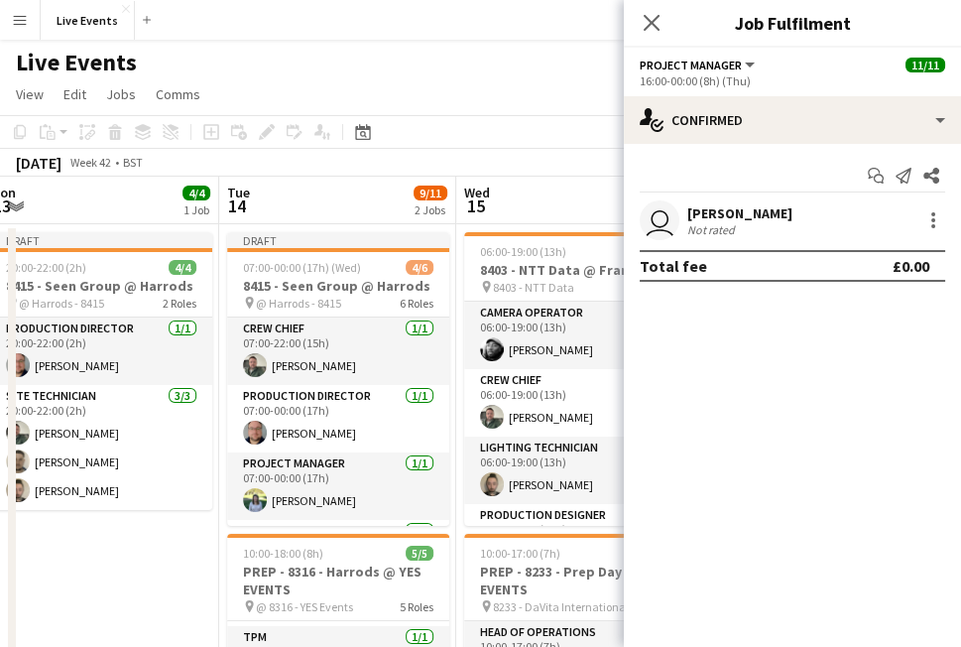
click at [791, 328] on mat-expansion-panel "check Confirmed Start chat Send notification Share user Ivette Galindo Not rate…" at bounding box center [792, 395] width 337 height 503
click at [536, 106] on app-page-menu "View Day view expanded Day view collapsed Month view Date picker Jump to today …" at bounding box center [480, 96] width 961 height 38
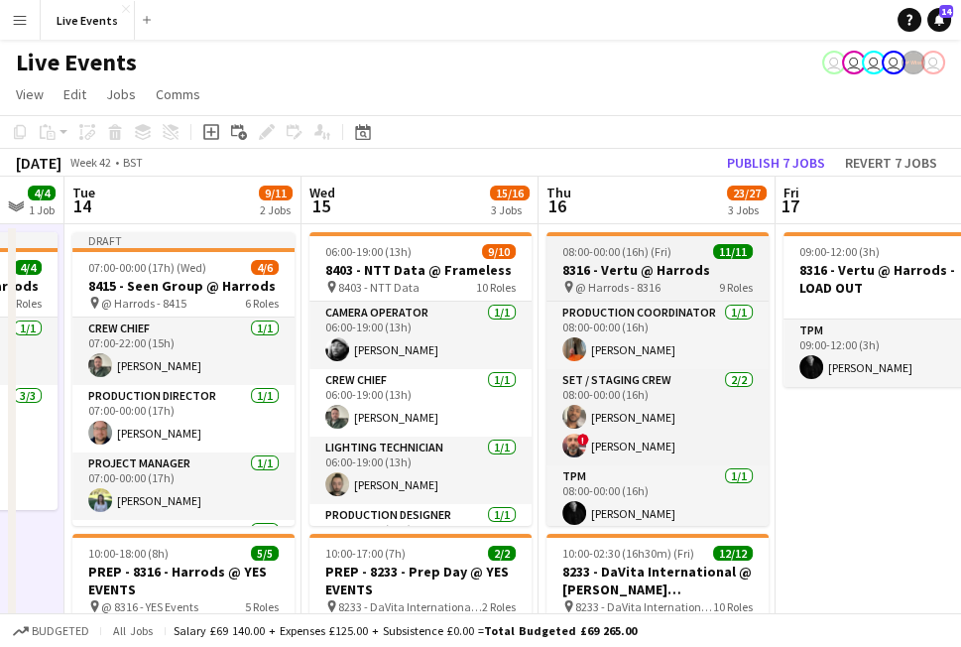
click at [646, 261] on h3 "8316 - Vertu @ Harrods" at bounding box center [658, 270] width 222 height 18
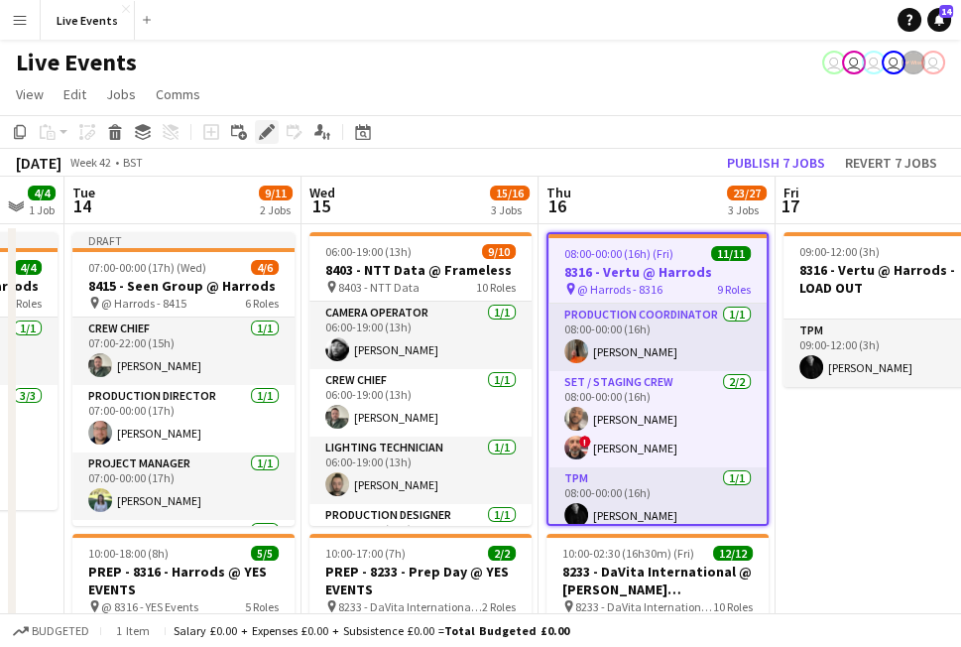
click at [260, 129] on icon "Edit" at bounding box center [267, 132] width 16 height 16
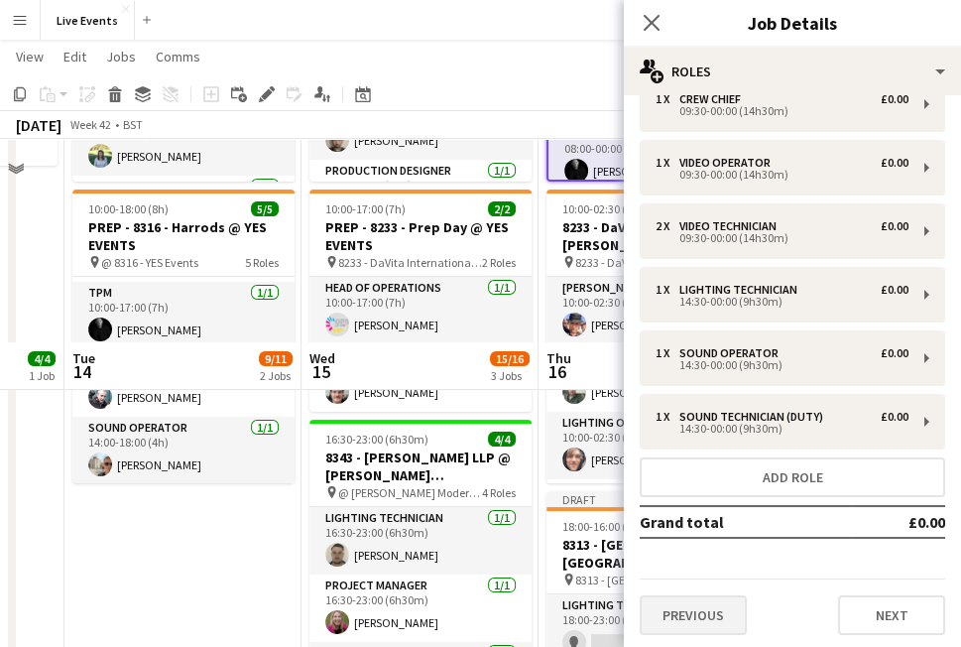
scroll to position [550, 0]
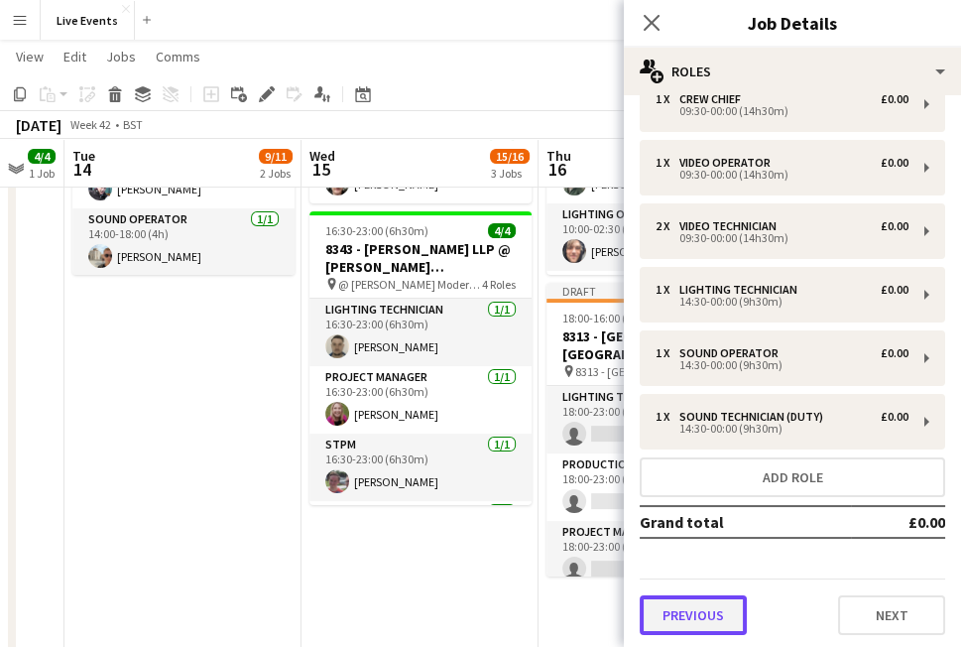
click at [716, 604] on button "Previous" at bounding box center [693, 615] width 107 height 40
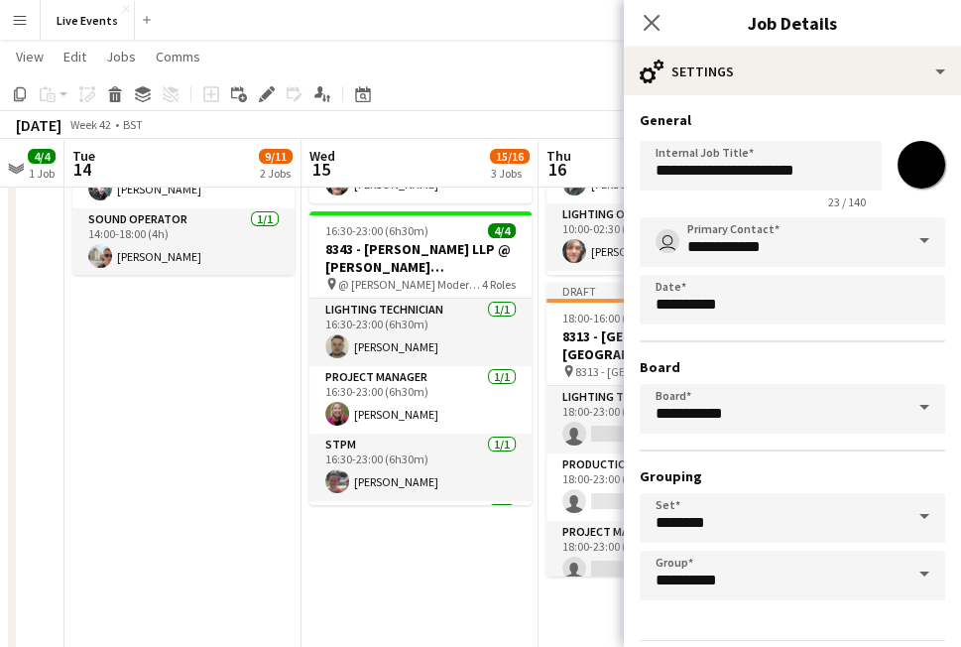
click at [421, 590] on app-date-cell "06:00-19:00 (13h) 9/10 8403 - NTT Data @ Frameless pin 8403 - NTT Data 10 Roles…" at bounding box center [420, 445] width 237 height 1547
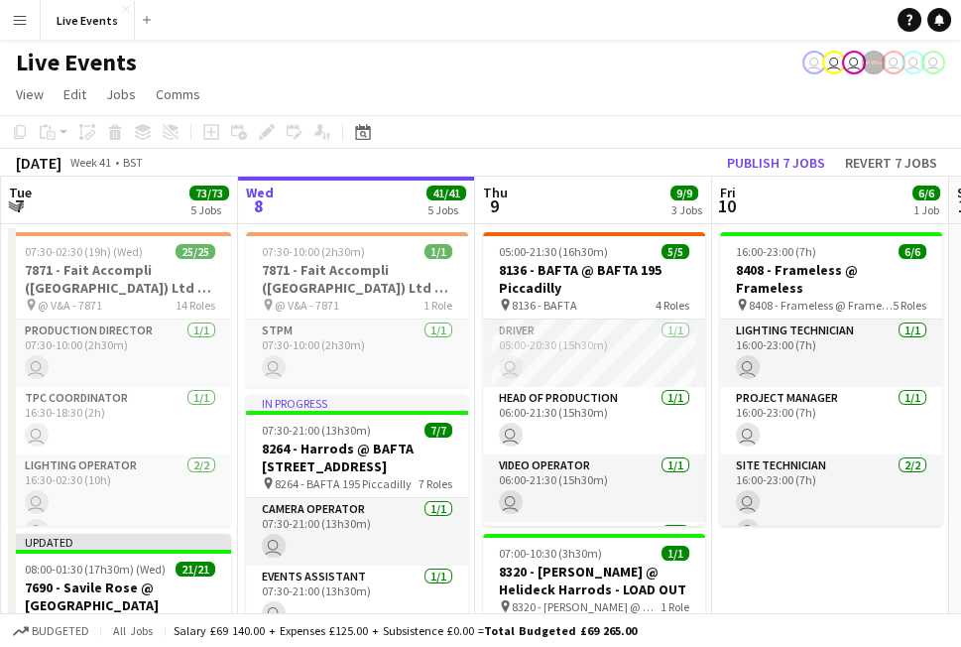
click at [17, 27] on app-icon "Menu" at bounding box center [20, 20] width 16 height 16
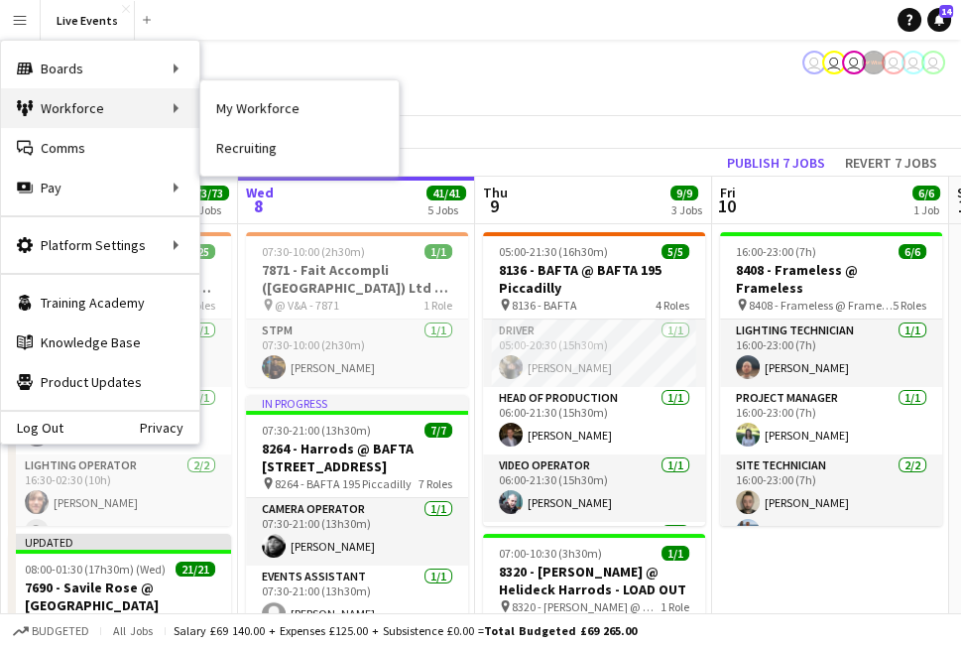
click at [69, 117] on div "Workforce Workforce" at bounding box center [100, 108] width 198 height 40
click at [153, 109] on div "Workforce Workforce" at bounding box center [100, 108] width 198 height 40
click at [116, 111] on div "Workforce Workforce" at bounding box center [100, 108] width 198 height 40
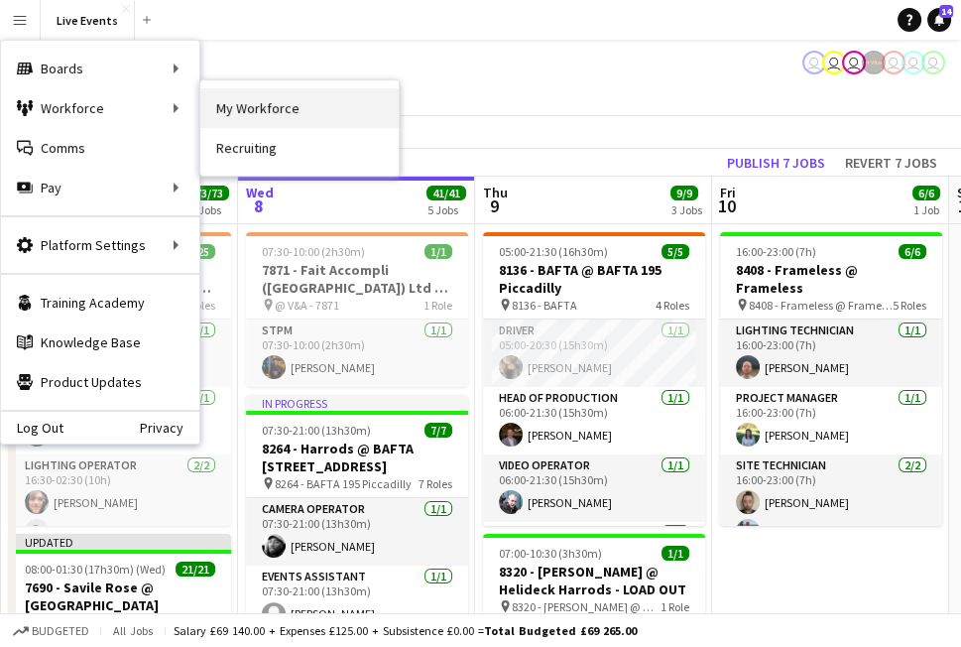
click at [280, 94] on link "My Workforce" at bounding box center [299, 108] width 198 height 40
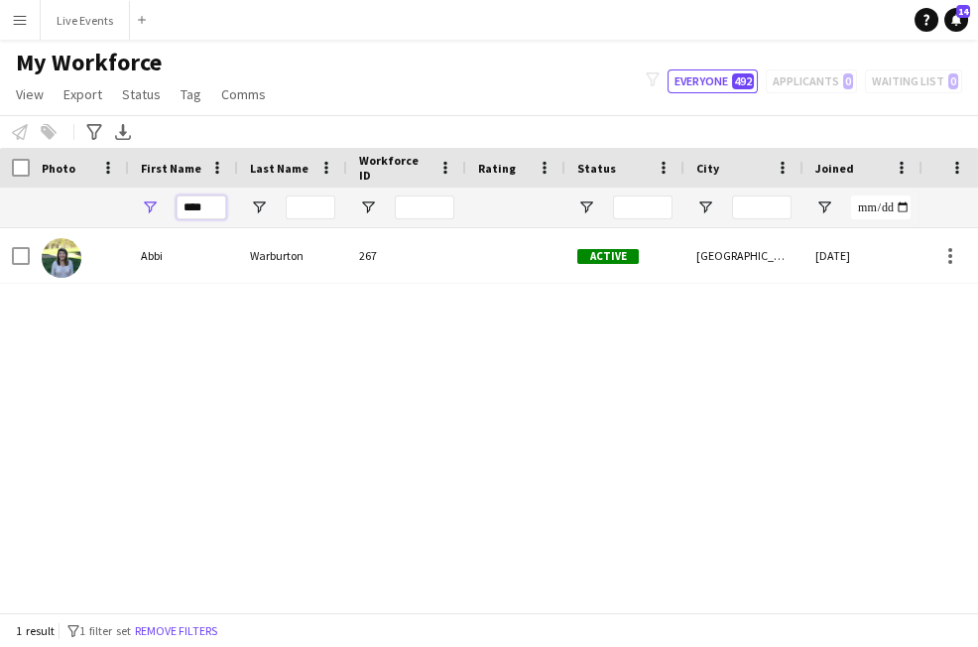
click at [208, 197] on input "****" at bounding box center [202, 207] width 50 height 24
click at [207, 198] on input "****" at bounding box center [202, 207] width 50 height 24
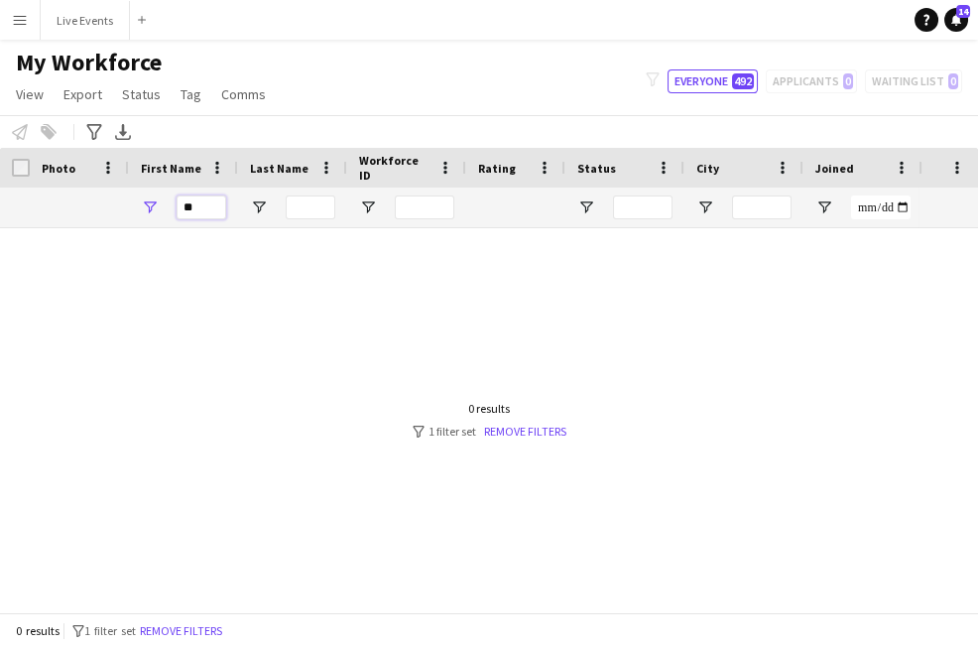
type input "*"
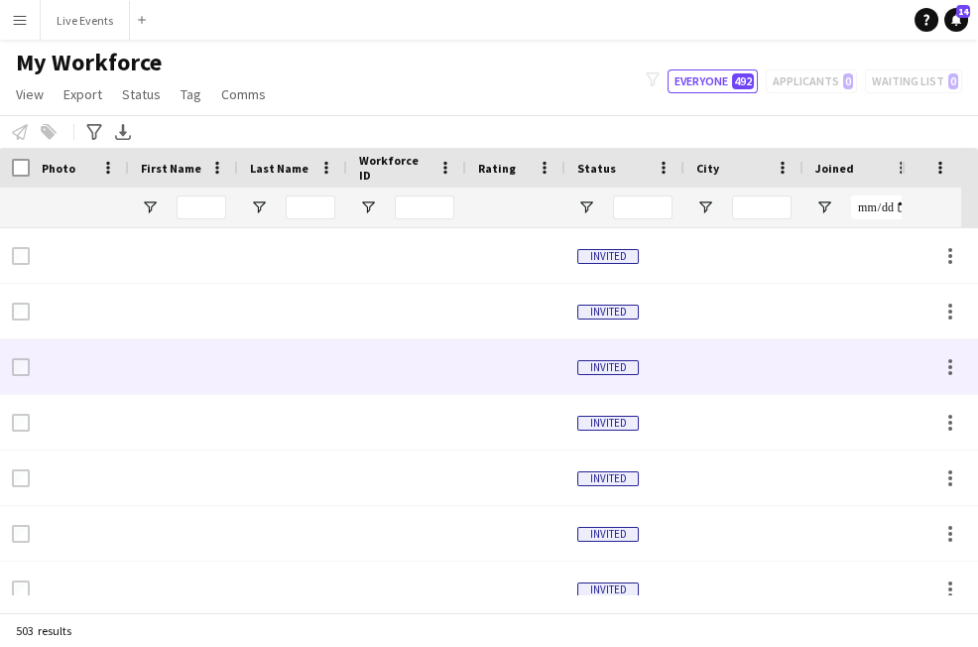
drag, startPoint x: 413, startPoint y: 368, endPoint x: 393, endPoint y: 363, distance: 20.4
click at [411, 364] on div at bounding box center [406, 366] width 119 height 55
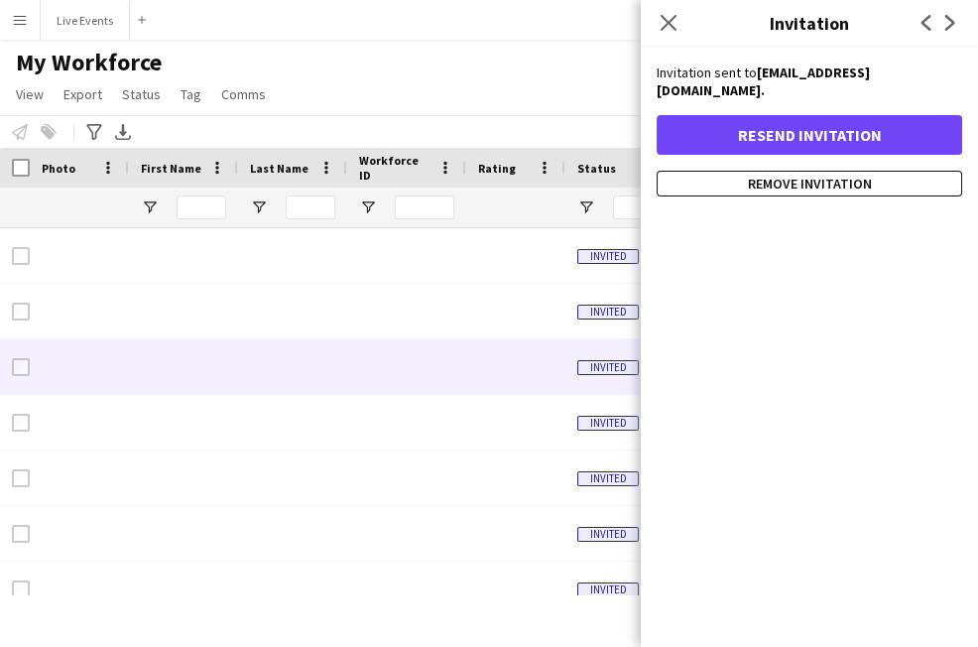
click at [319, 69] on div "My Workforce View Views Default view New view Update view Delete view Edit name…" at bounding box center [489, 81] width 978 height 67
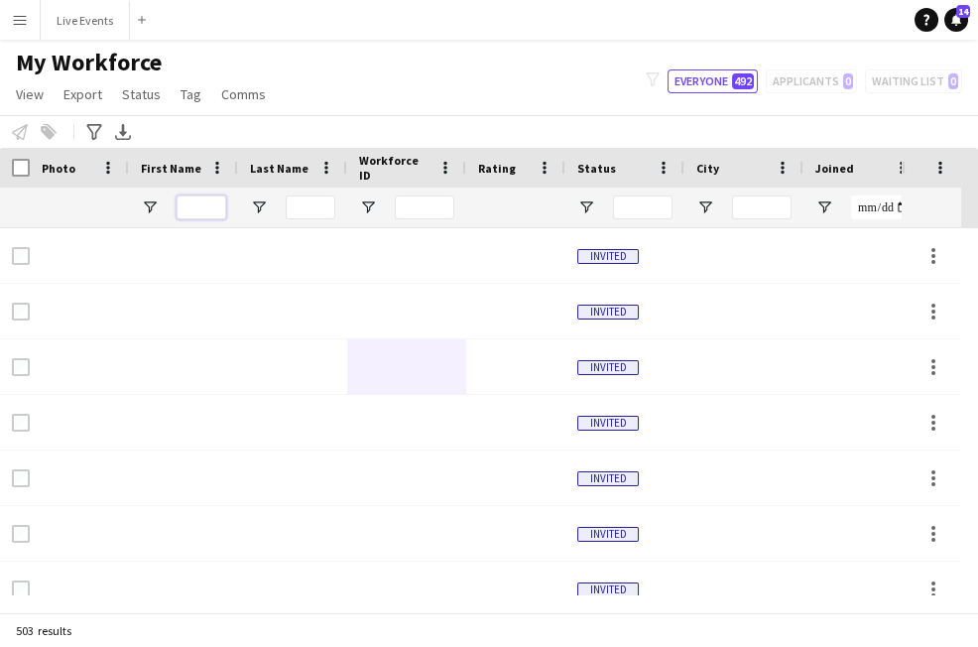
click at [205, 199] on input "First Name Filter Input" at bounding box center [202, 207] width 50 height 24
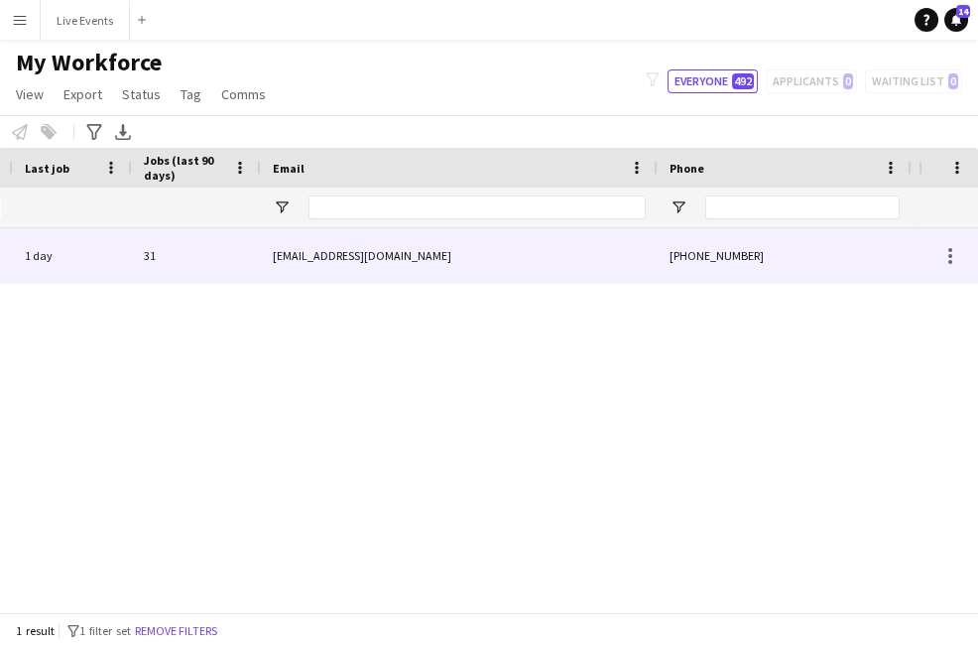
type input "***"
drag, startPoint x: 754, startPoint y: 257, endPoint x: 685, endPoint y: 260, distance: 68.5
click at [685, 260] on div "+447399607736" at bounding box center [785, 255] width 254 height 55
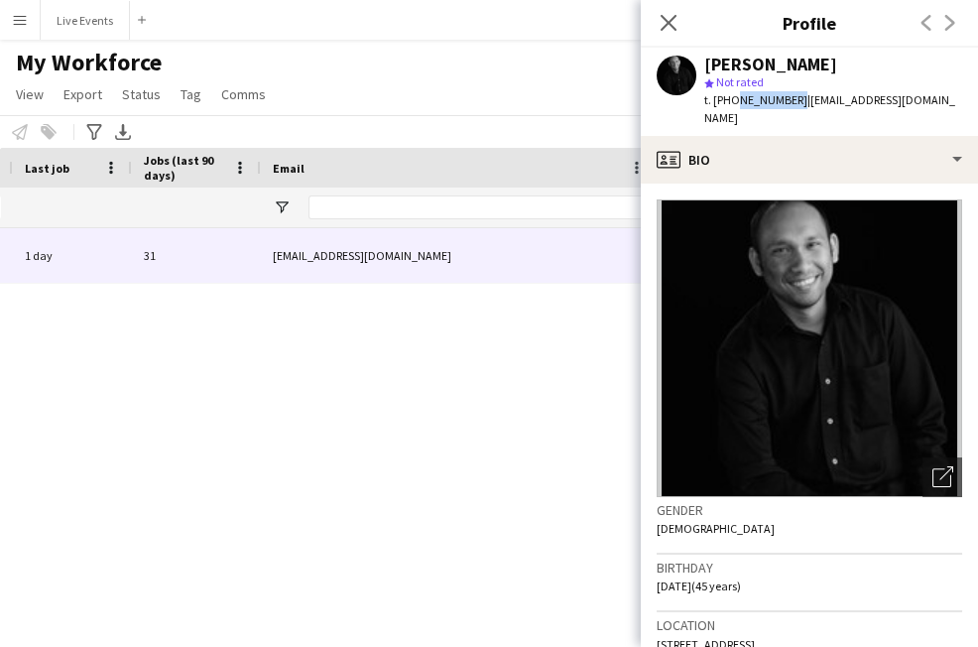
drag, startPoint x: 790, startPoint y: 97, endPoint x: 733, endPoint y: 111, distance: 59.2
click at [733, 111] on div "Jeaffrey Rodrigues star Not rated t. +447399607736 | jeaffrey@wiseproductions.c…" at bounding box center [809, 92] width 337 height 88
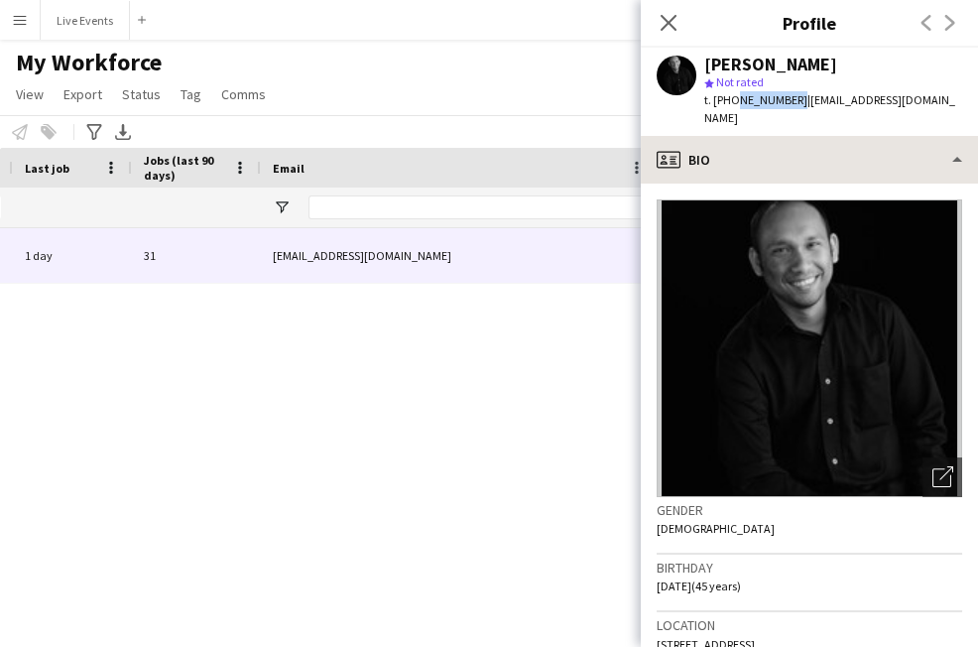
copy span "7399607736"
